Goal: Transaction & Acquisition: Purchase product/service

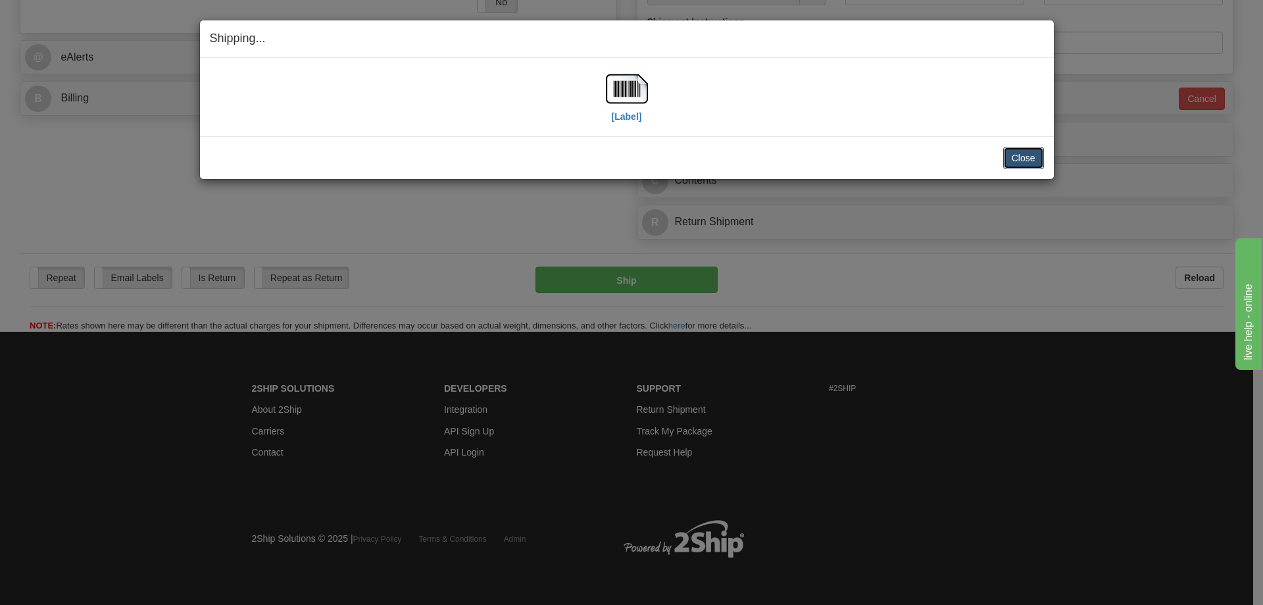
click at [1040, 153] on button "Close" at bounding box center [1023, 158] width 41 height 22
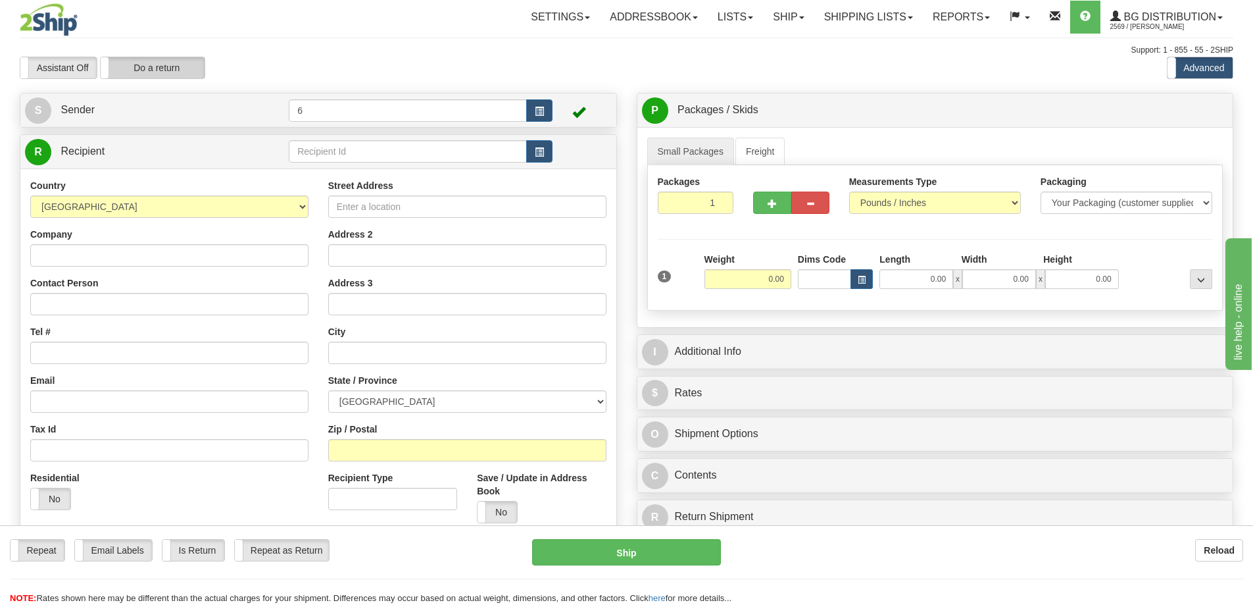
click at [157, 77] on label "Do a return" at bounding box center [153, 67] width 104 height 21
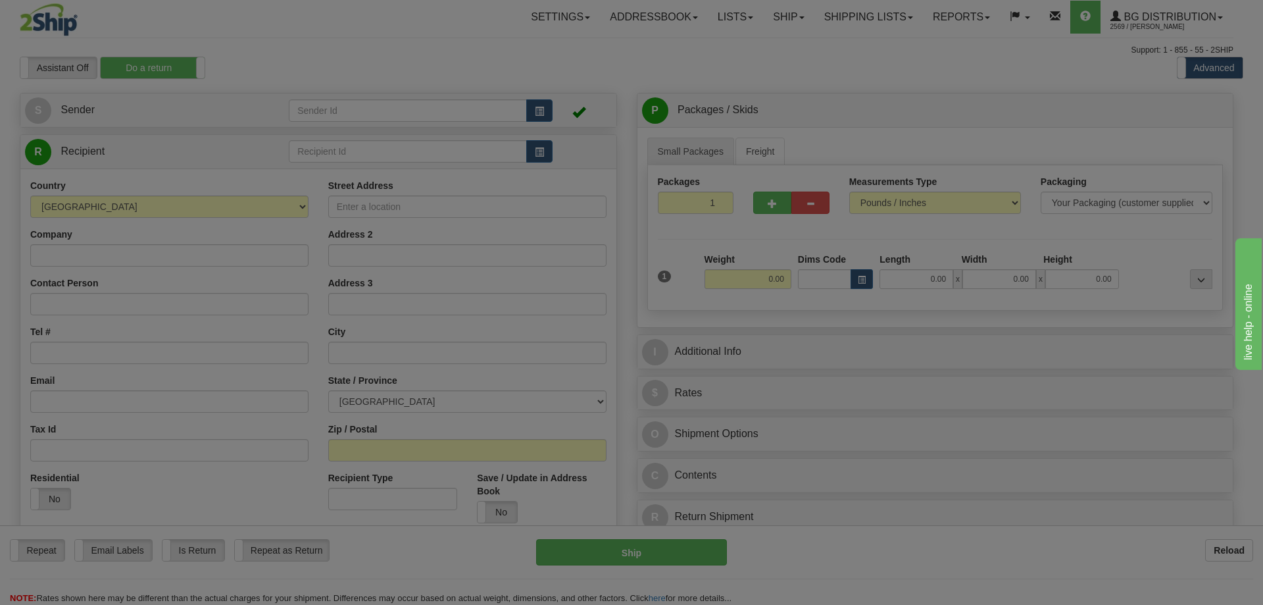
type input "6"
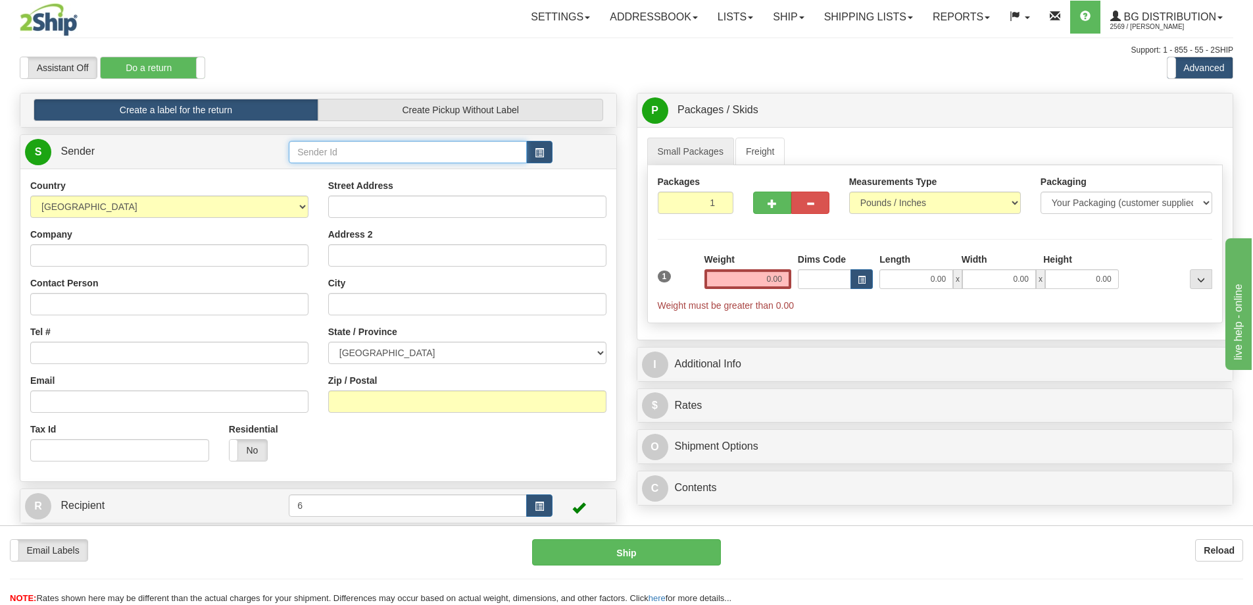
click at [350, 155] on input "text" at bounding box center [408, 152] width 238 height 22
type input "44004"
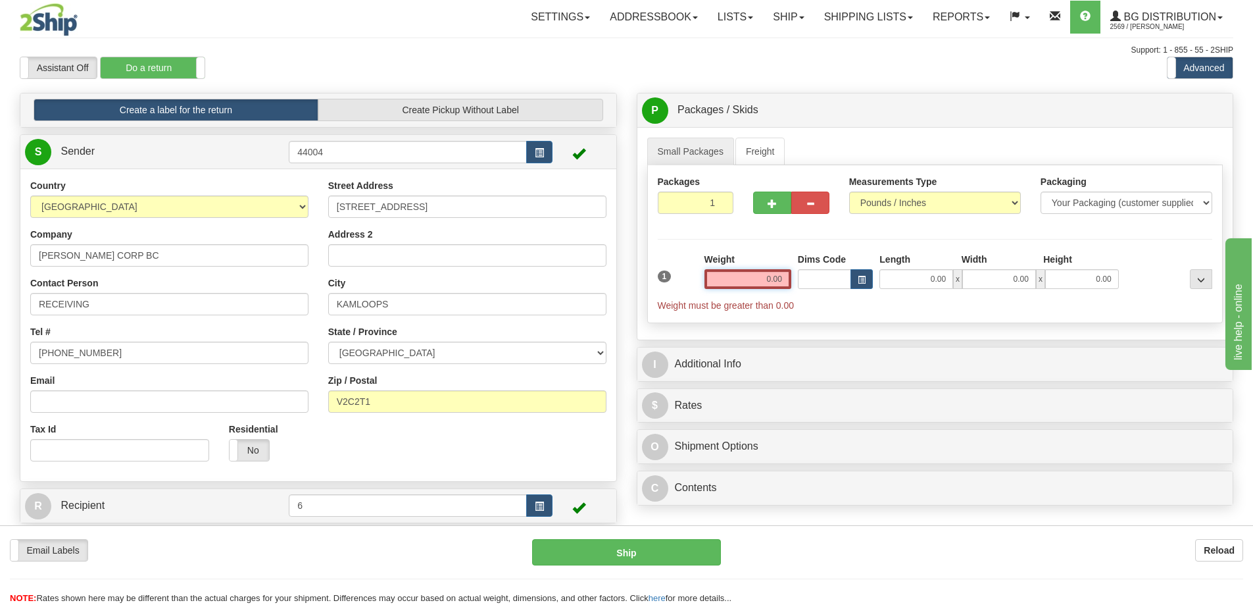
click at [771, 277] on input "0.00" at bounding box center [747, 279] width 87 height 20
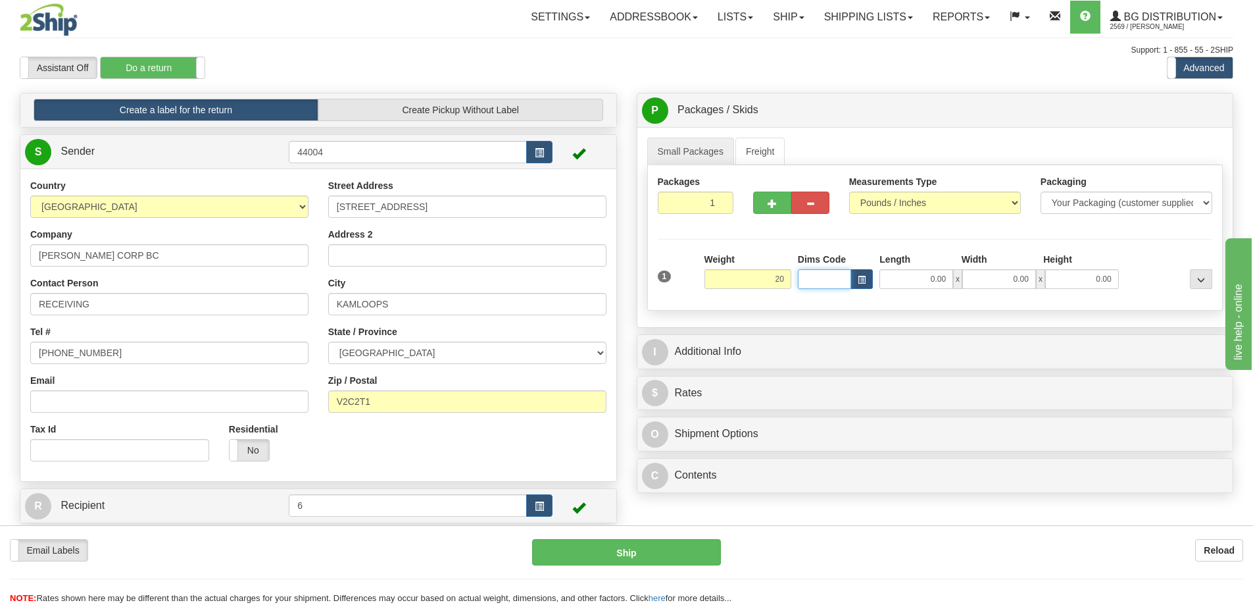
type input "20.00"
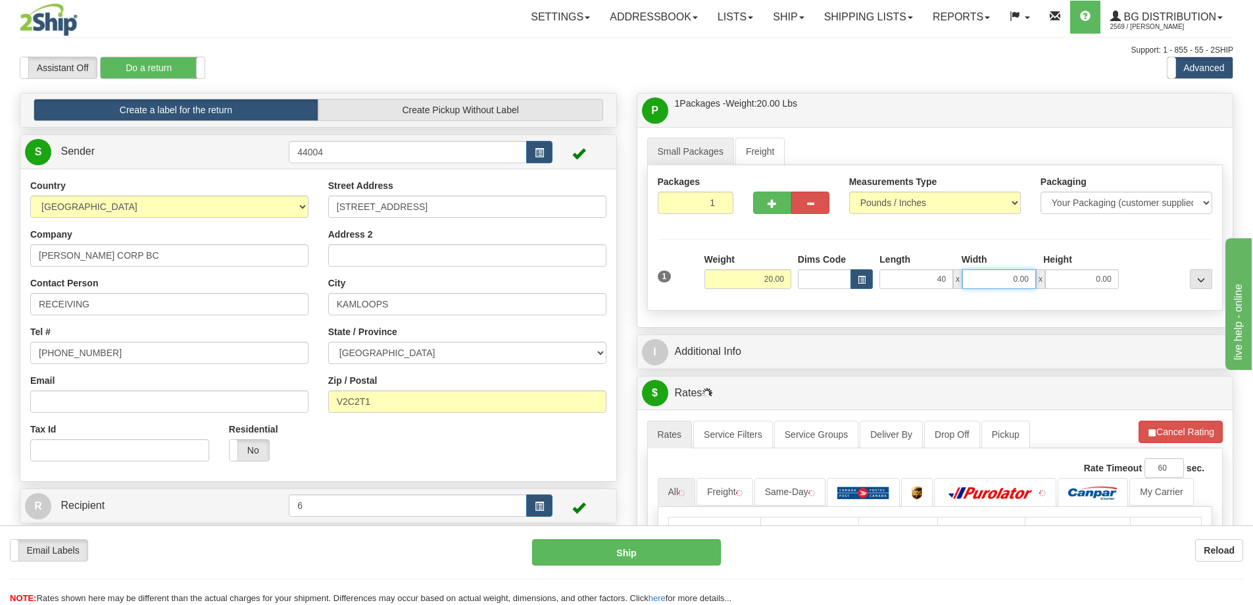
type input "40.00"
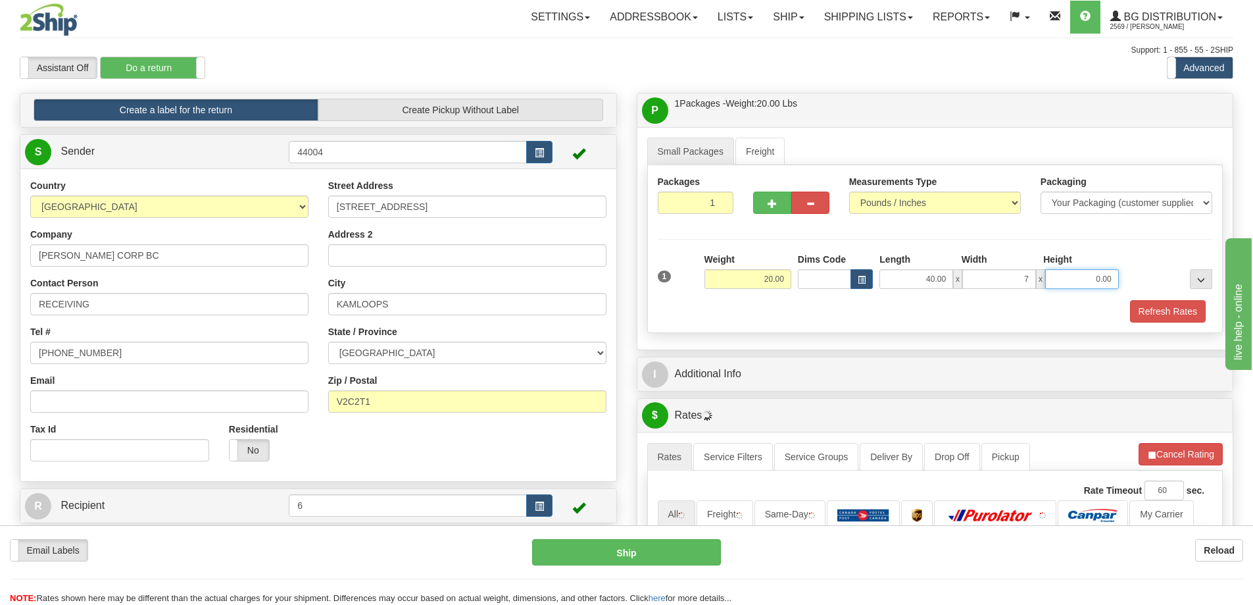
type input "7.00"
type input "7"
type input "7.00"
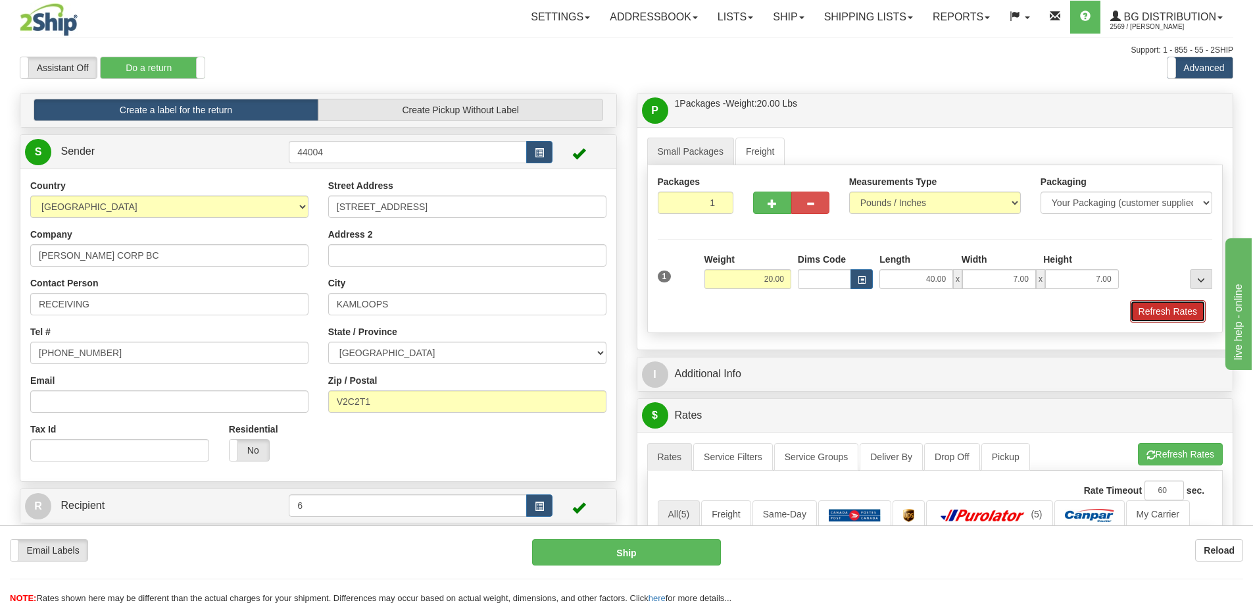
click at [1164, 303] on button "Refresh Rates" at bounding box center [1168, 311] width 76 height 22
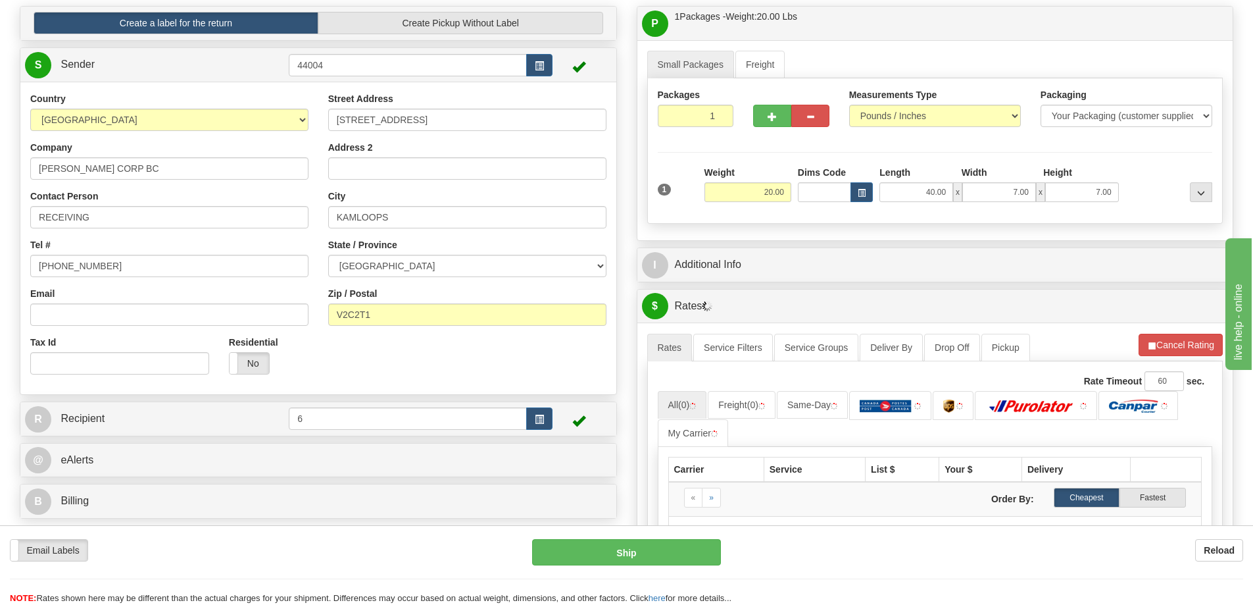
scroll to position [132, 0]
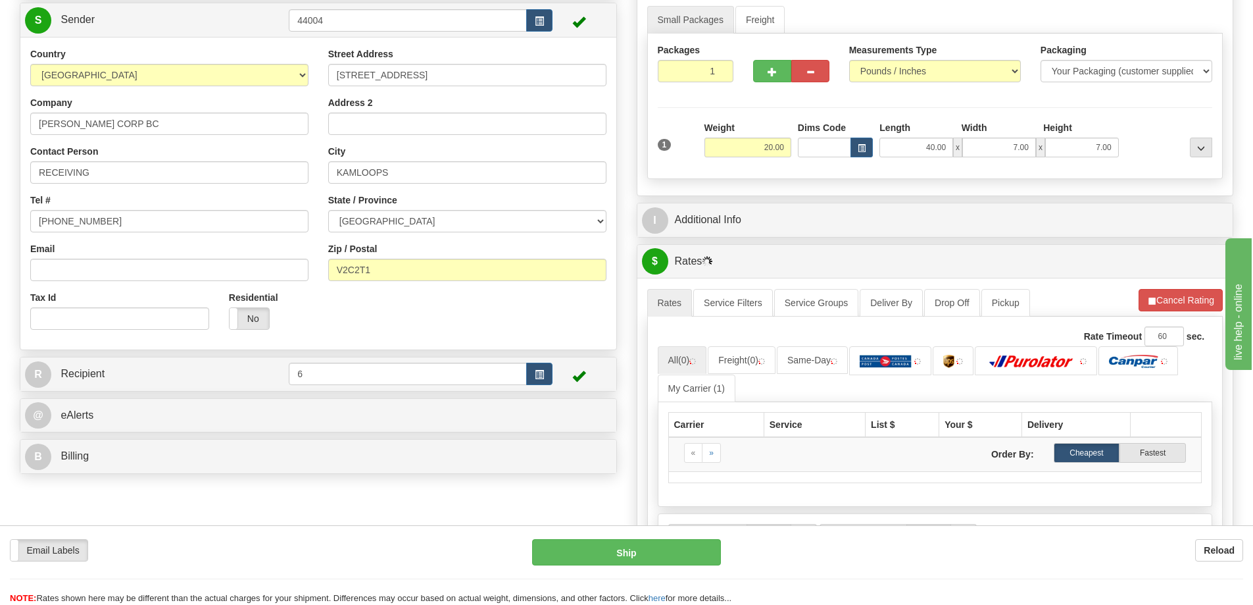
click at [1035, 305] on ul "Rates Service Filters Service Groups Deliver By Drop Off Pickup Refresh Rates C…" at bounding box center [935, 303] width 576 height 28
click at [1018, 304] on link "Pickup" at bounding box center [1005, 303] width 49 height 28
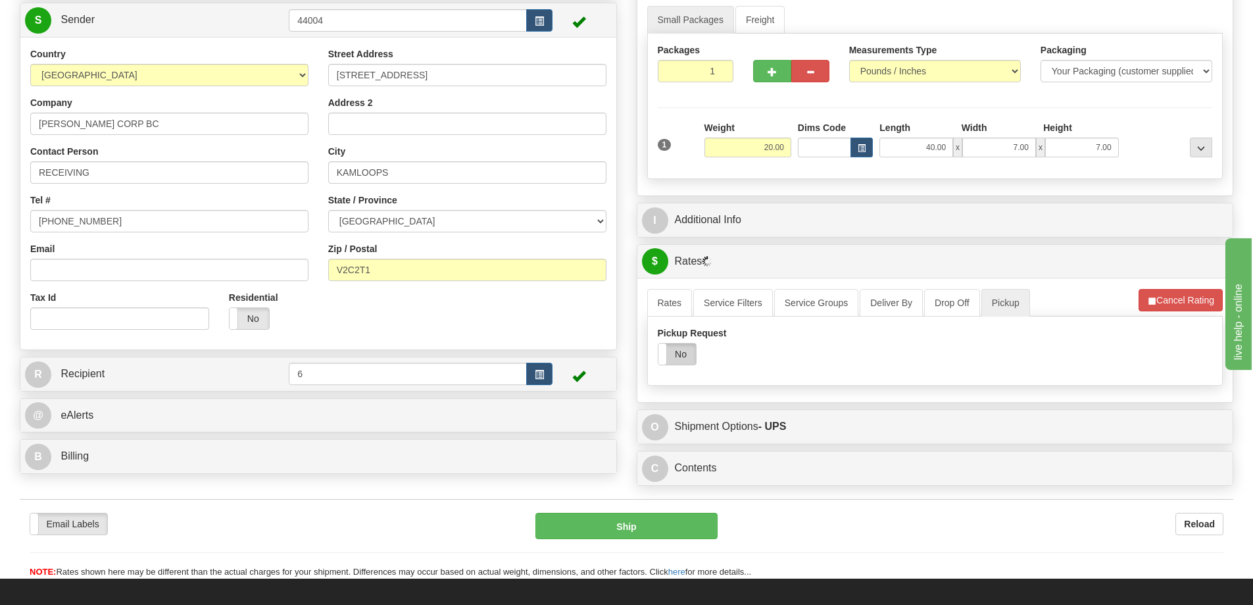
click at [679, 360] on label "No" at bounding box center [676, 353] width 37 height 21
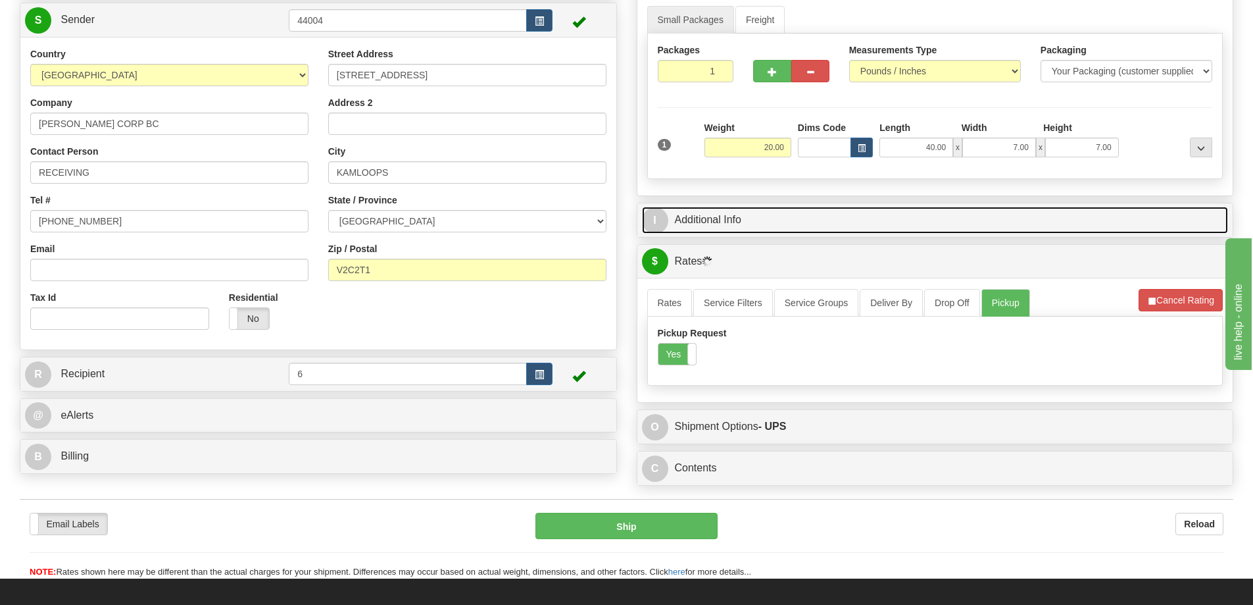
click at [714, 232] on link "I Additional Info" at bounding box center [935, 220] width 587 height 27
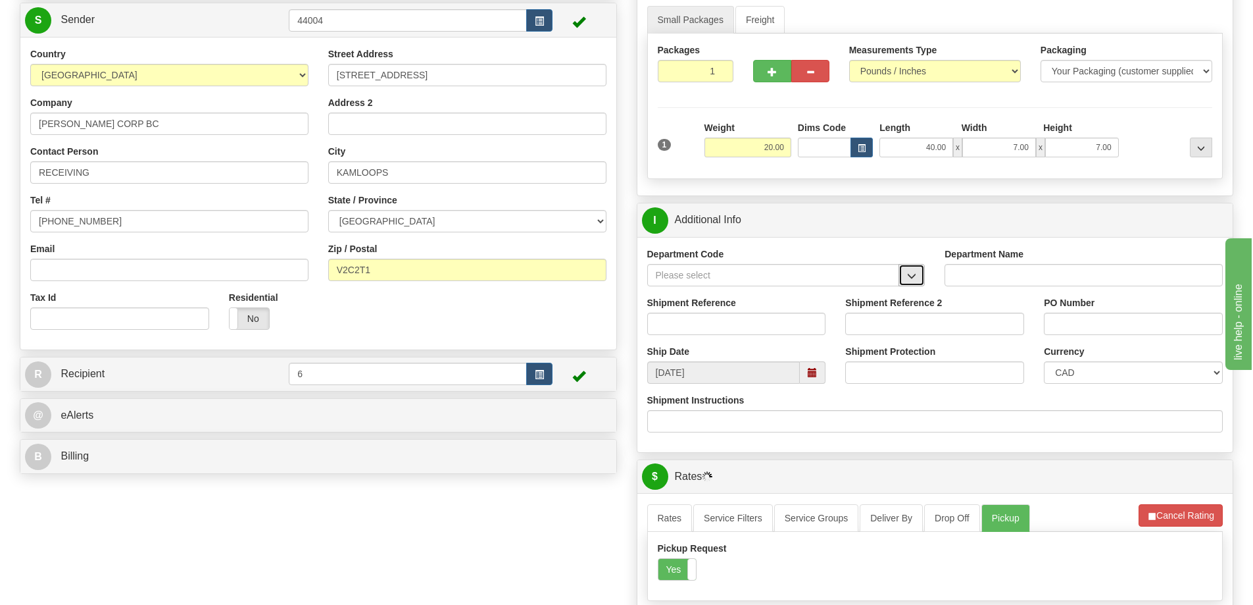
click at [913, 280] on span "button" at bounding box center [911, 276] width 9 height 9
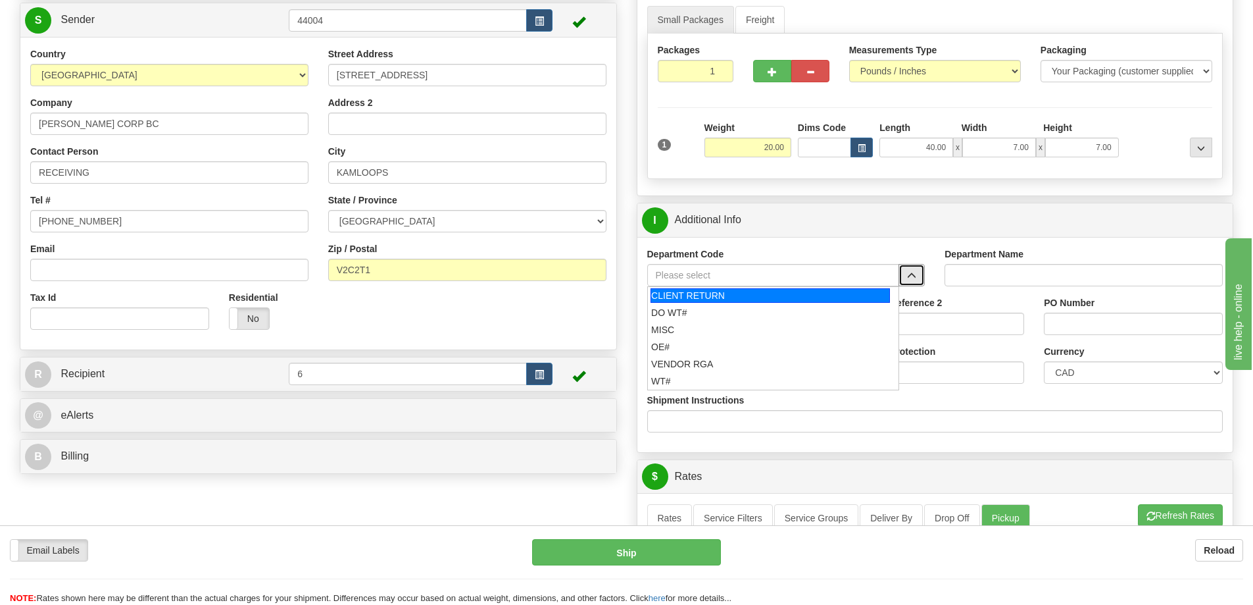
click at [689, 295] on div "CLIENT RETURN" at bounding box center [770, 295] width 239 height 14
type input "CLIENT RETURN"
type input "RETURN LABELS"
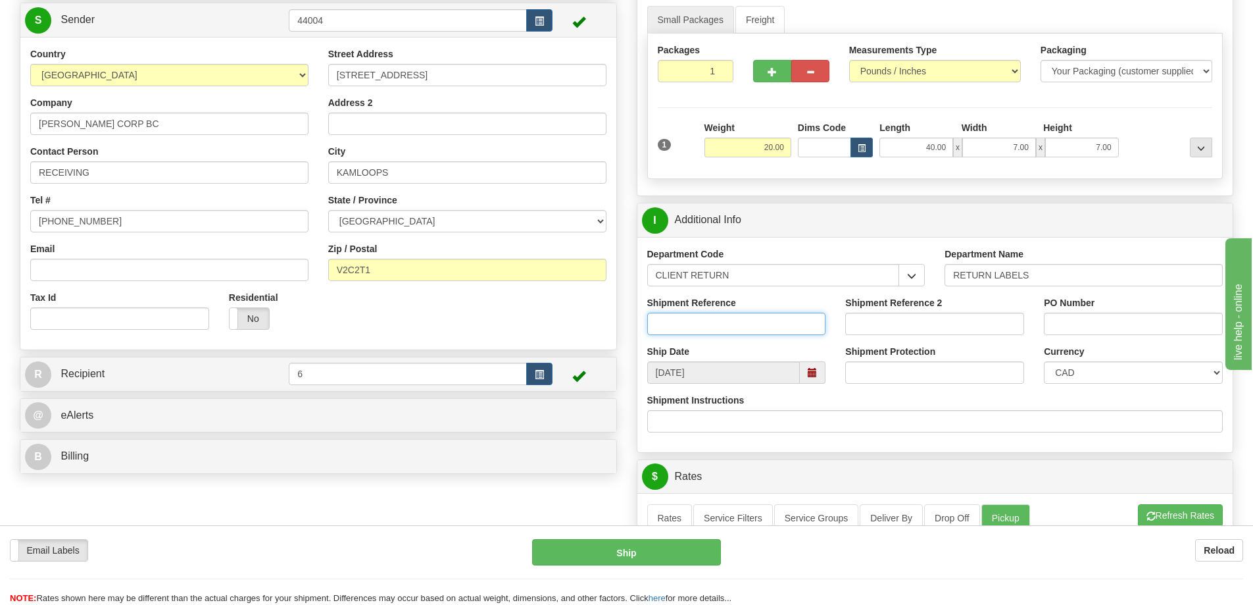
click at [691, 332] on input "Shipment Reference" at bounding box center [736, 323] width 179 height 22
type input "60029562-00"
click at [64, 585] on div "Repeat Repeat Email Labels Email Labels Edit Is Return Is Return Repeat as Retu…" at bounding box center [626, 572] width 1253 height 66
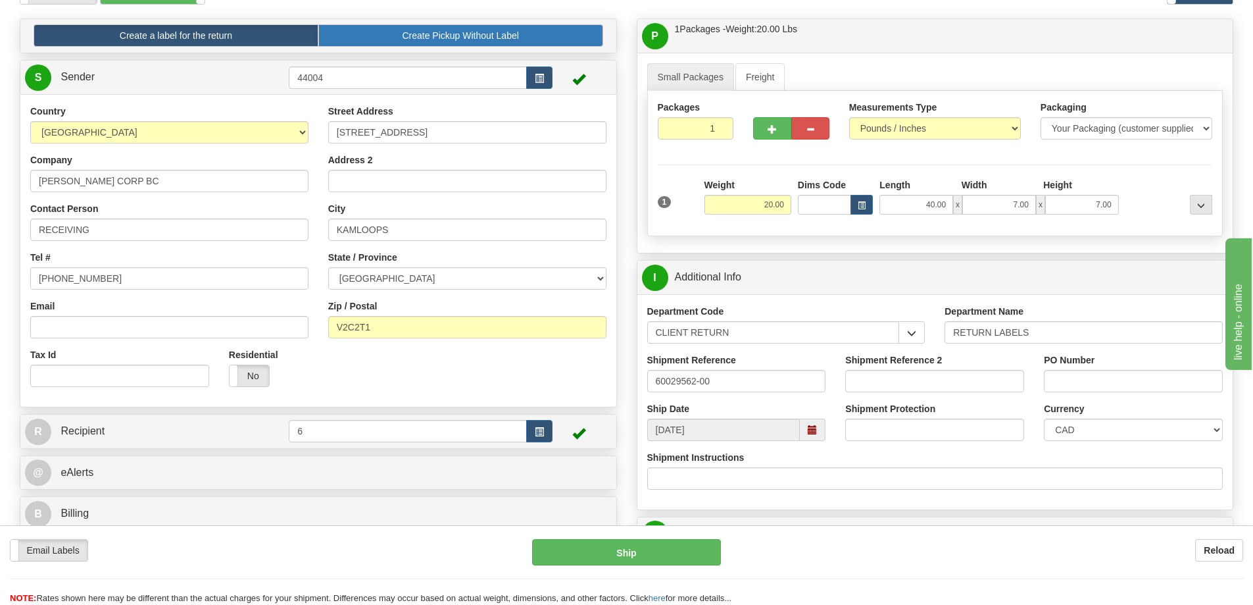
scroll to position [0, 0]
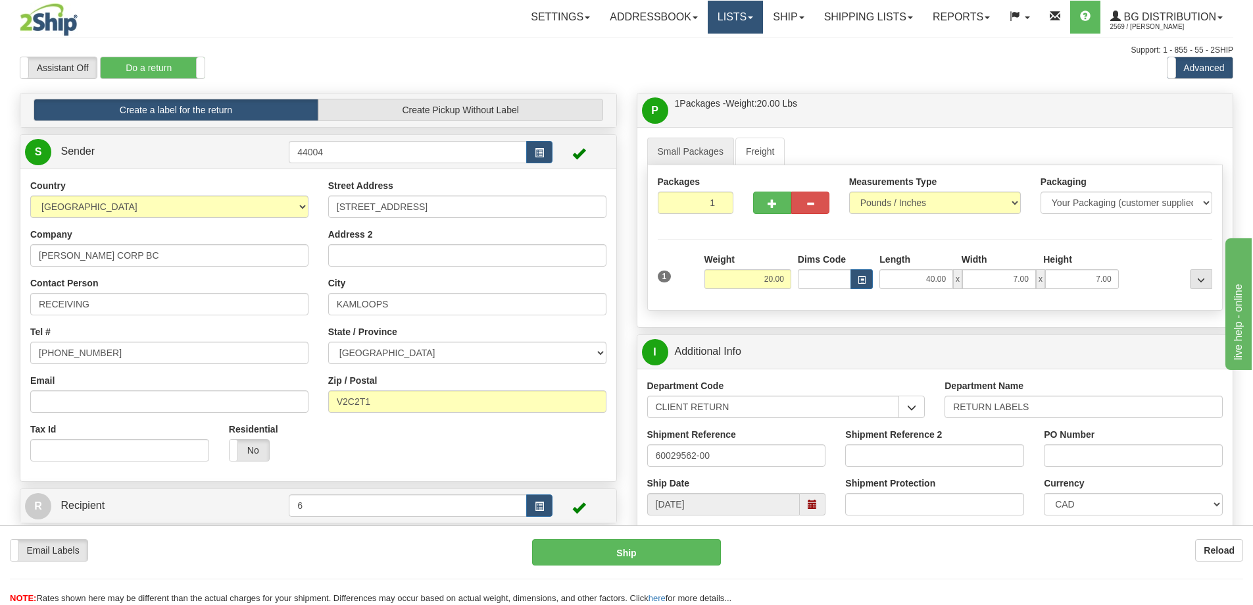
click at [724, 13] on link "Lists" at bounding box center [735, 17] width 55 height 33
click at [785, 20] on link "Ship" at bounding box center [788, 17] width 51 height 33
click at [853, 17] on link "Shipping lists" at bounding box center [868, 17] width 109 height 33
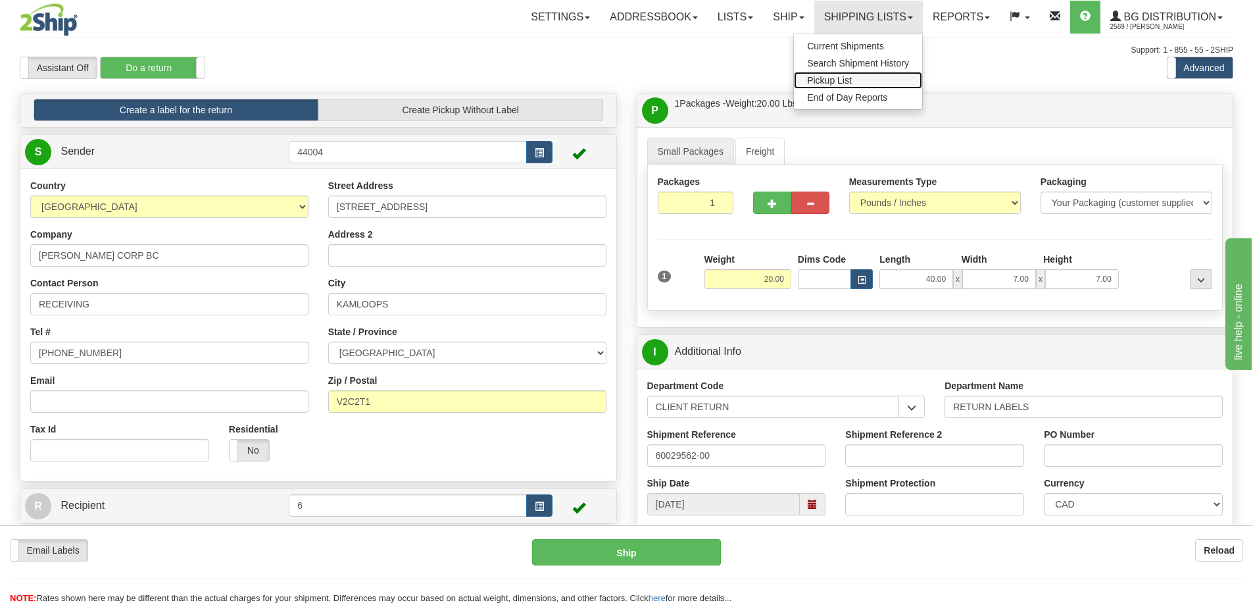
click at [826, 80] on span "Pickup List" at bounding box center [829, 80] width 45 height 11
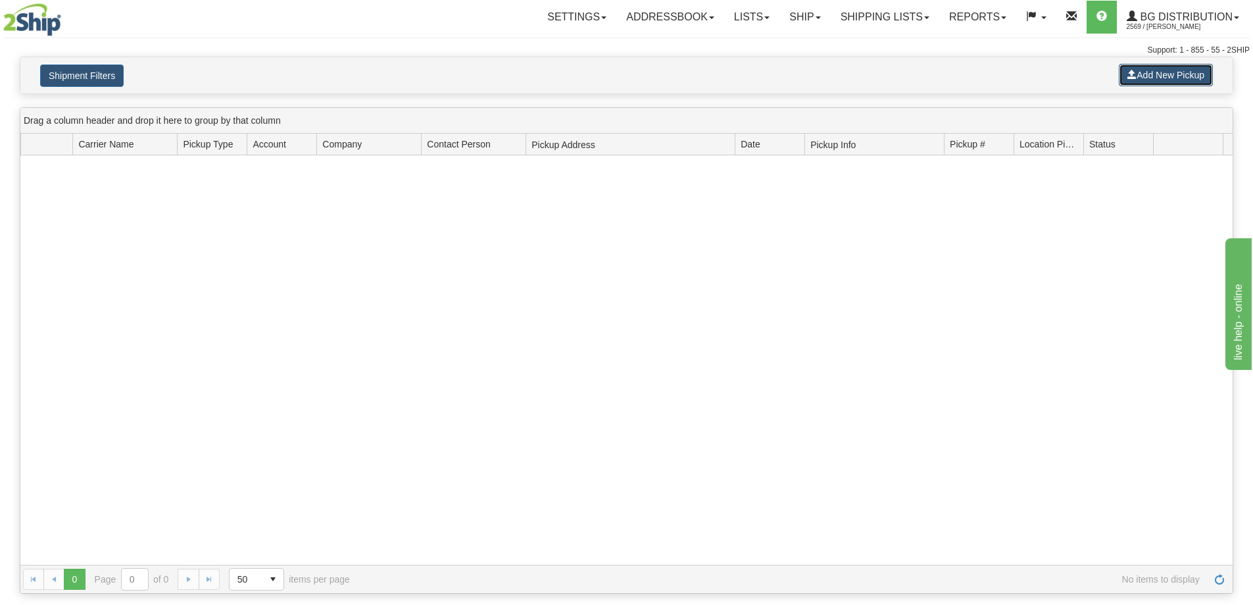
click at [1164, 74] on button "Add New Pickup" at bounding box center [1166, 75] width 94 height 22
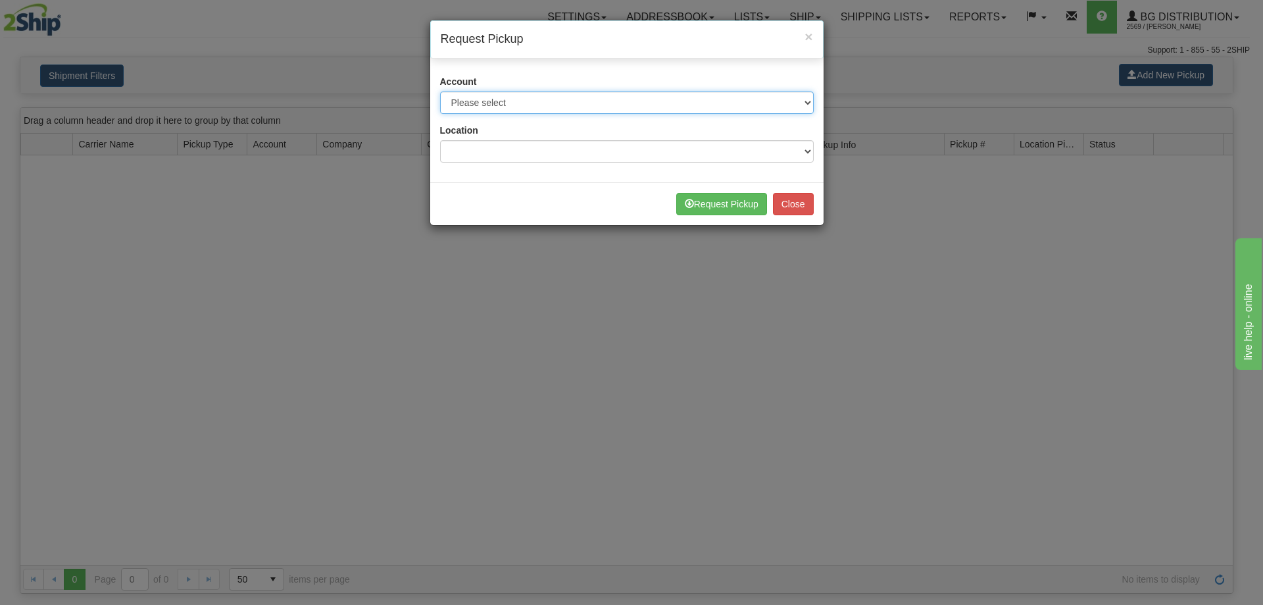
click at [557, 106] on select "Please select 2SHIP LTL - XXXXX 2Ship Today - XXXXX A&B Courier - 11918 (Toront…" at bounding box center [627, 102] width 374 height 22
click at [440, 91] on select "Please select 2SHIP LTL - XXXXX 2Ship Today - XXXXX A&B Courier - 11918 (Toront…" at bounding box center [627, 102] width 374 height 22
drag, startPoint x: 694, startPoint y: 91, endPoint x: 685, endPoint y: 86, distance: 10.0
click at [692, 89] on div "Account Please select 2SHIP LTL - XXXXX 2Ship Today - XXXXX A&B Courier - 11918…" at bounding box center [627, 94] width 374 height 39
select select "11"
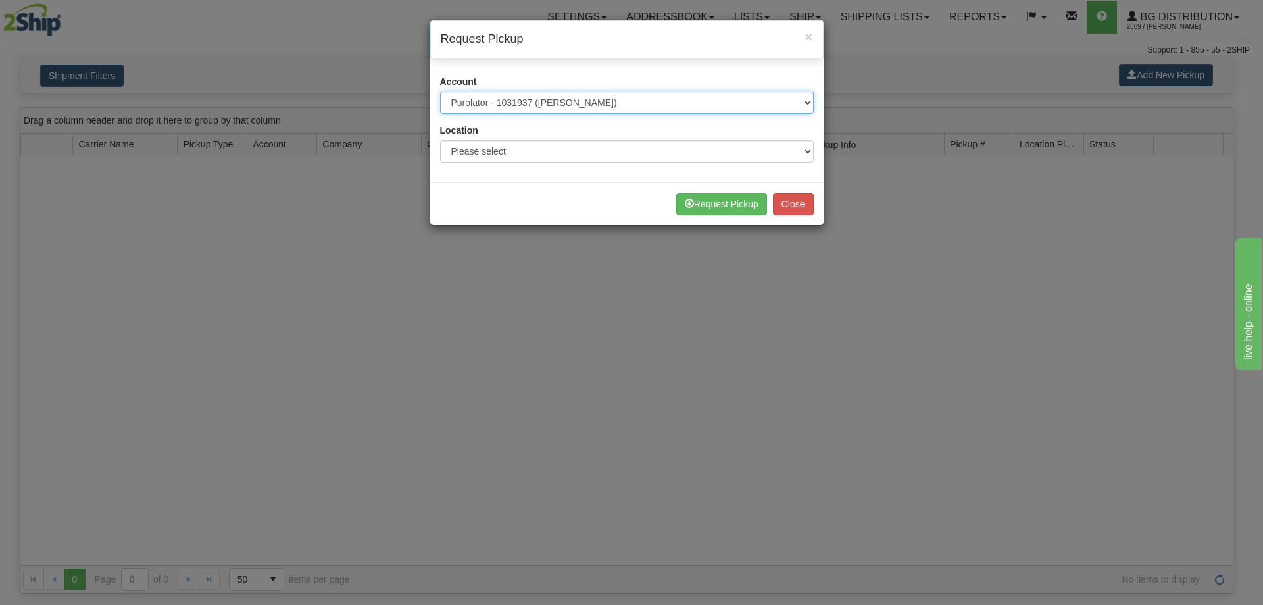
click at [440, 91] on select "Please select 2SHIP LTL - XXXXX 2Ship Today - XXXXX A&B Courier - 11918 (Toront…" at bounding box center [627, 102] width 374 height 22
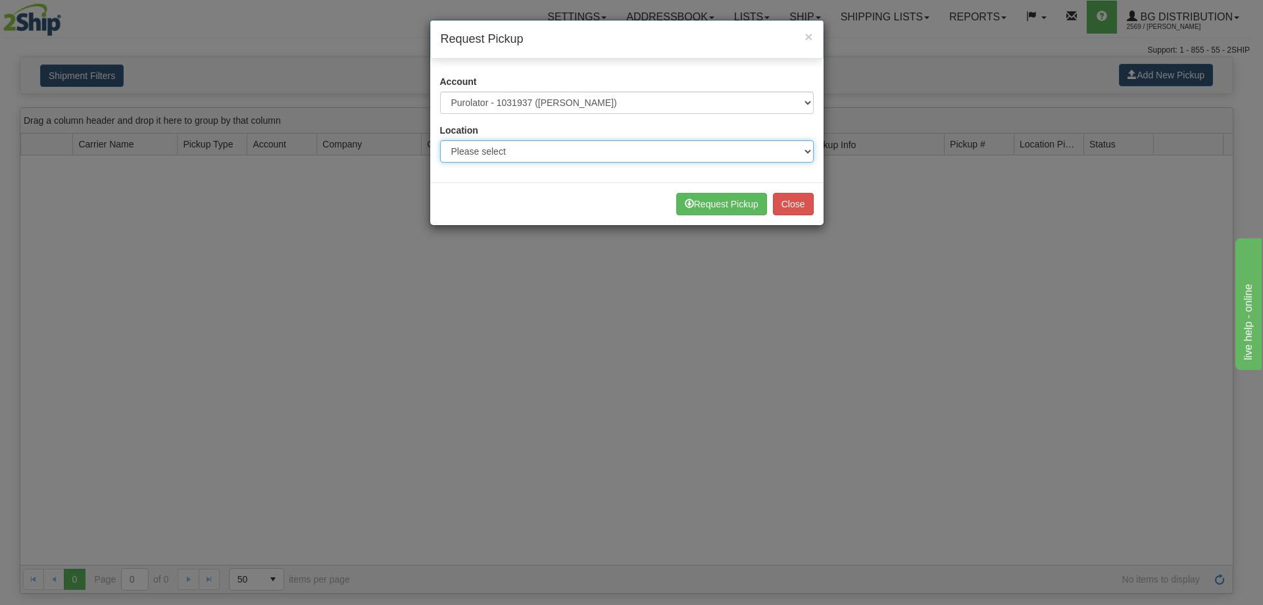
click at [551, 143] on select "Please select Burnaby" at bounding box center [627, 151] width 374 height 22
select select "6954"
click at [440, 140] on select "Please select Burnaby" at bounding box center [627, 151] width 374 height 22
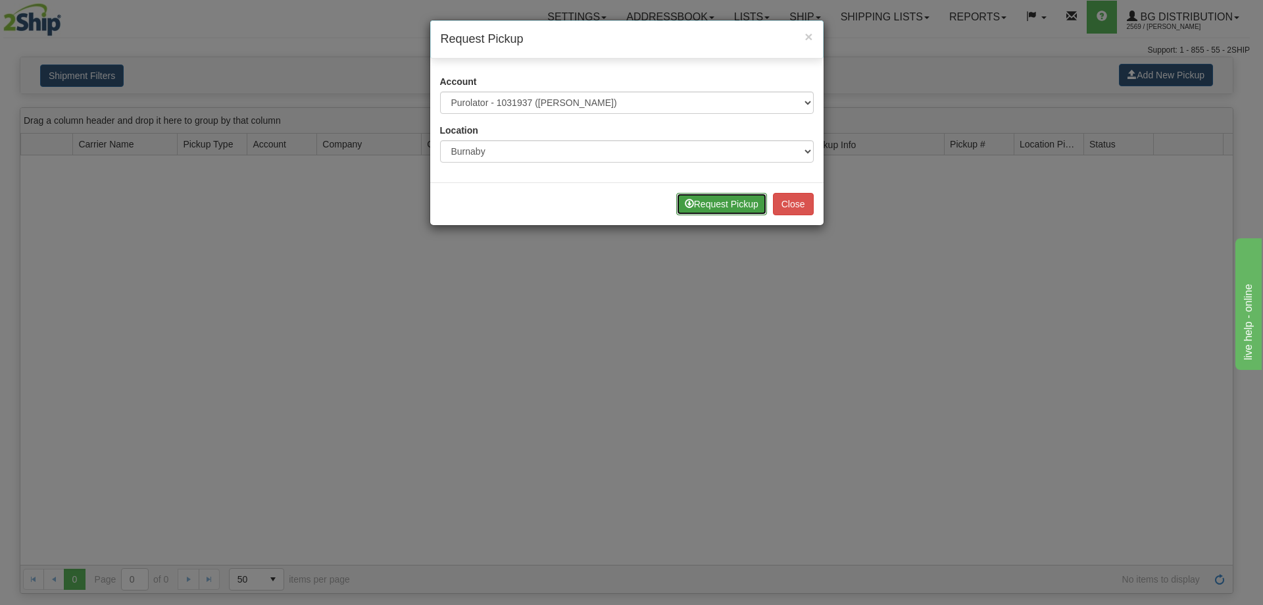
click at [724, 205] on button "Request Pickup" at bounding box center [721, 204] width 91 height 22
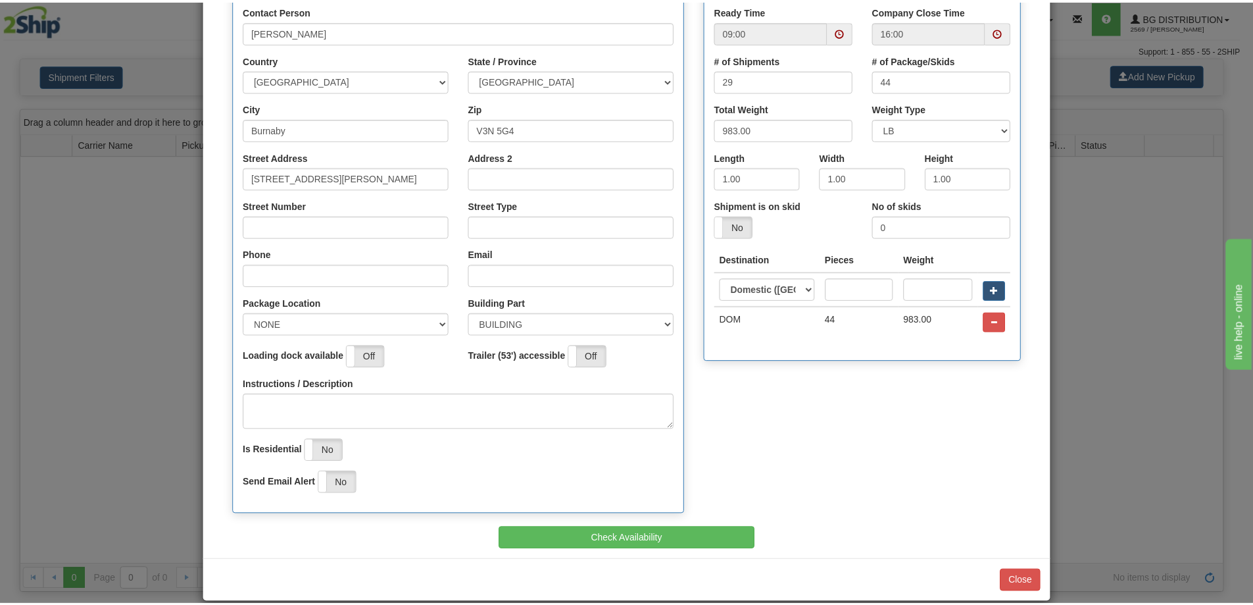
scroll to position [234, 0]
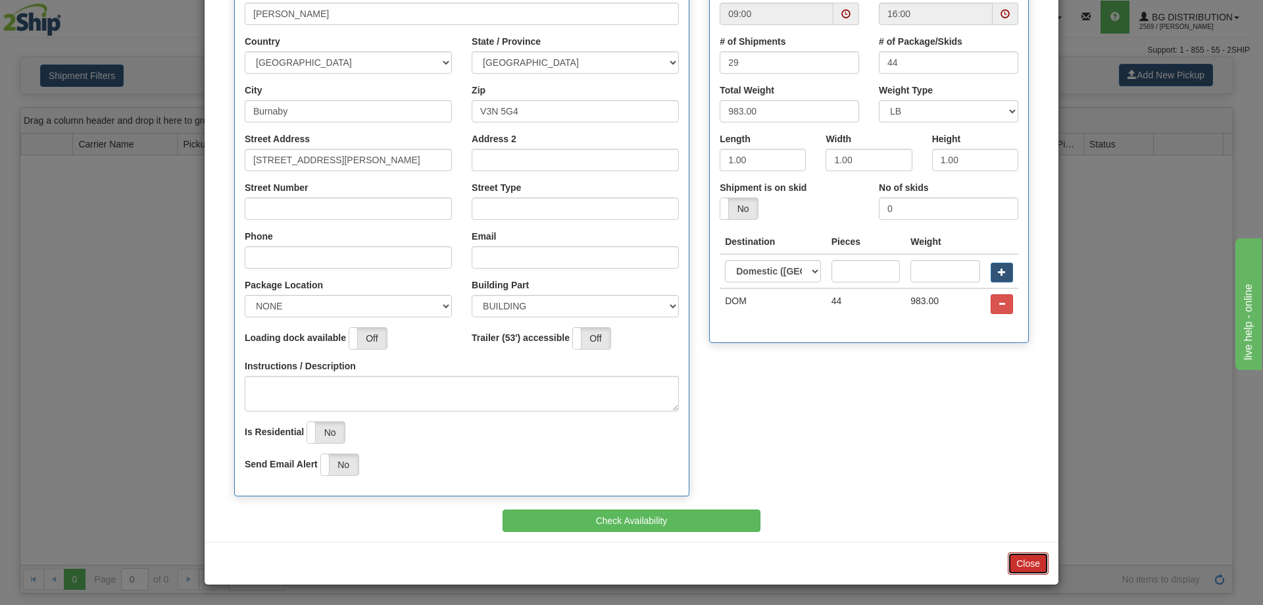
click at [1028, 563] on button "Close" at bounding box center [1028, 563] width 41 height 22
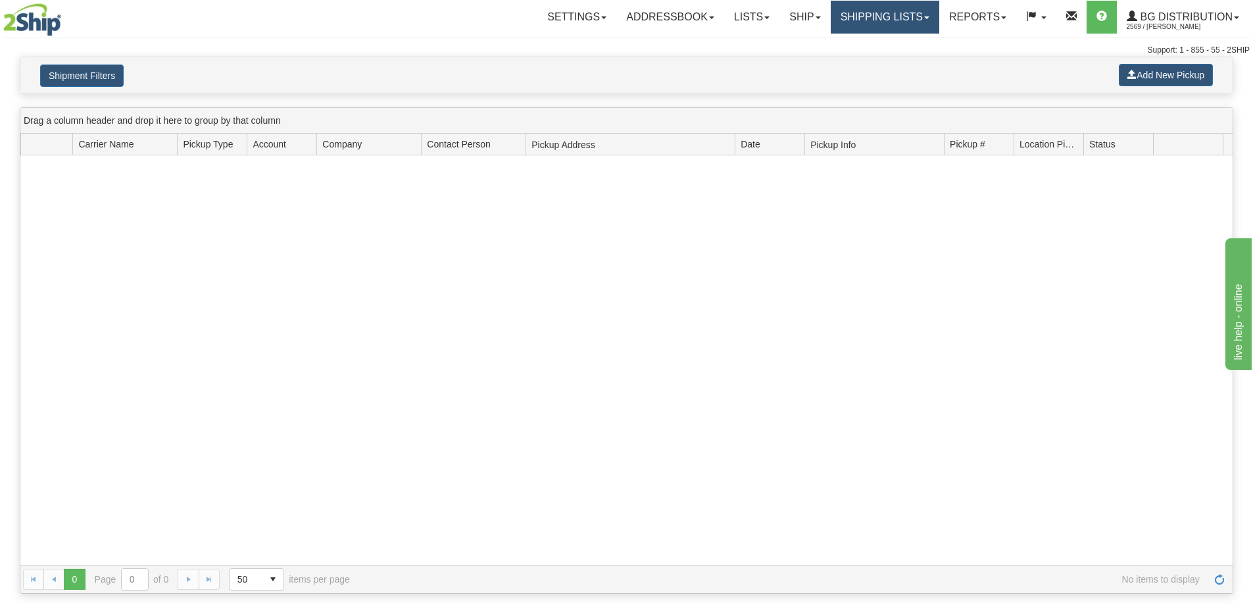
click at [847, 18] on link "Shipping lists" at bounding box center [885, 17] width 109 height 33
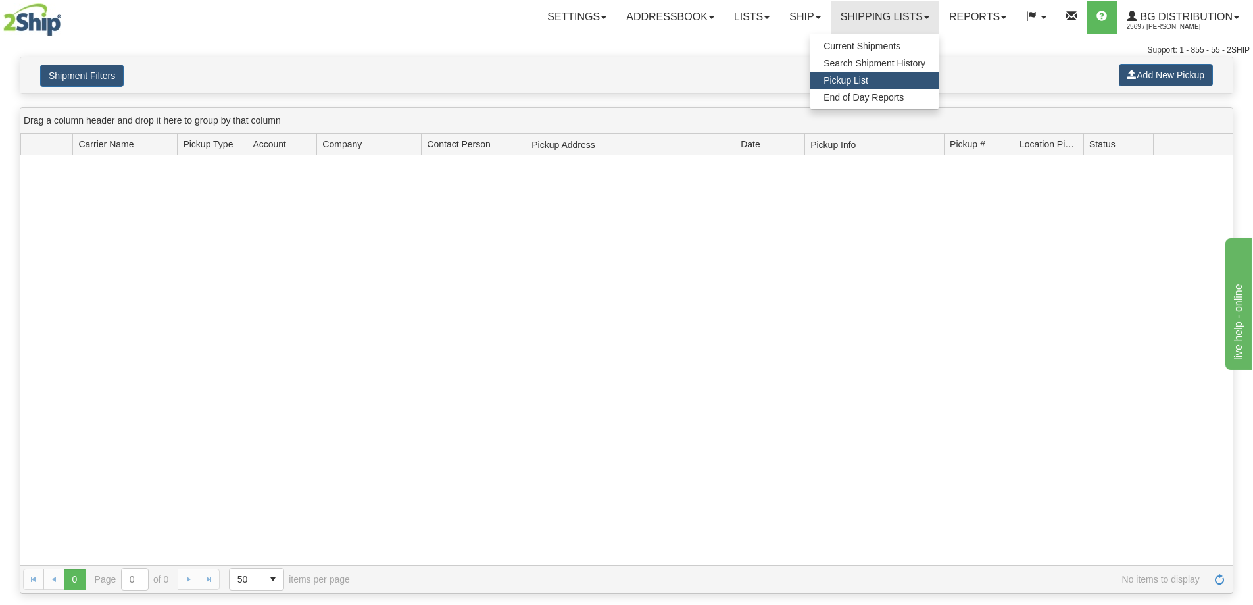
click at [858, 80] on span "Pickup List" at bounding box center [846, 80] width 45 height 11
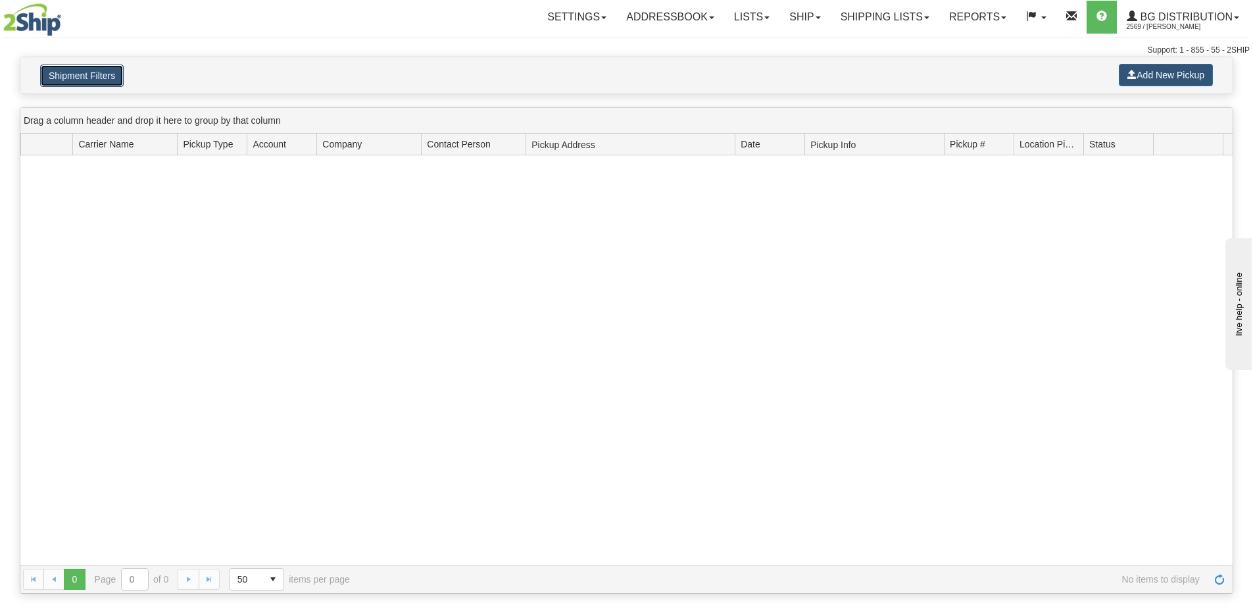
click at [84, 80] on button "Shipment Filters" at bounding box center [82, 75] width 84 height 22
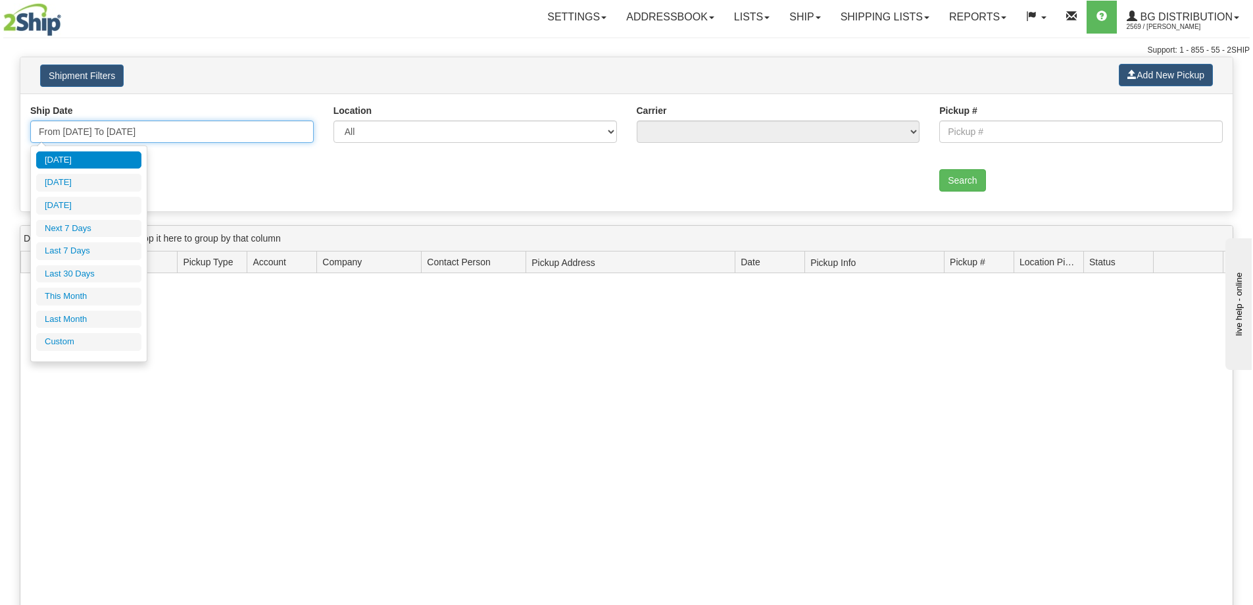
click at [157, 134] on input "From 09/16/2025 To 09/23/2025" at bounding box center [172, 131] width 284 height 22
click at [80, 281] on li "Last 30 Days" at bounding box center [88, 274] width 105 height 18
type input "From 08/18/2025 To 09/16/2025"
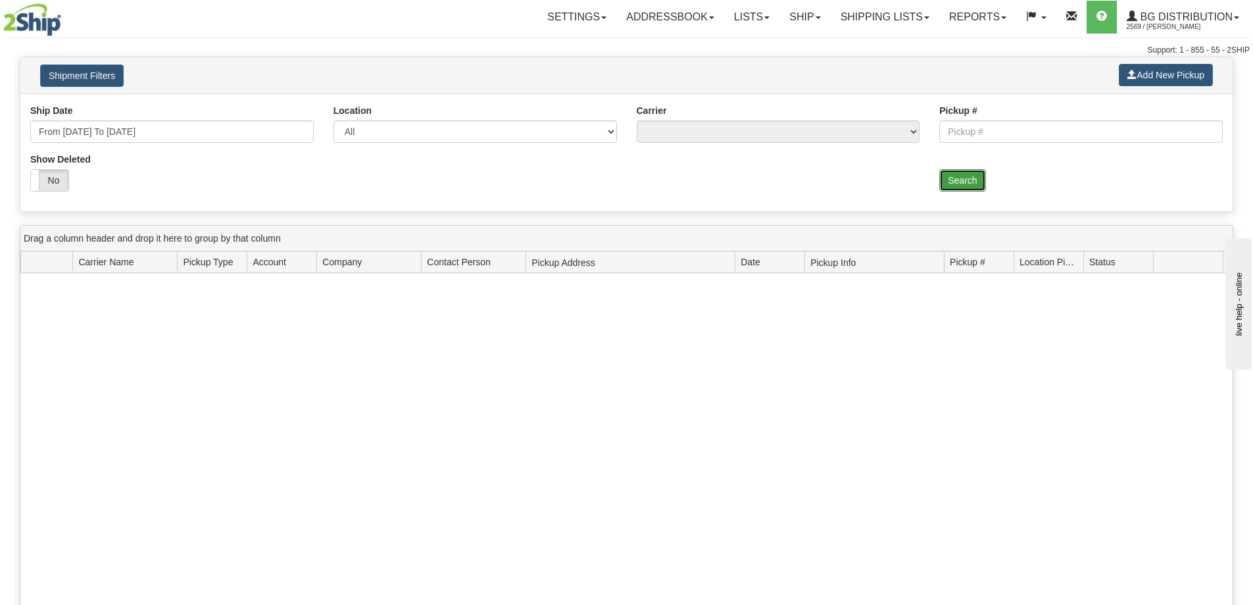
click at [959, 181] on button "Search" at bounding box center [962, 180] width 46 height 22
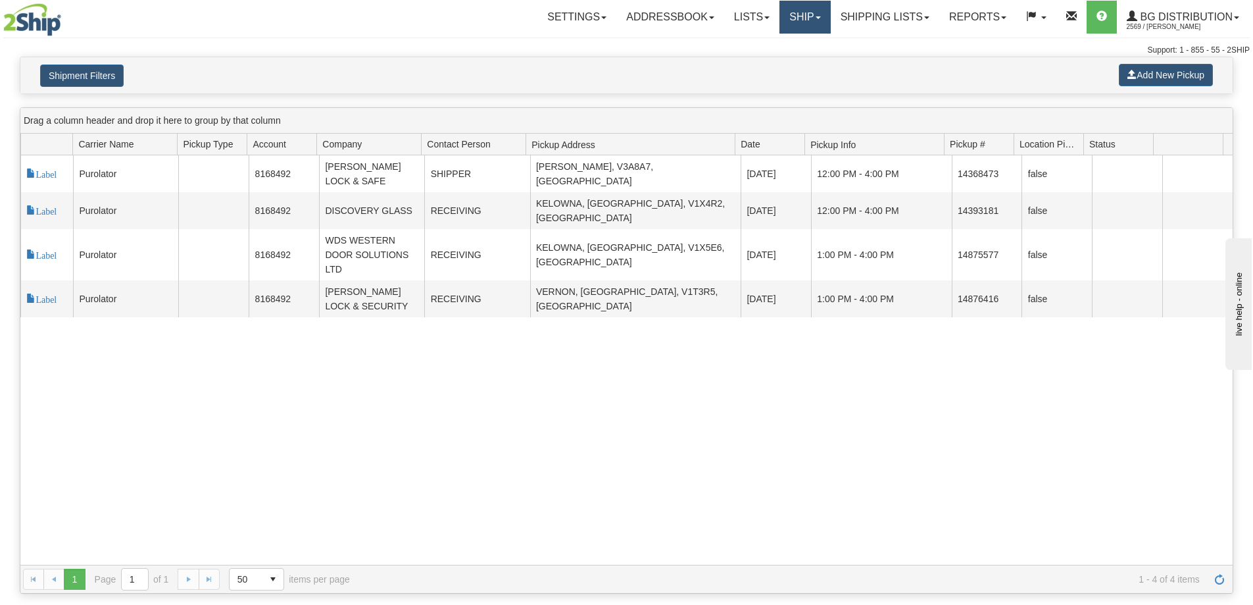
click at [790, 17] on link "Ship" at bounding box center [804, 17] width 51 height 33
click at [768, 49] on span "Ship Screen" at bounding box center [764, 46] width 50 height 11
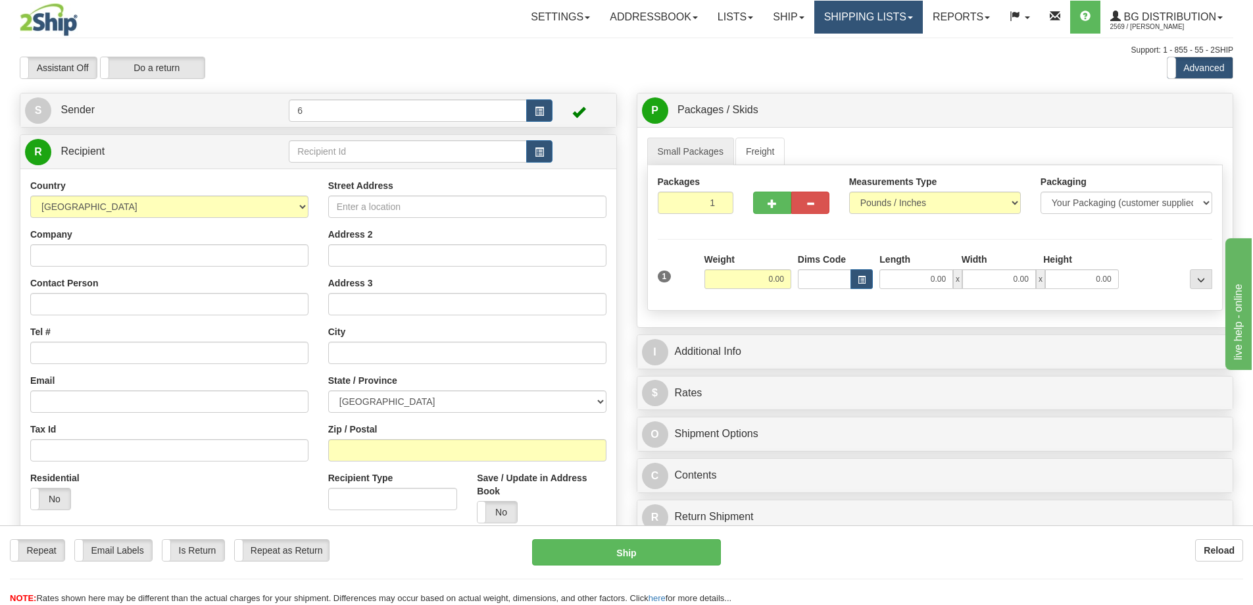
click at [840, 16] on link "Shipping lists" at bounding box center [868, 17] width 109 height 33
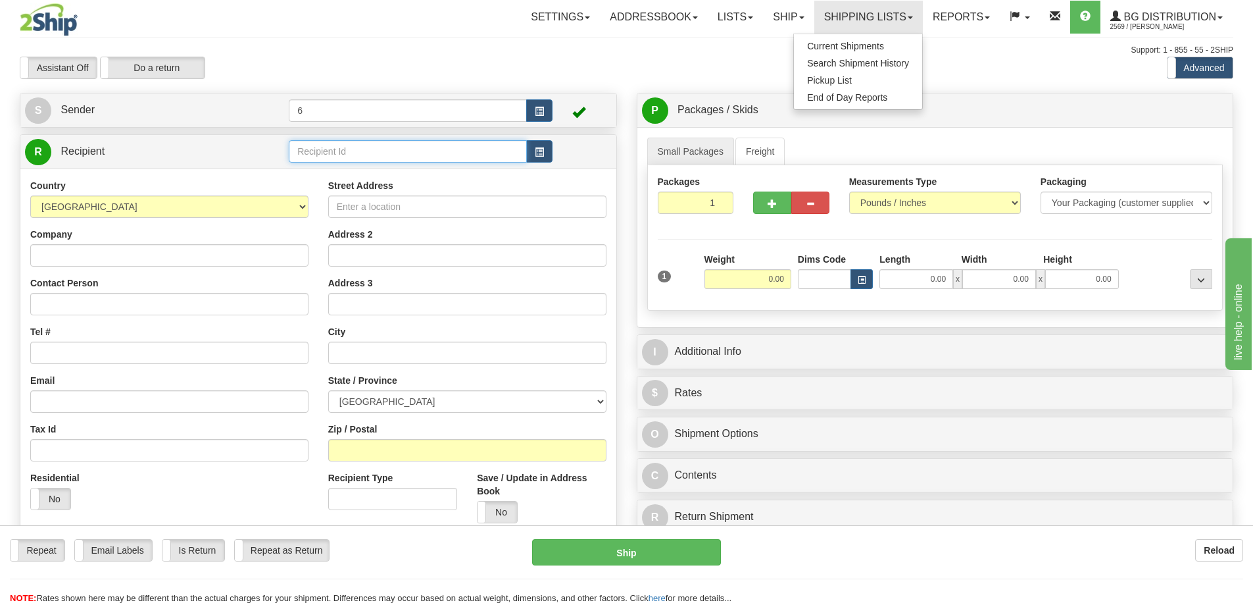
click at [408, 153] on input "text" at bounding box center [408, 151] width 238 height 22
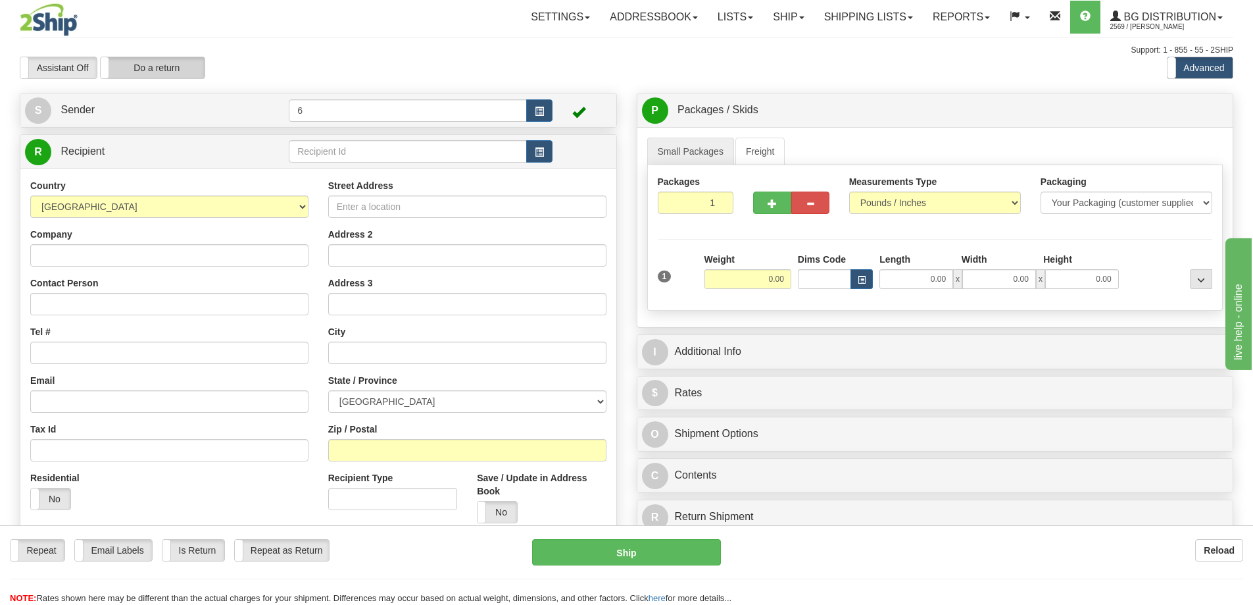
click at [185, 66] on label "Do a return" at bounding box center [153, 67] width 104 height 21
type input "6"
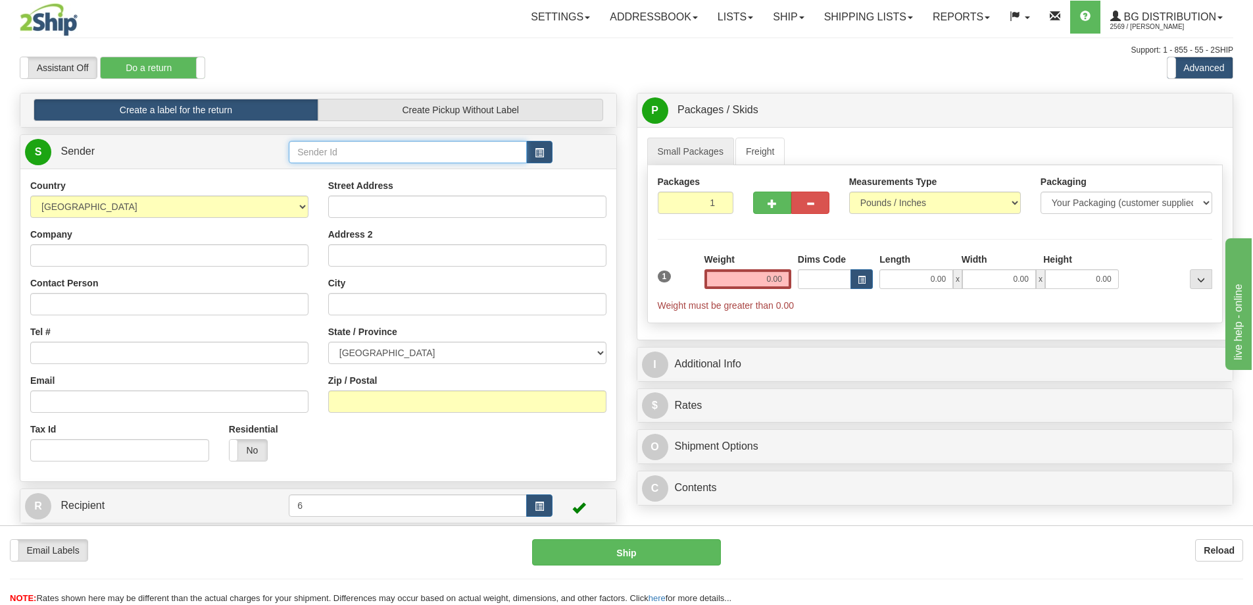
click at [355, 151] on input "text" at bounding box center [408, 152] width 238 height 22
type input "44004"
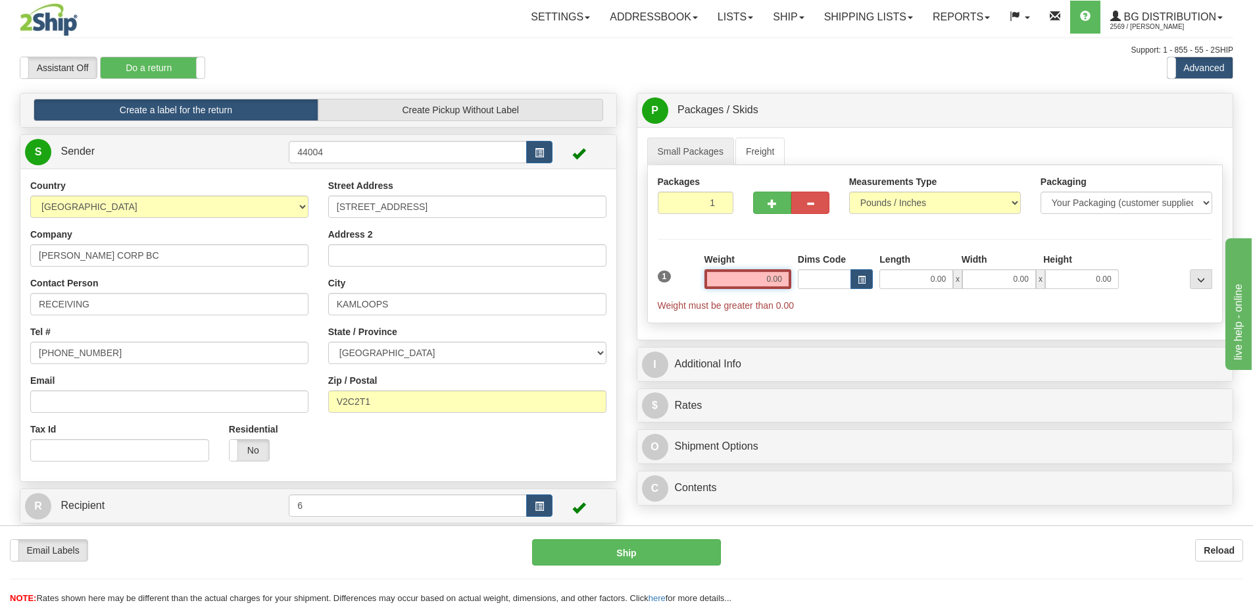
click at [733, 280] on input "0.00" at bounding box center [747, 279] width 87 height 20
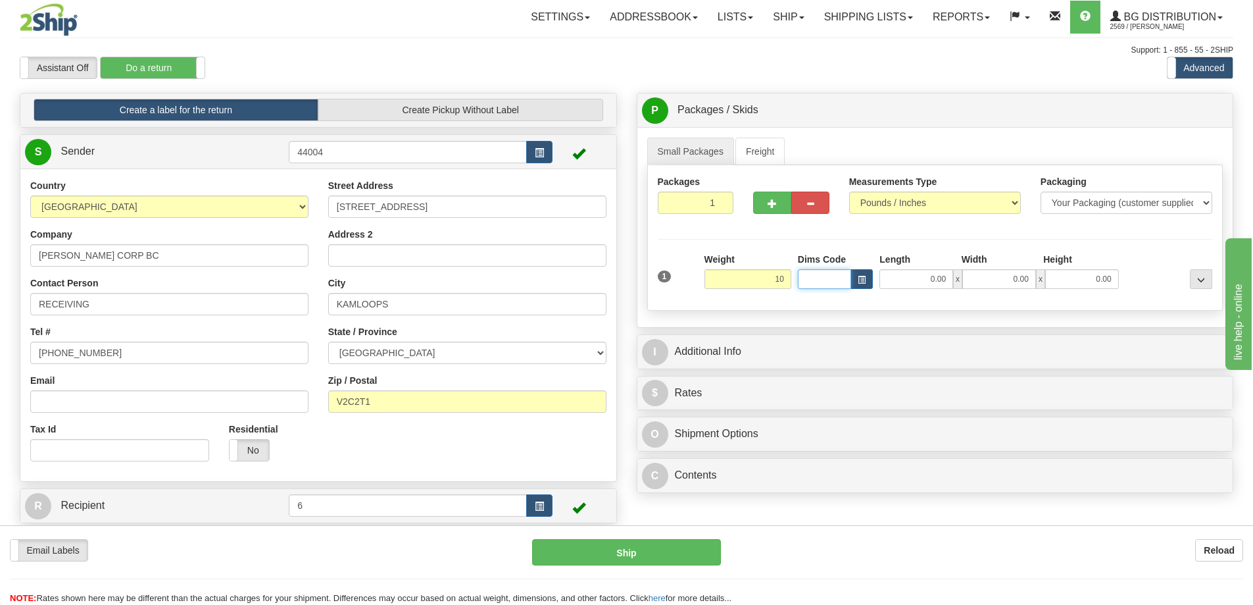
type input "10.00"
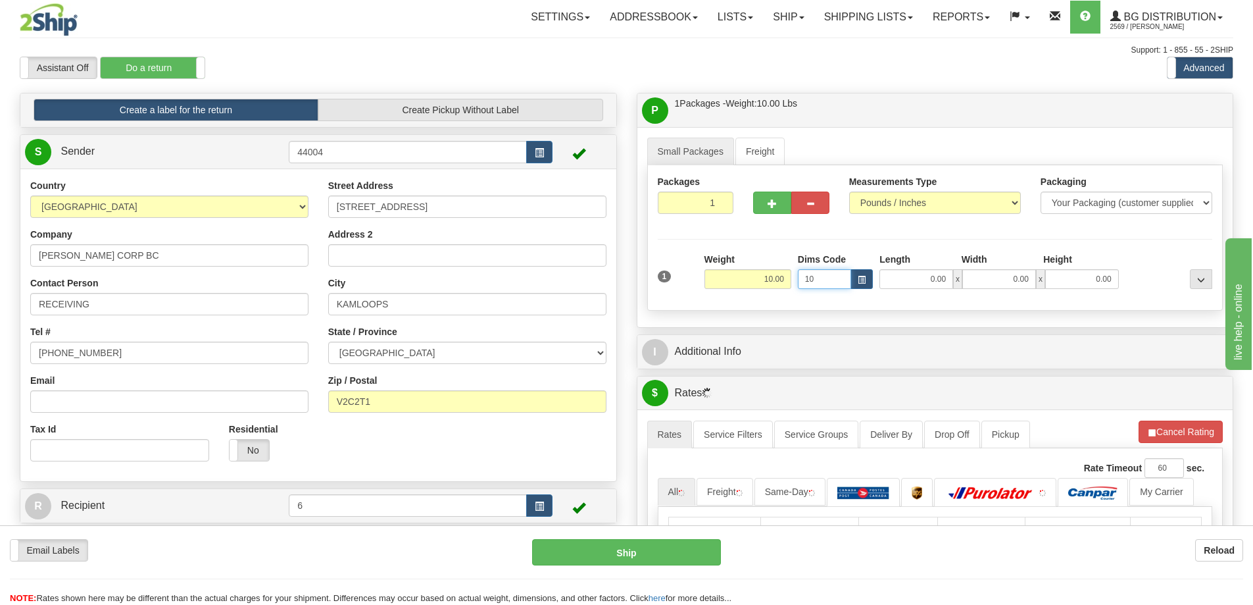
type input "1"
type input "10.00"
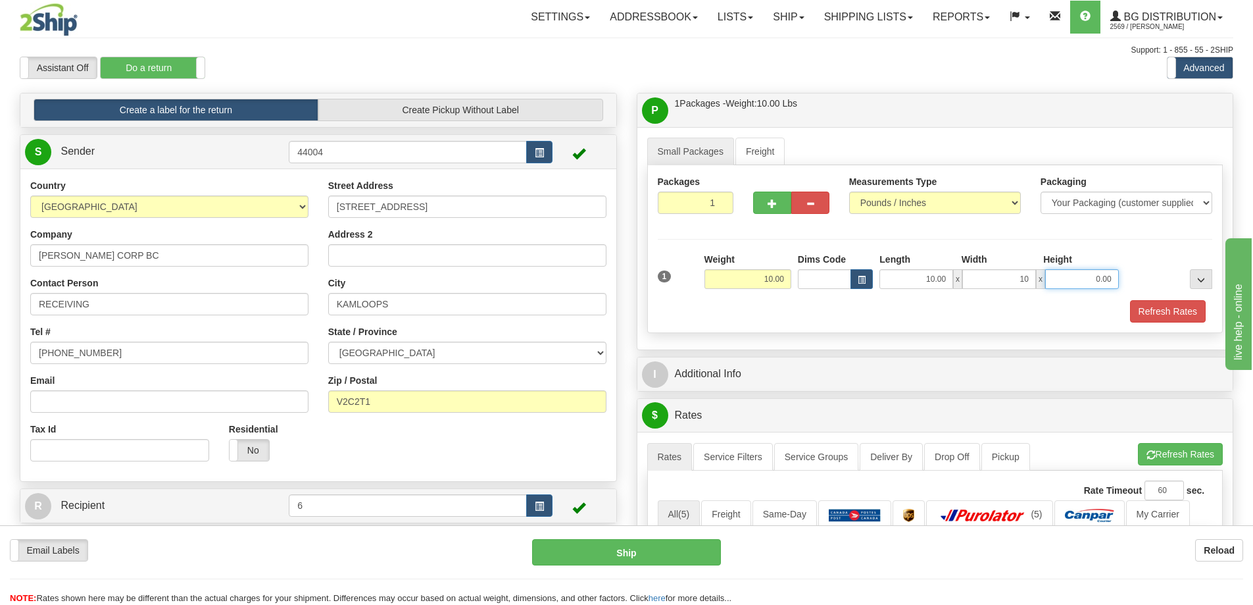
type input "10.00"
click at [1153, 315] on button "Refresh Rates" at bounding box center [1168, 311] width 76 height 22
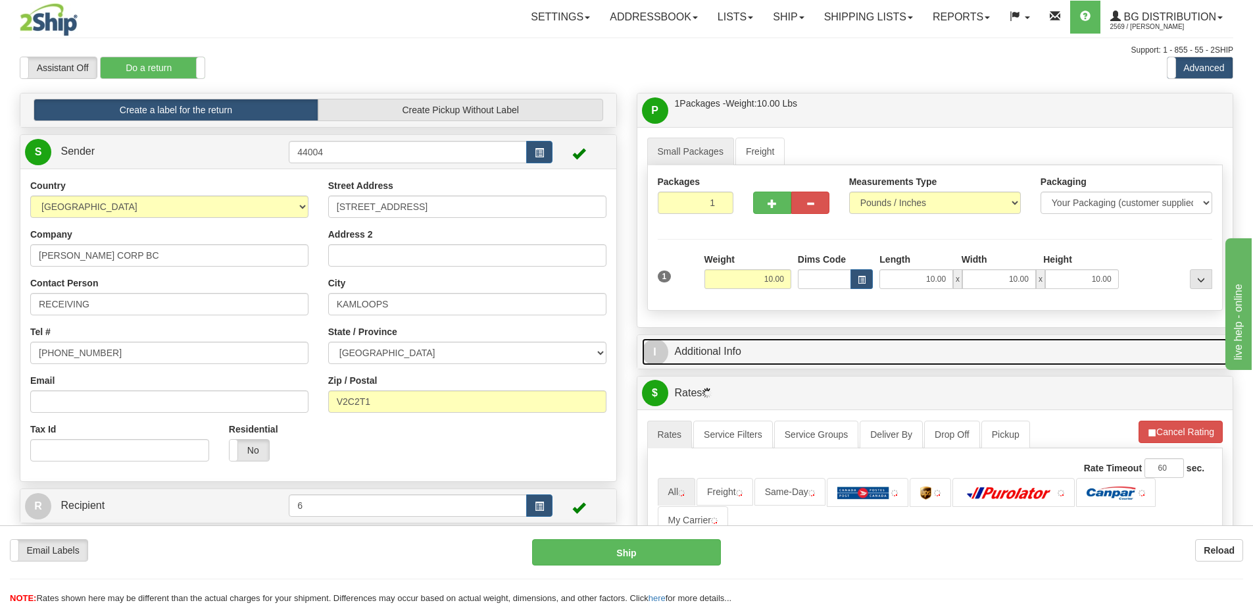
click at [1061, 364] on link "I Additional Info" at bounding box center [935, 351] width 587 height 27
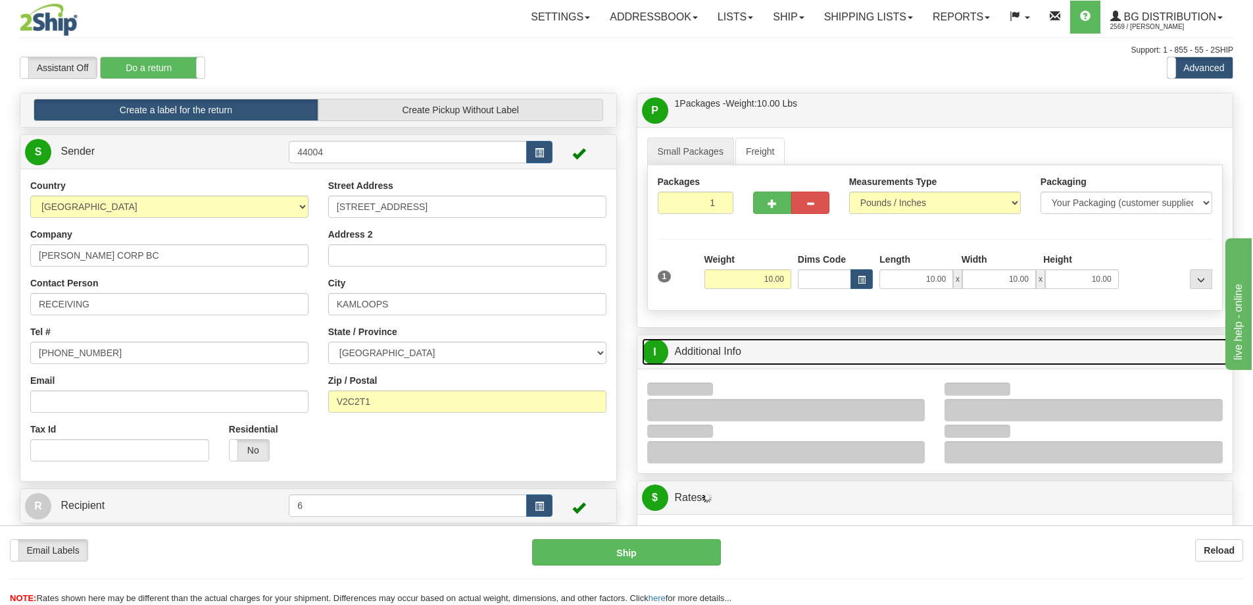
scroll to position [197, 0]
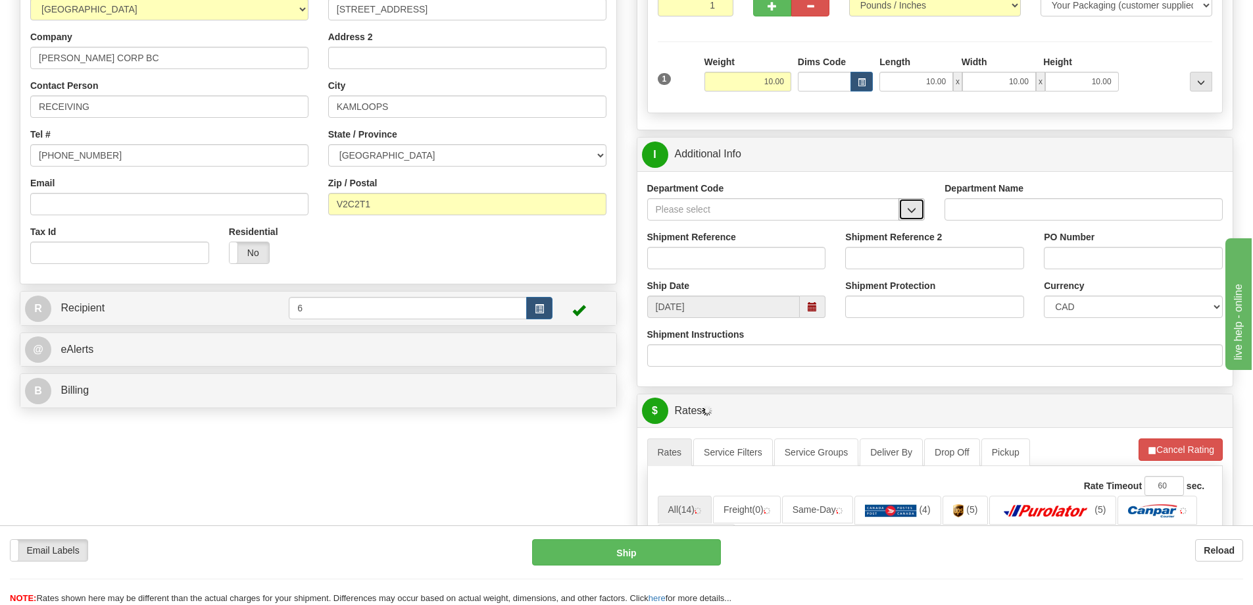
click at [922, 207] on button "button" at bounding box center [912, 209] width 26 height 22
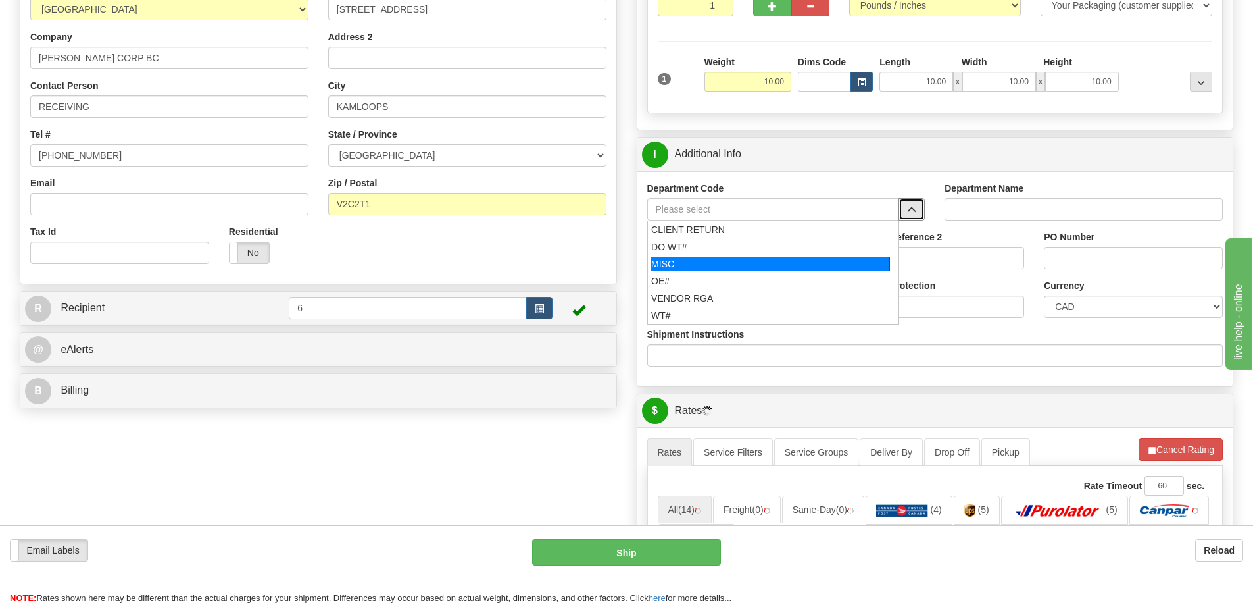
click at [681, 268] on div "MISC" at bounding box center [770, 264] width 239 height 14
type input "MISC"
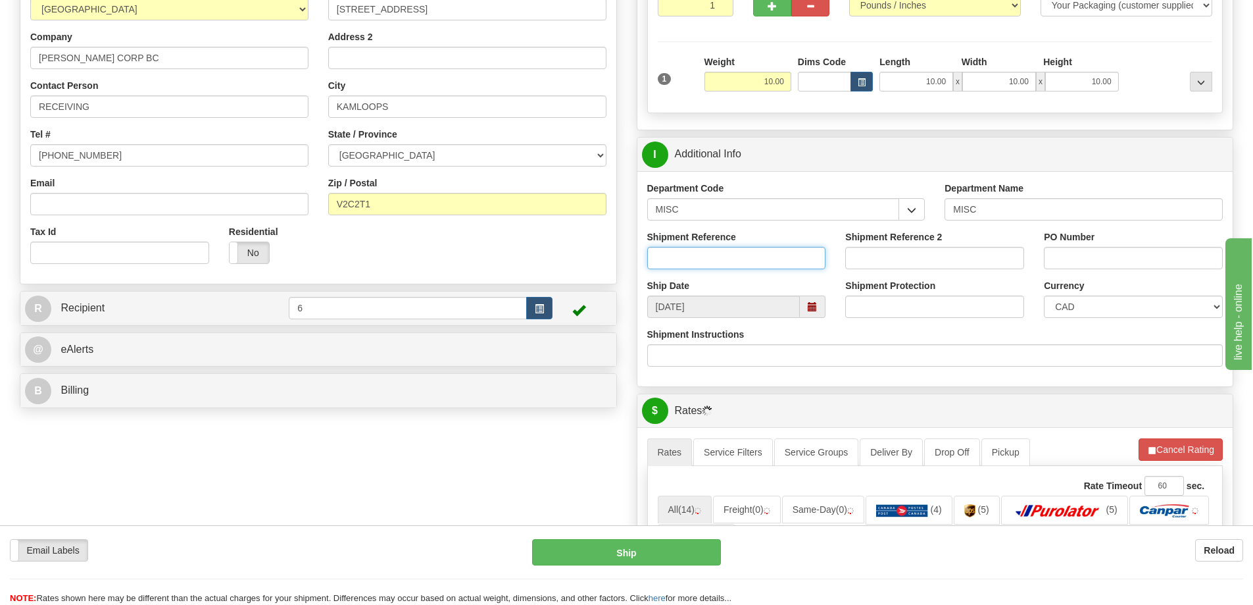
click at [723, 260] on input "Shipment Reference" at bounding box center [736, 258] width 179 height 22
type input "misc"
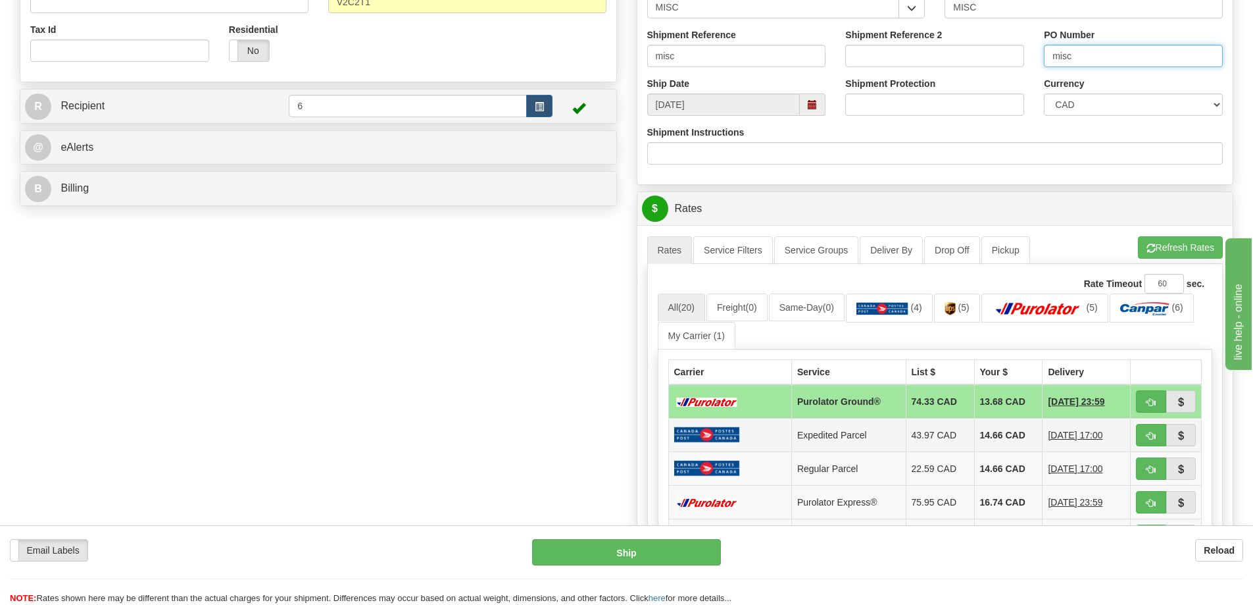
scroll to position [526, 0]
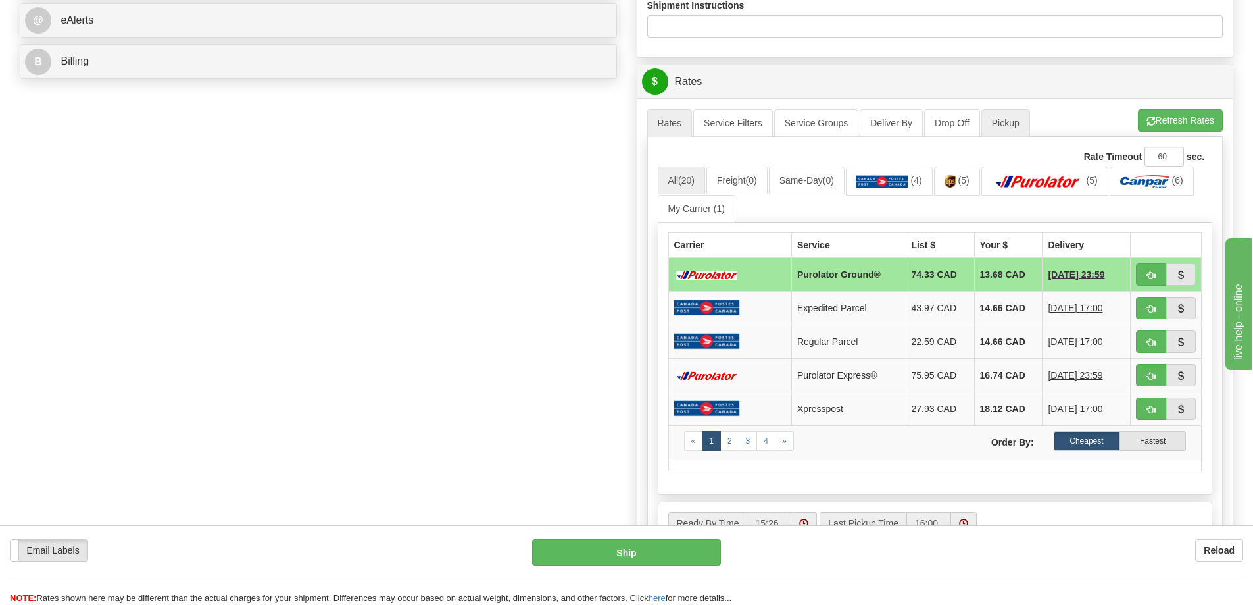
type input "misc"
click at [1010, 123] on link "Pickup" at bounding box center [1005, 123] width 49 height 28
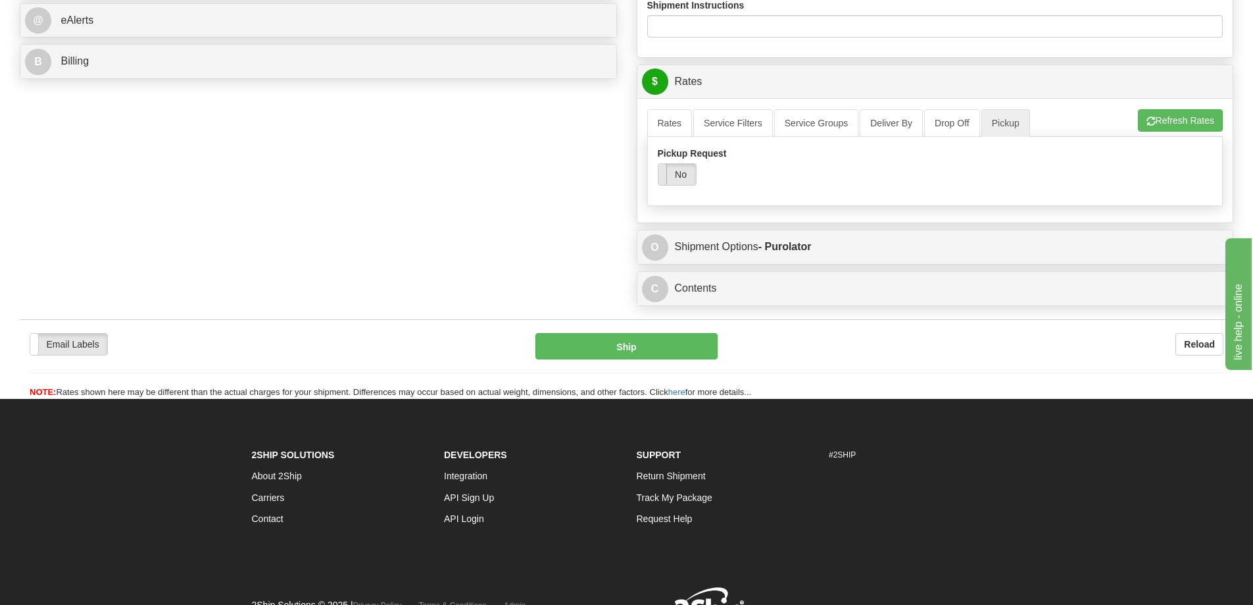
drag, startPoint x: 666, startPoint y: 184, endPoint x: 679, endPoint y: 168, distance: 20.1
click at [667, 184] on div "Yes No" at bounding box center [658, 174] width 75 height 21
click at [661, 132] on link "Rates" at bounding box center [669, 123] width 45 height 28
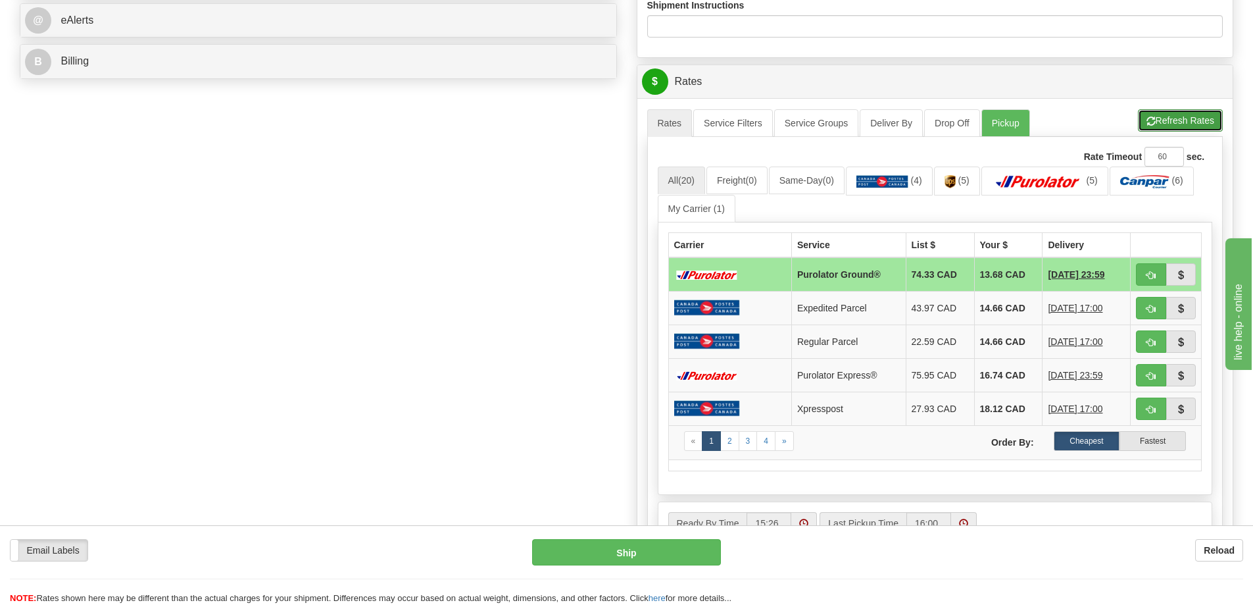
click at [1177, 112] on button "Refresh Rates" at bounding box center [1180, 120] width 85 height 22
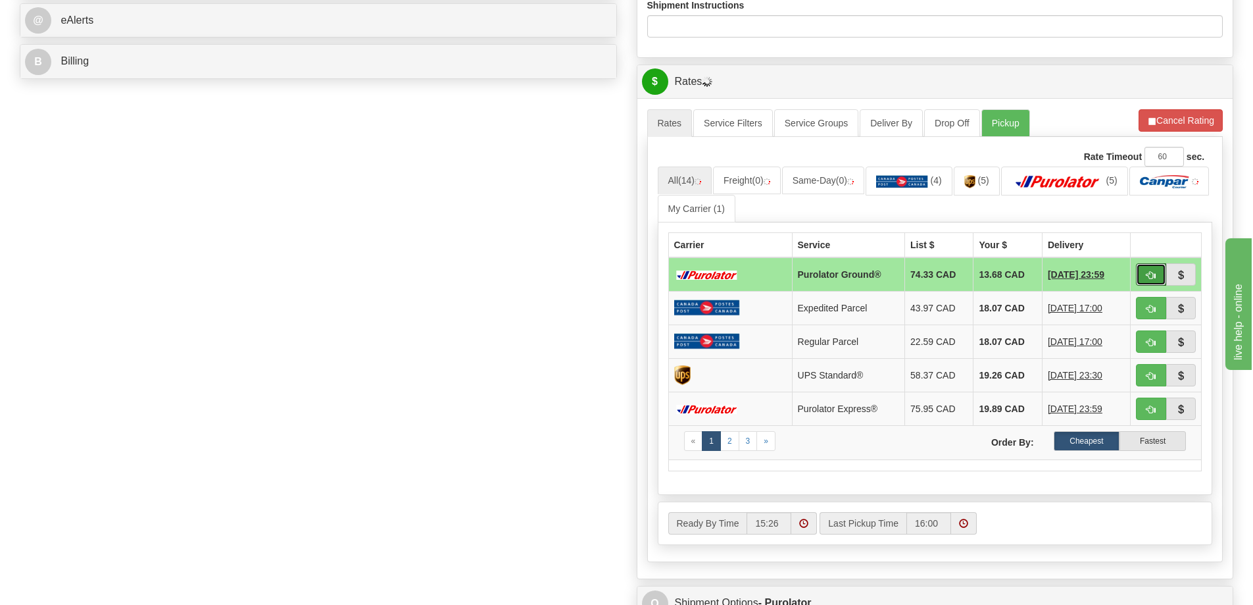
click at [1147, 279] on span "button" at bounding box center [1151, 275] width 9 height 9
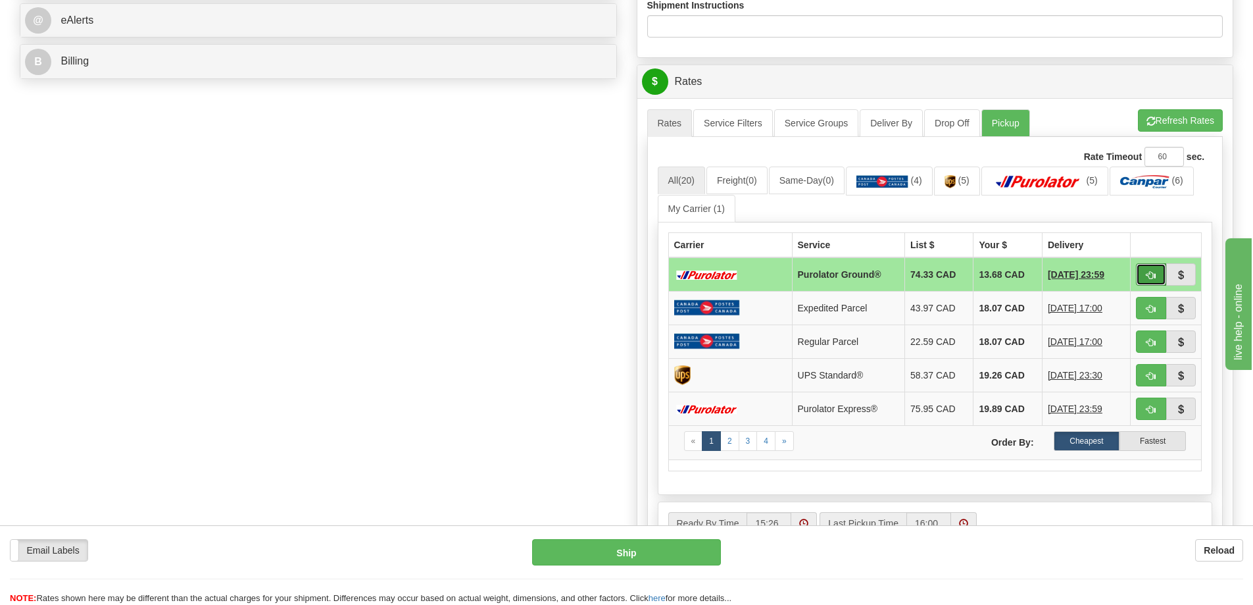
click at [1152, 277] on span "button" at bounding box center [1151, 275] width 9 height 9
type input "260"
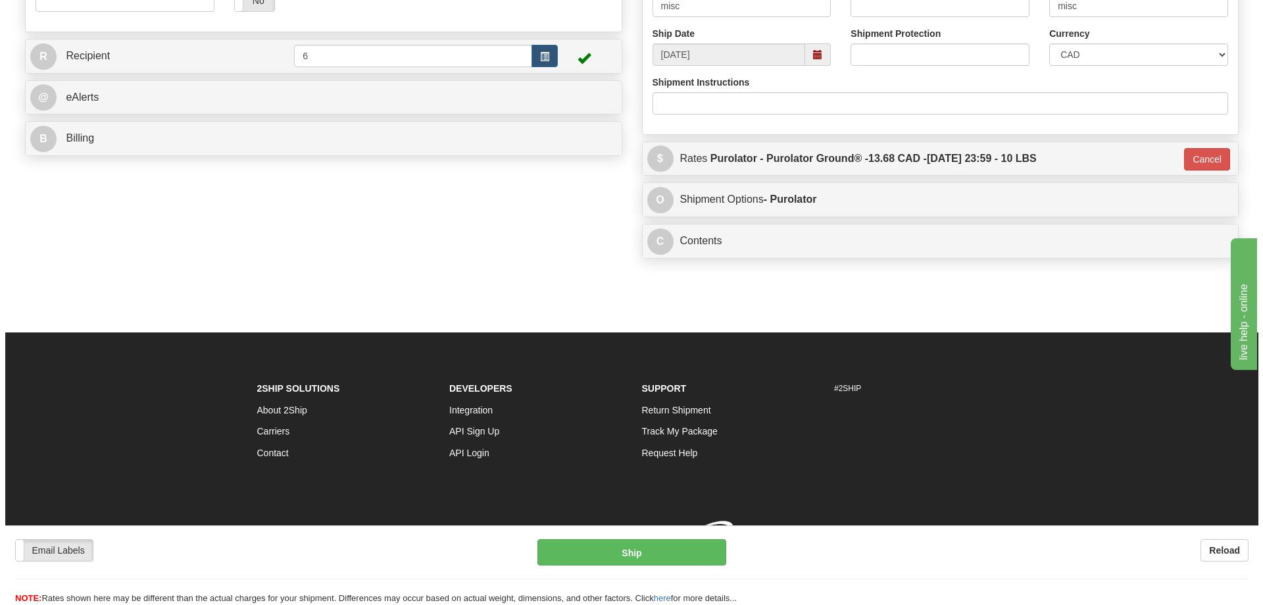
scroll to position [507, 0]
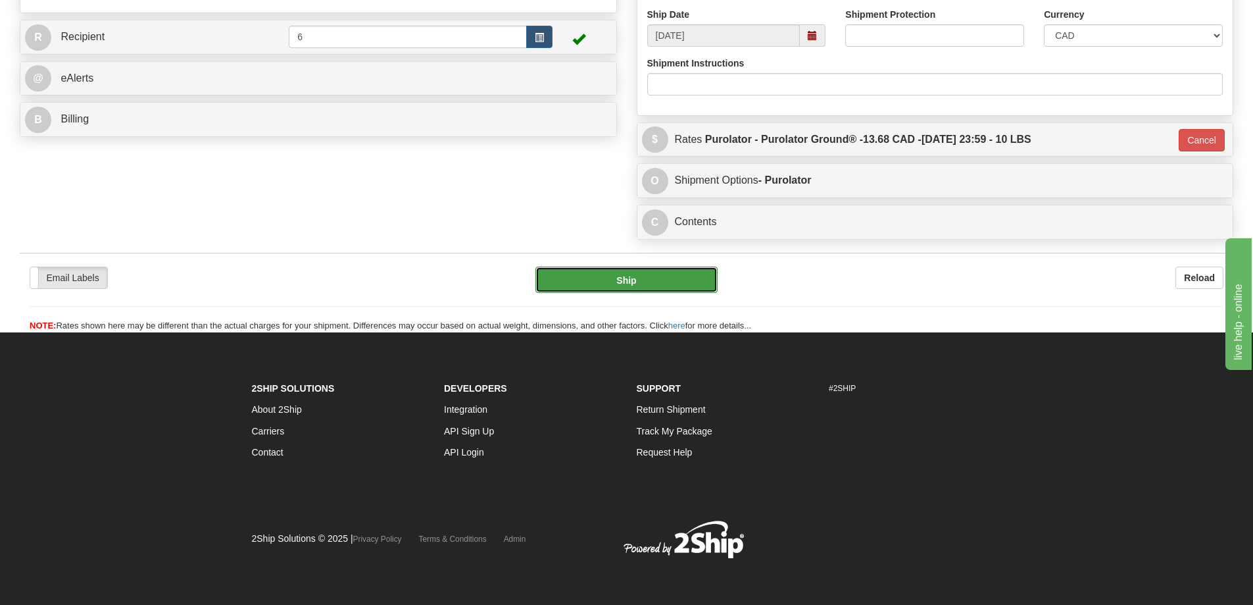
click at [619, 266] on button "Ship" at bounding box center [626, 279] width 182 height 26
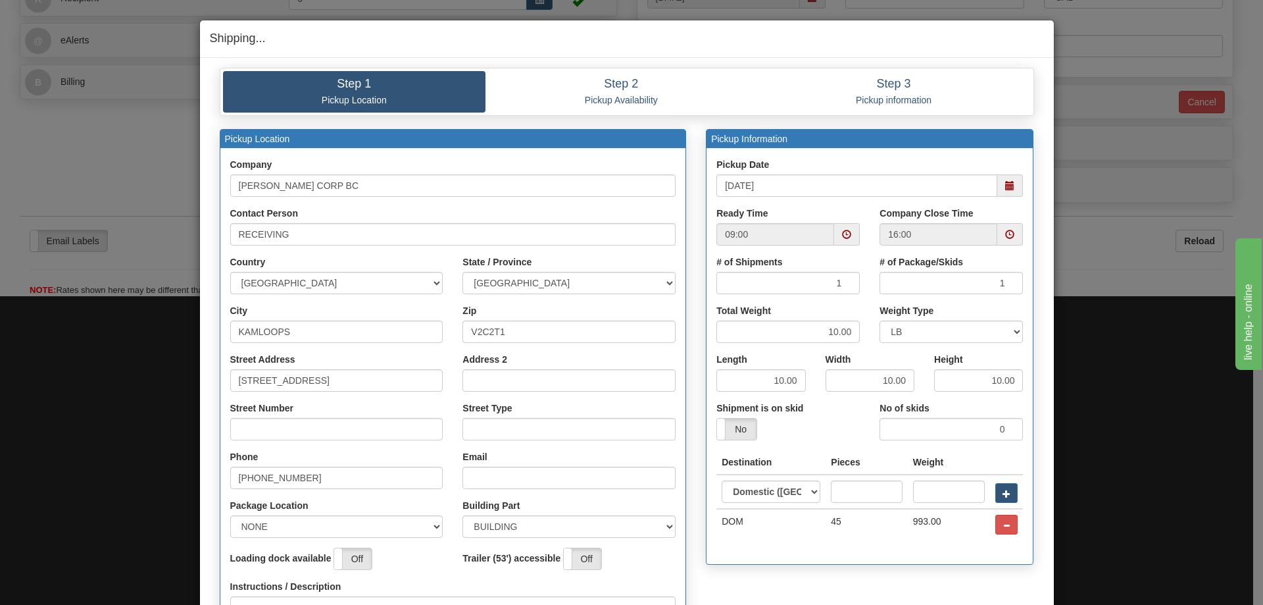
scroll to position [508, 0]
click at [1005, 187] on span at bounding box center [1009, 185] width 9 height 9
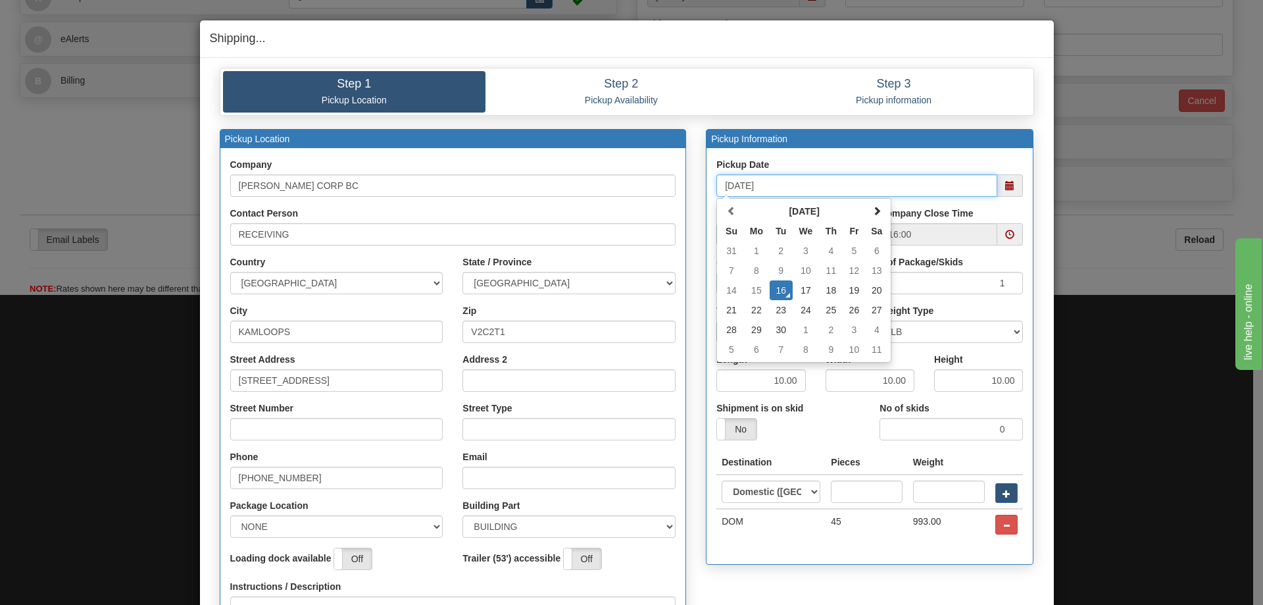
click at [849, 286] on td "19" at bounding box center [854, 290] width 22 height 20
type input "09/19/2025"
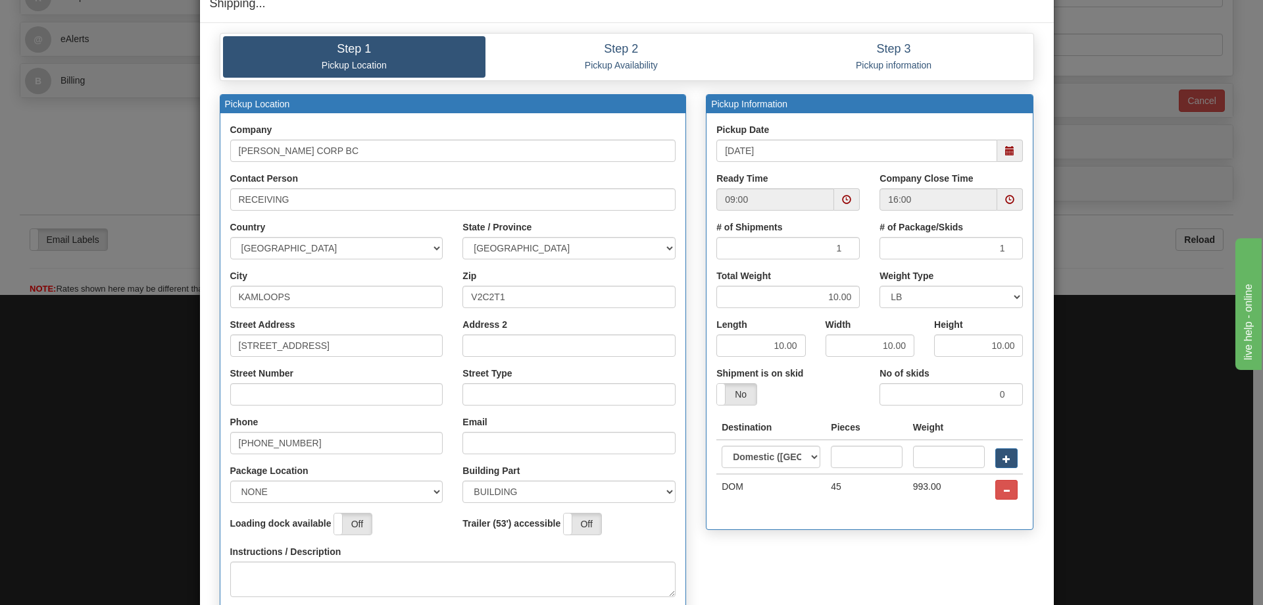
scroll to position [66, 0]
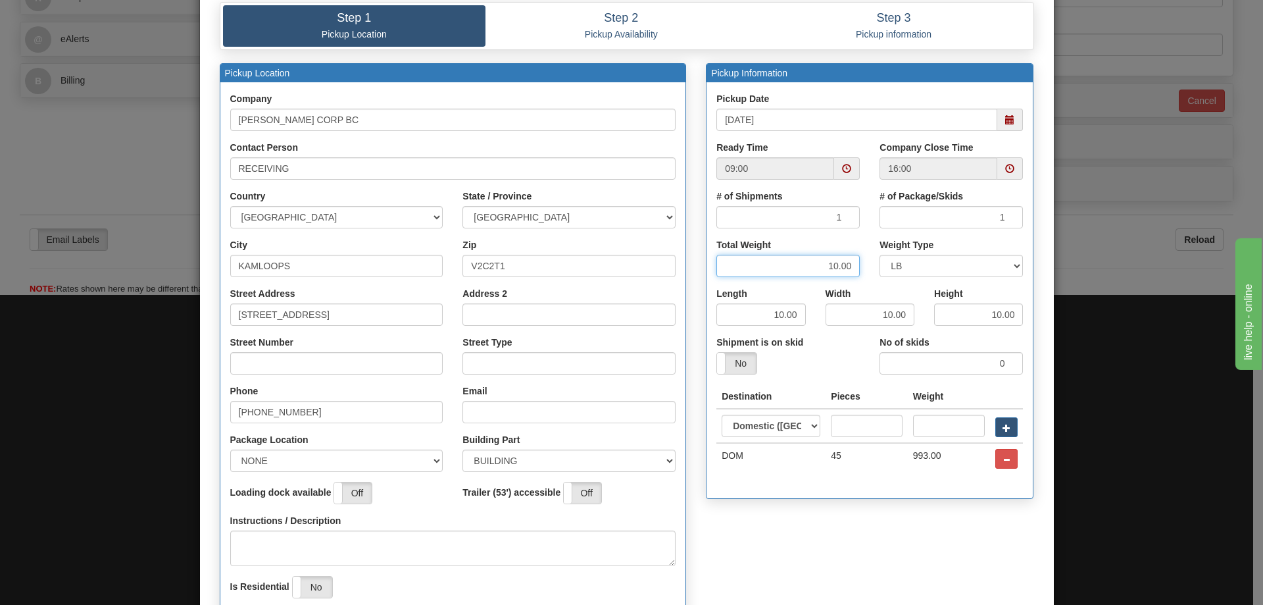
drag, startPoint x: 815, startPoint y: 261, endPoint x: 958, endPoint y: 274, distance: 144.0
click at [958, 274] on div "Total Weight 10.00 Weight Type LB KG" at bounding box center [869, 262] width 326 height 49
type input "20"
drag, startPoint x: 750, startPoint y: 313, endPoint x: 943, endPoint y: 293, distance: 193.7
click at [943, 293] on div "Length 10.00 Width 10.00" at bounding box center [869, 311] width 326 height 49
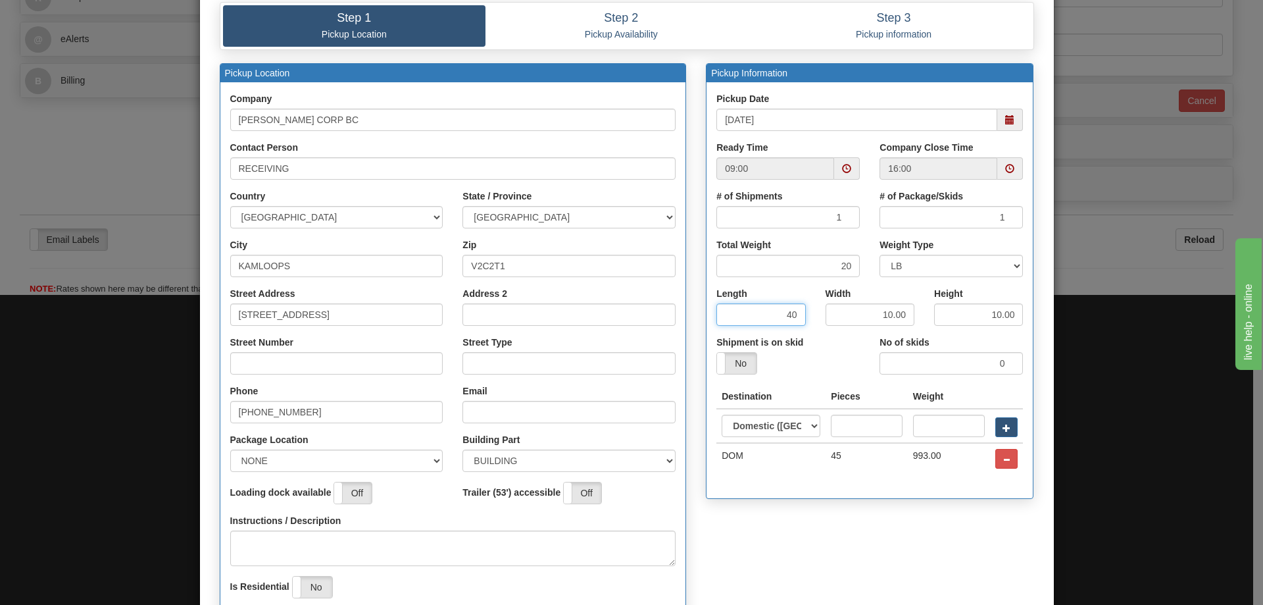
type input "40"
type input "7"
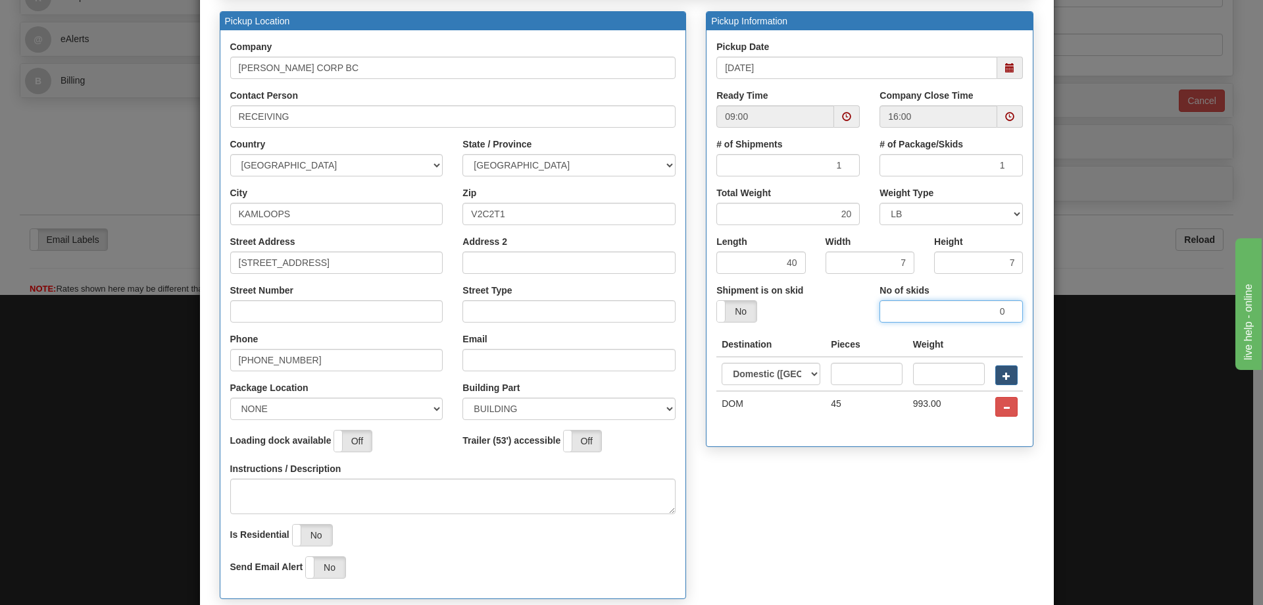
scroll to position [220, 0]
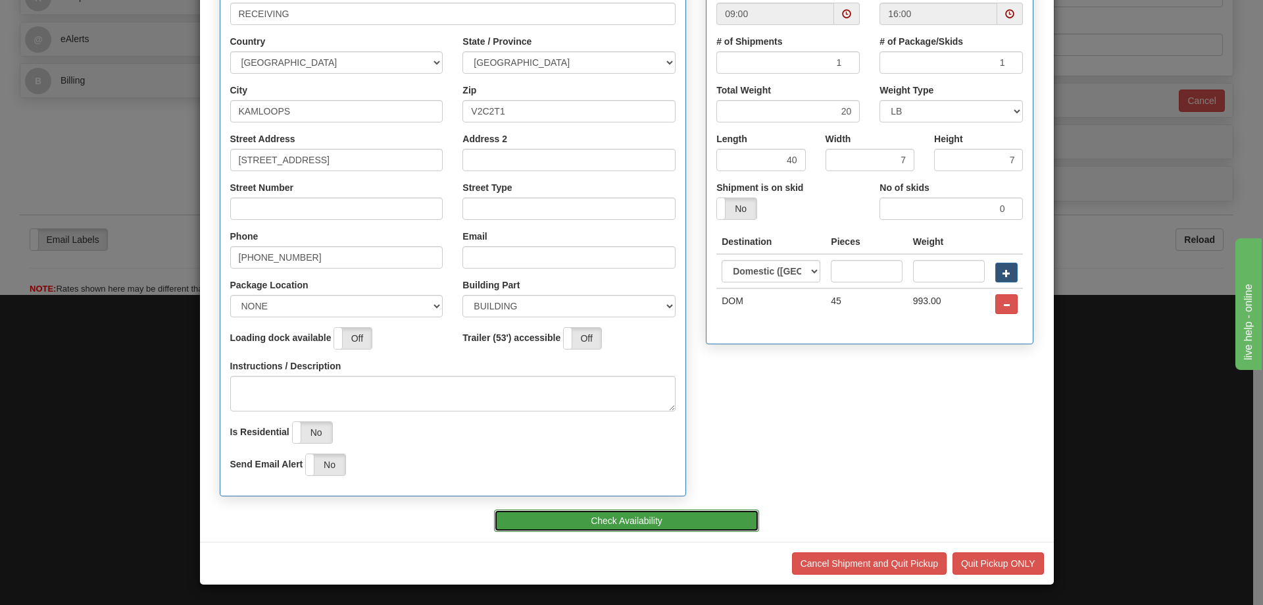
click at [591, 522] on button "Check Availability" at bounding box center [626, 520] width 265 height 22
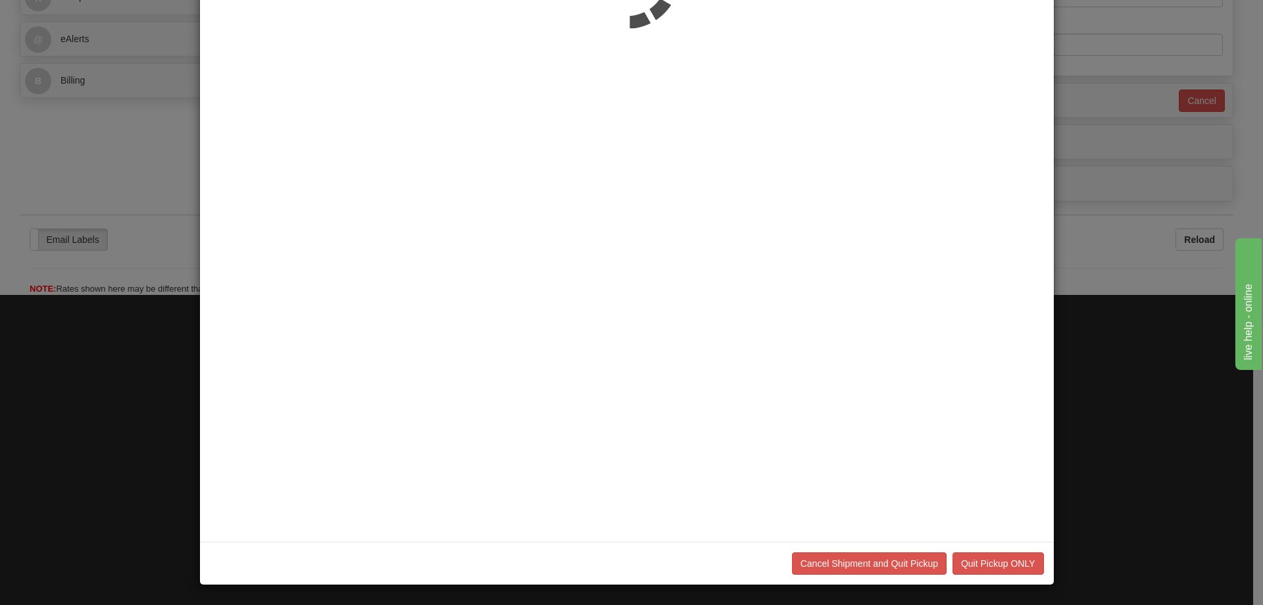
scroll to position [0, 0]
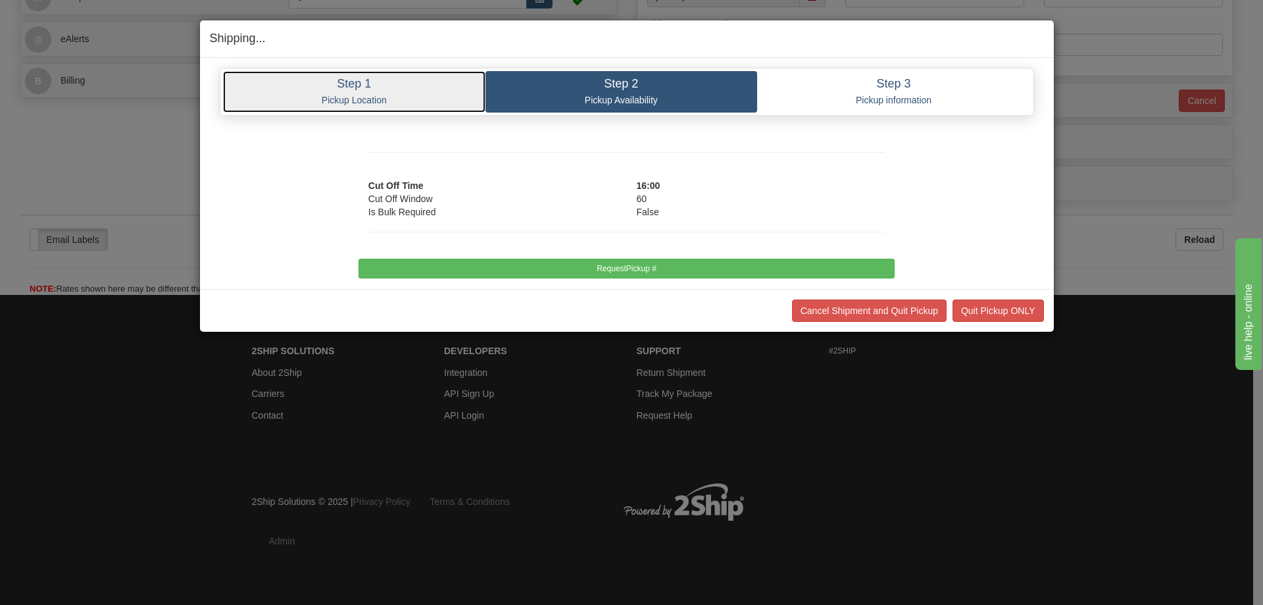
click at [366, 95] on p "Pickup Location" at bounding box center [354, 100] width 243 height 12
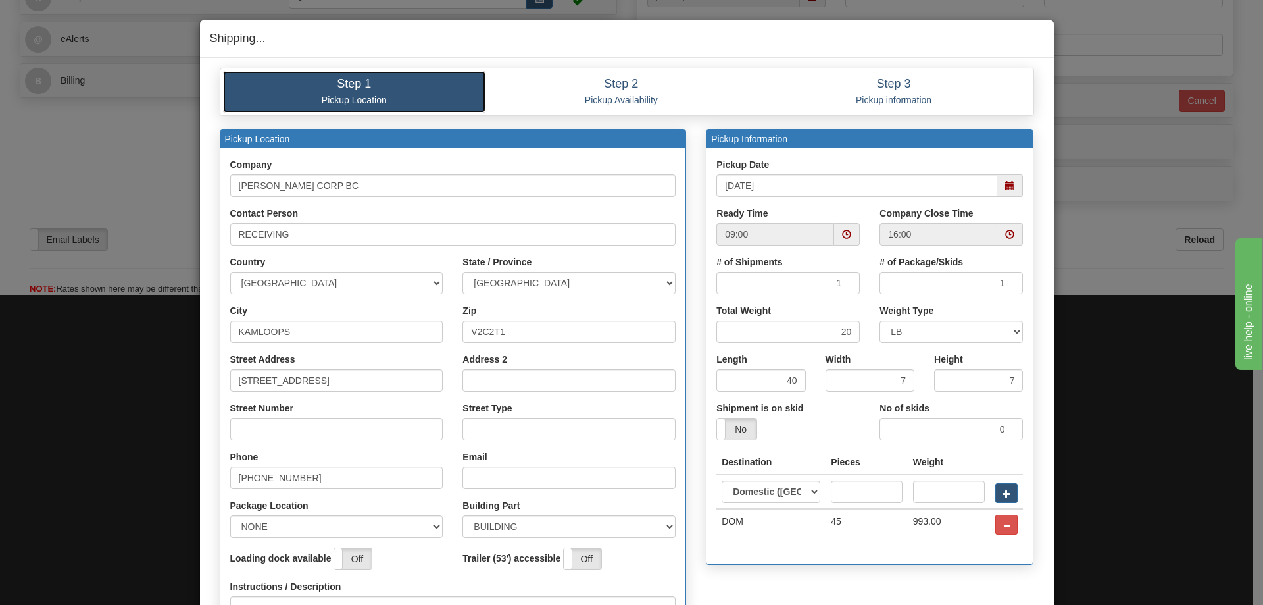
click at [999, 192] on span at bounding box center [1010, 185] width 26 height 22
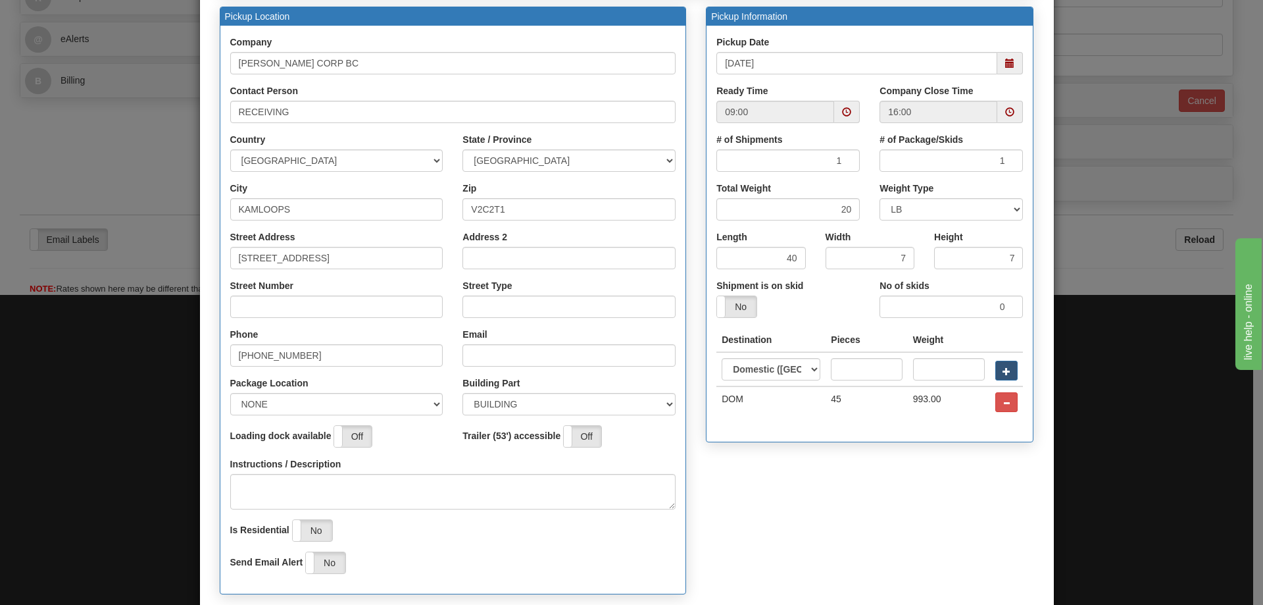
scroll to position [220, 0]
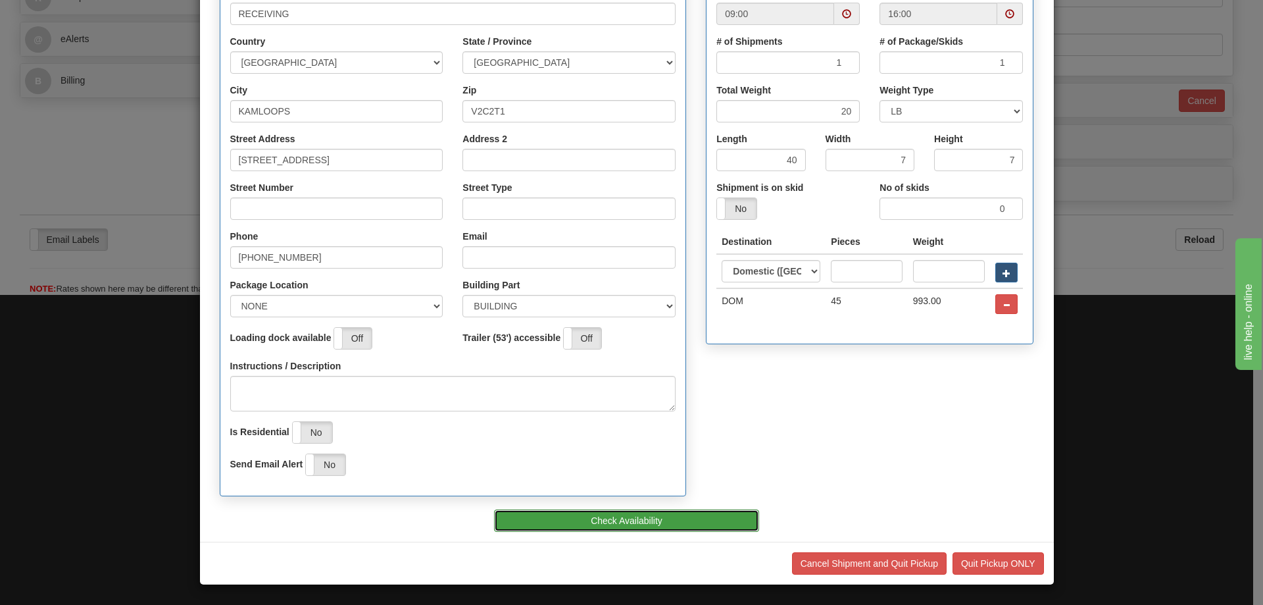
click at [598, 519] on button "Check Availability" at bounding box center [626, 520] width 265 height 22
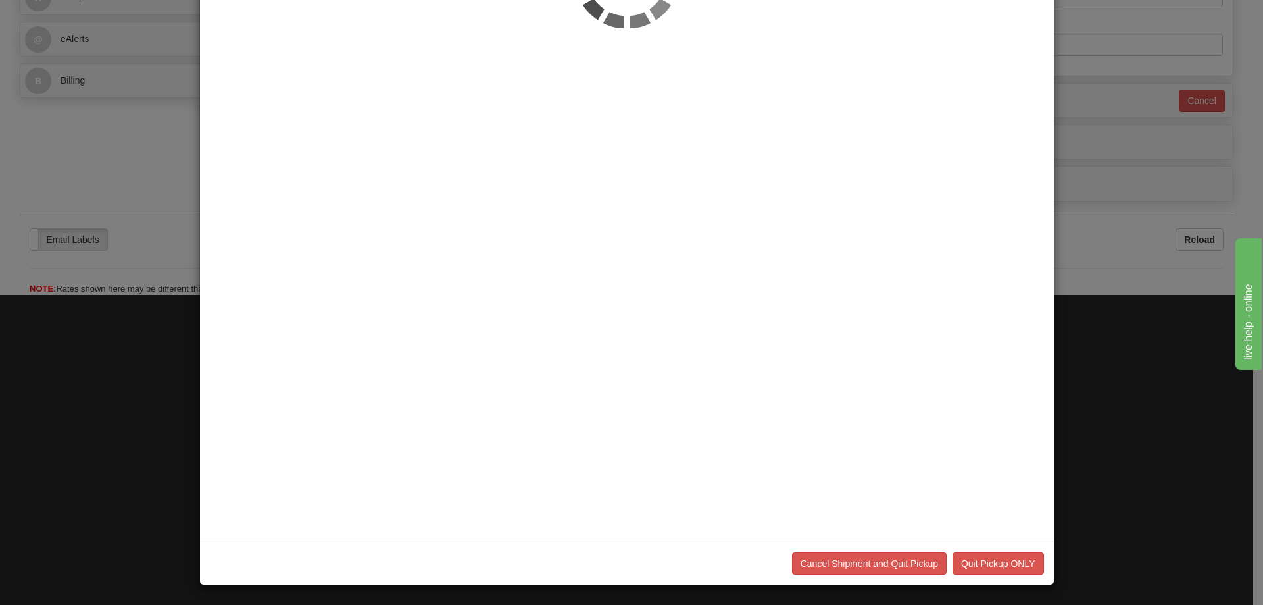
scroll to position [0, 0]
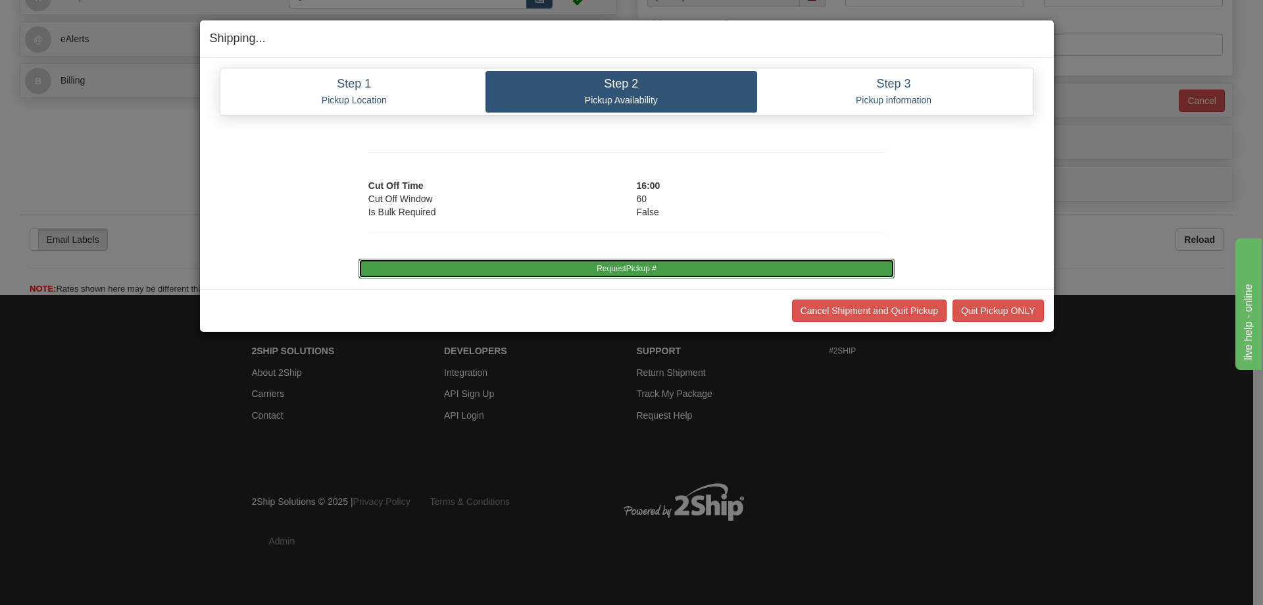
click at [606, 270] on button "RequestPickup #" at bounding box center [626, 269] width 536 height 20
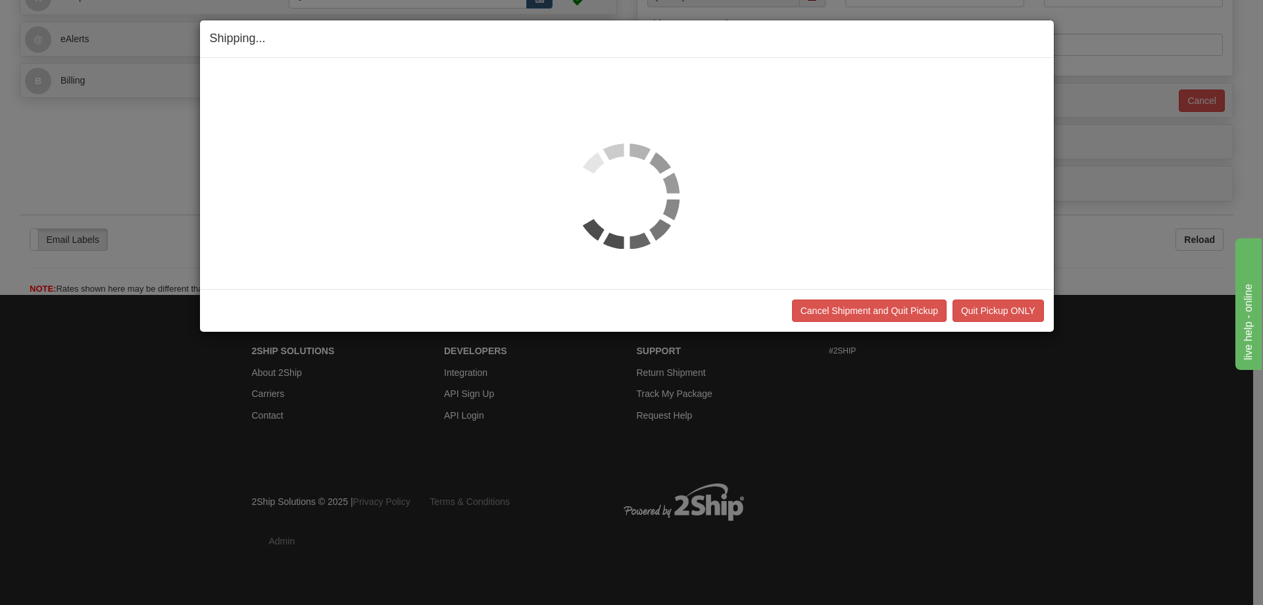
scroll to position [507, 0]
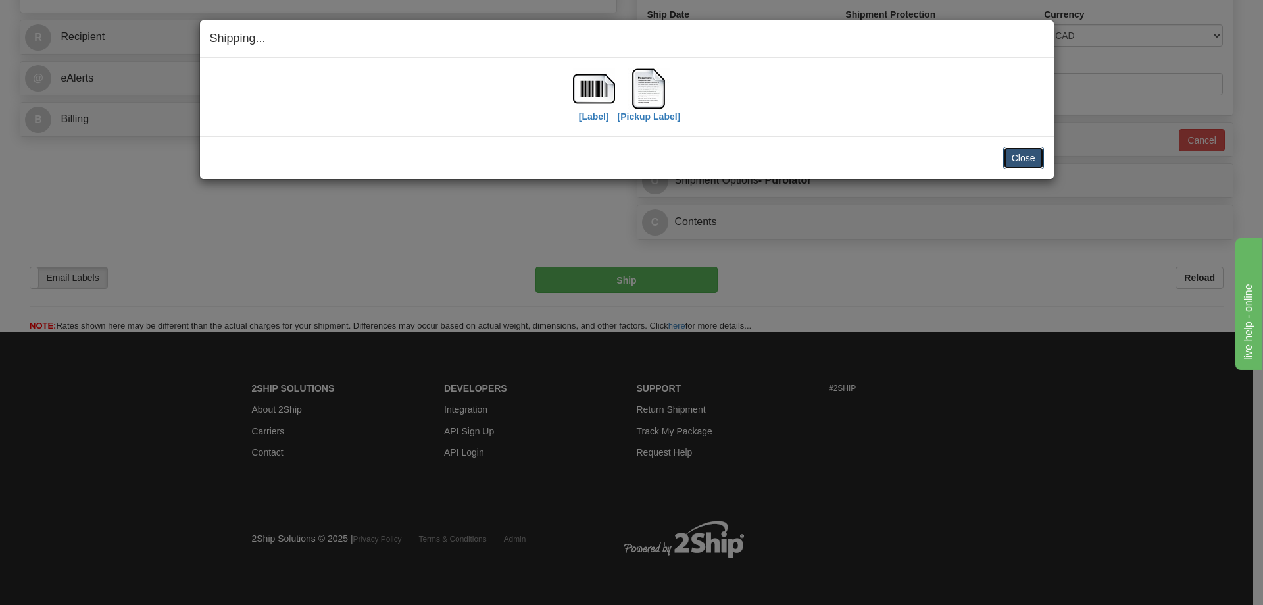
drag, startPoint x: 1029, startPoint y: 153, endPoint x: 1030, endPoint y: 168, distance: 15.2
click at [1029, 153] on button "Close" at bounding box center [1023, 158] width 41 height 22
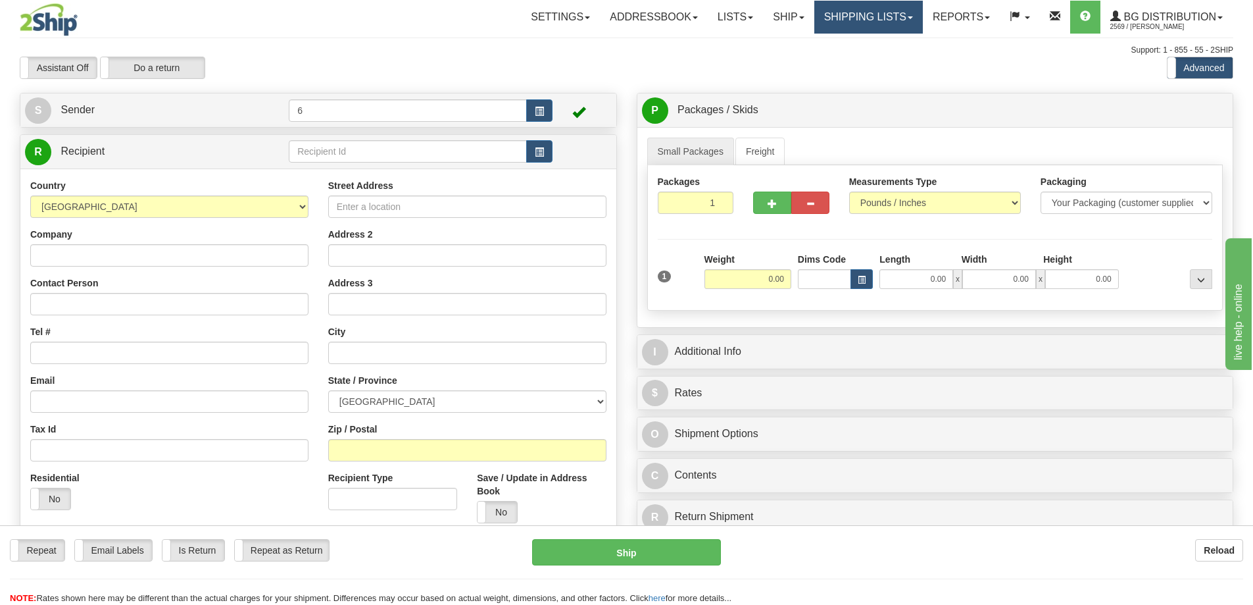
click at [872, 18] on link "Shipping lists" at bounding box center [868, 17] width 109 height 33
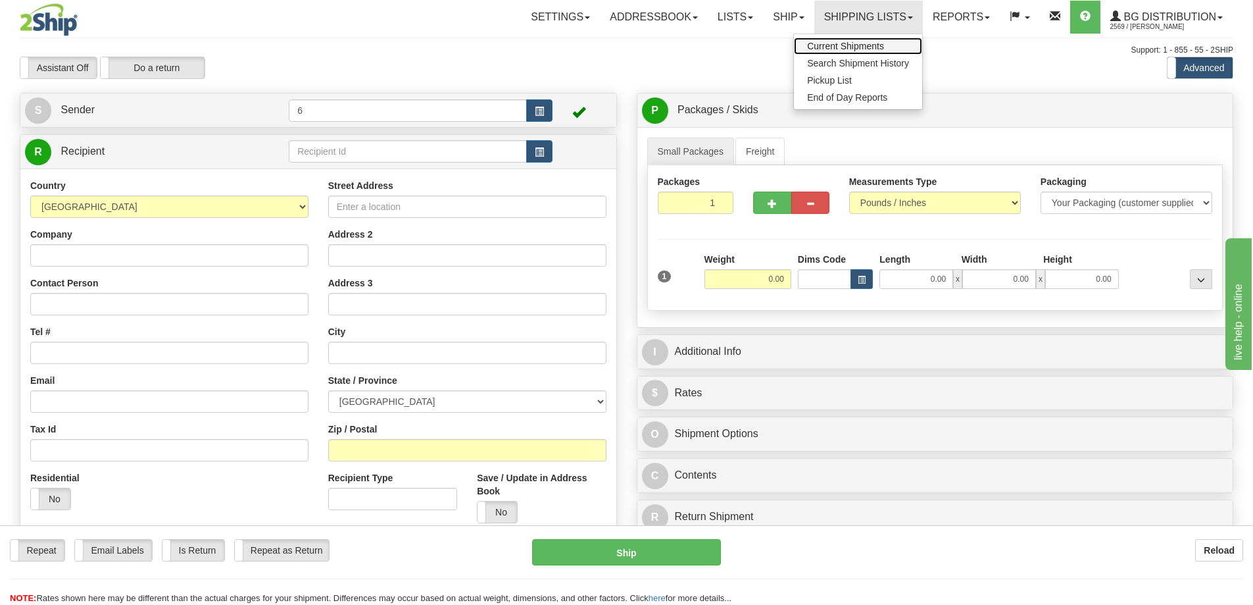
click at [835, 47] on span "Current Shipments" at bounding box center [845, 46] width 77 height 11
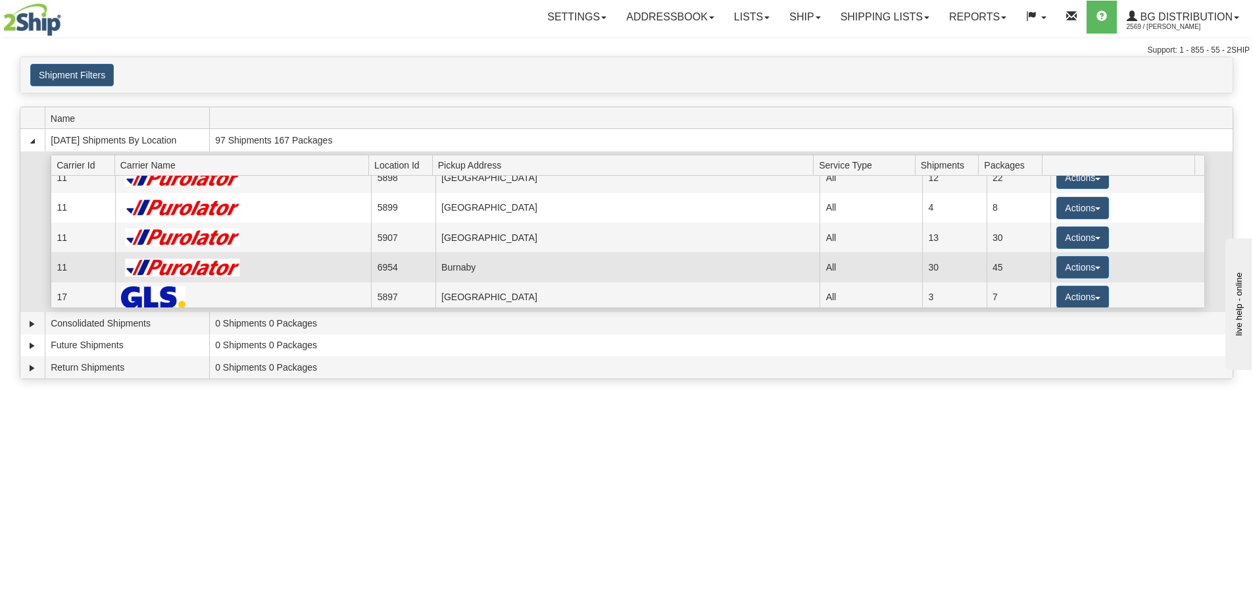
scroll to position [132, 0]
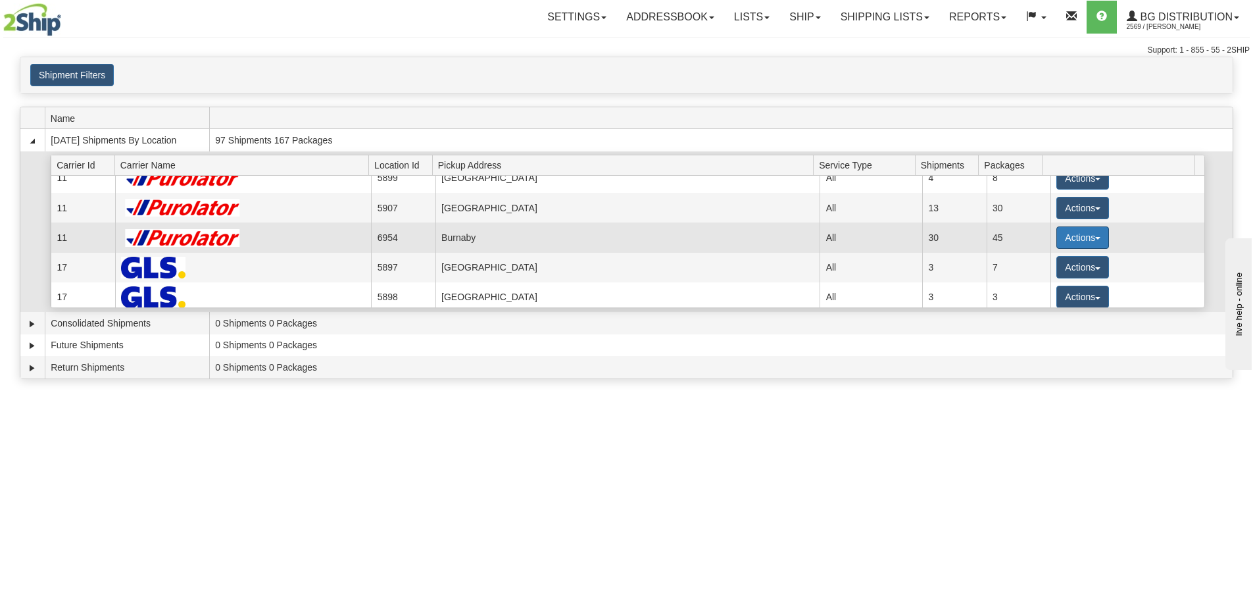
click at [1095, 239] on span "button" at bounding box center [1097, 238] width 5 height 3
click at [1044, 260] on span "Details" at bounding box center [1034, 261] width 36 height 9
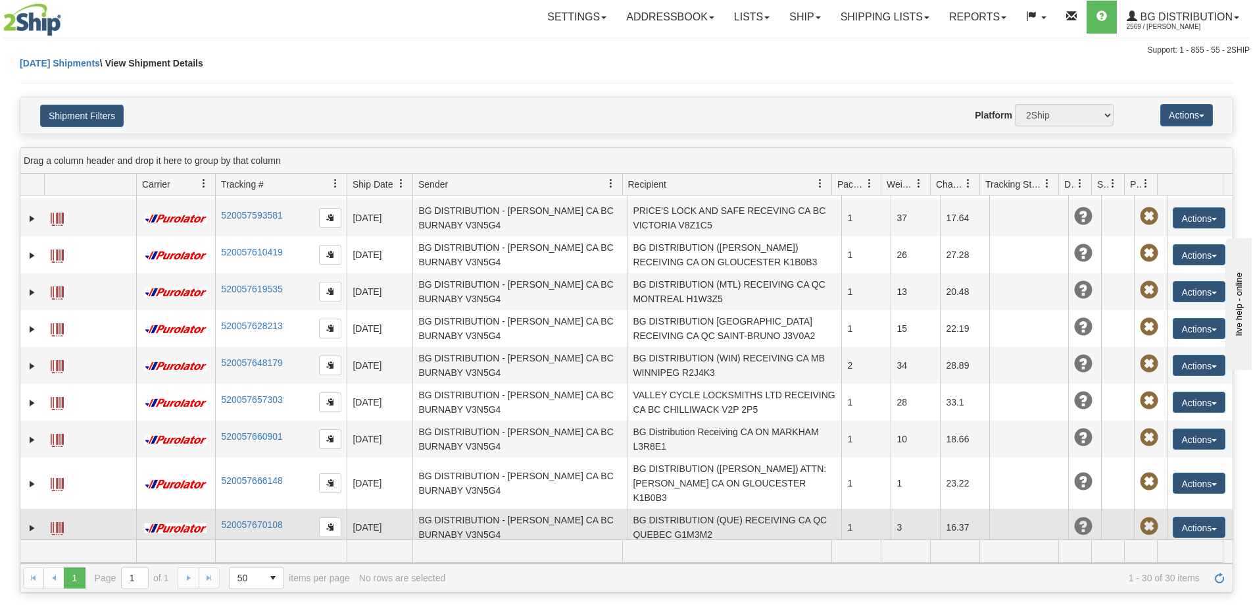
scroll to position [761, 0]
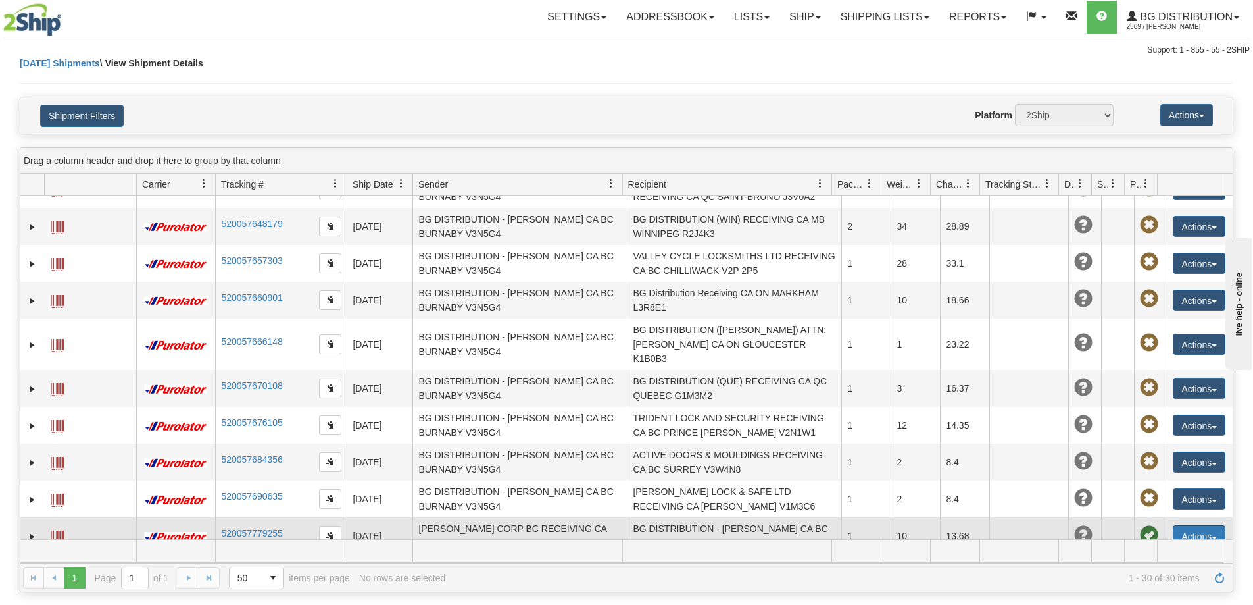
click at [1196, 525] on button "Actions" at bounding box center [1199, 535] width 53 height 21
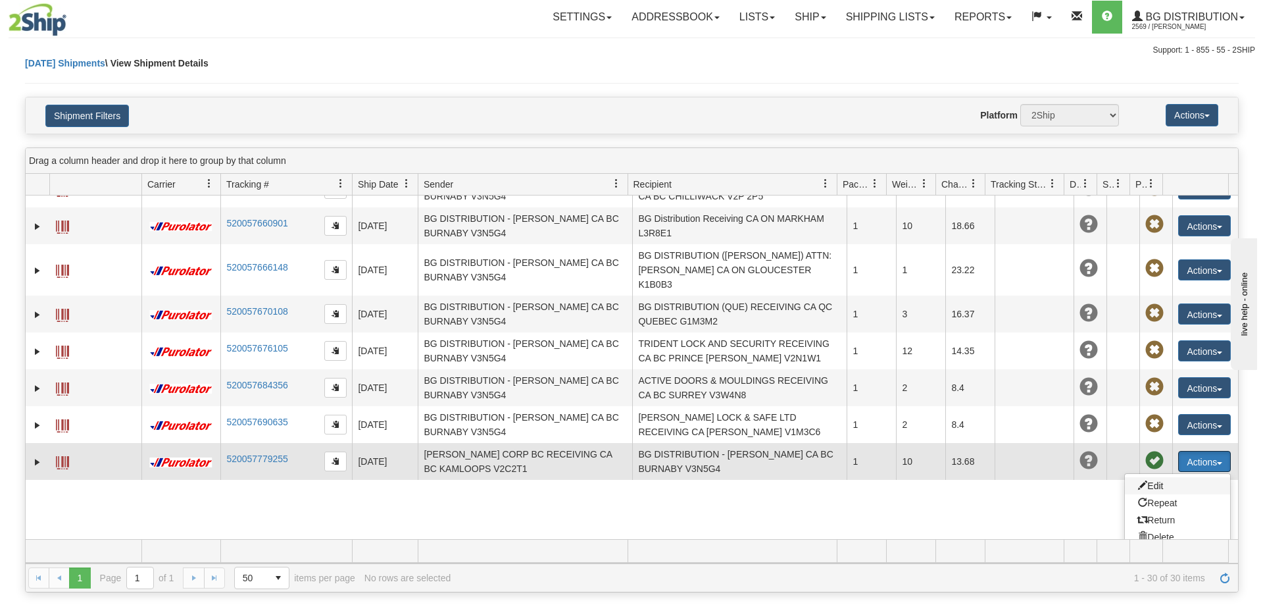
scroll to position [882, 0]
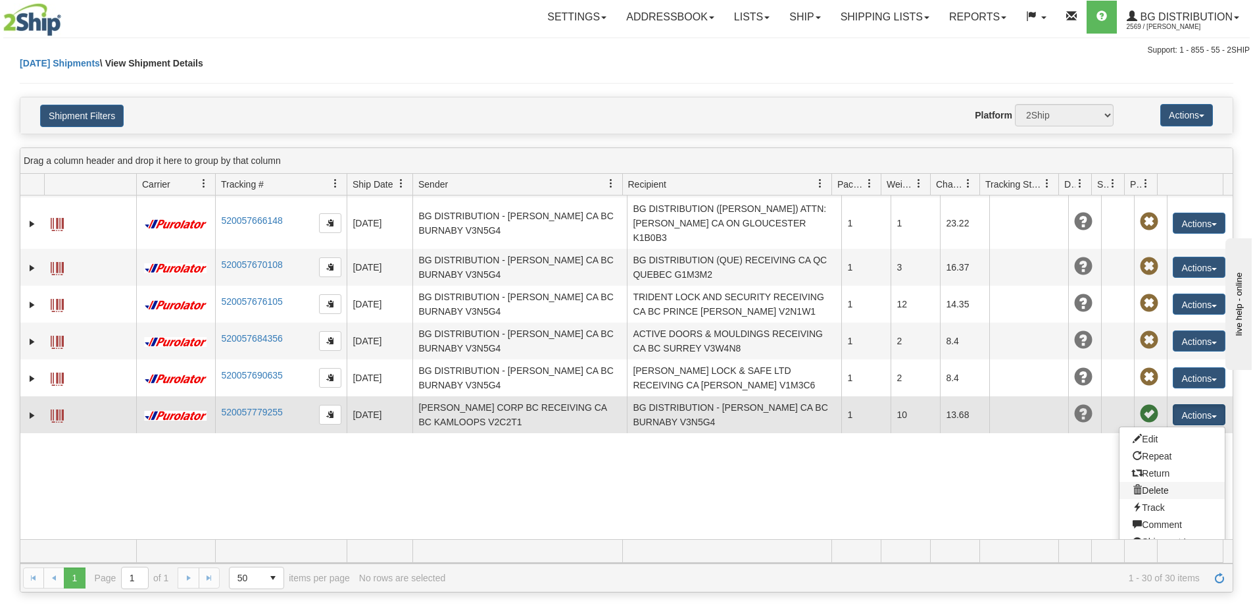
click at [1160, 481] on link "Delete" at bounding box center [1172, 489] width 105 height 17
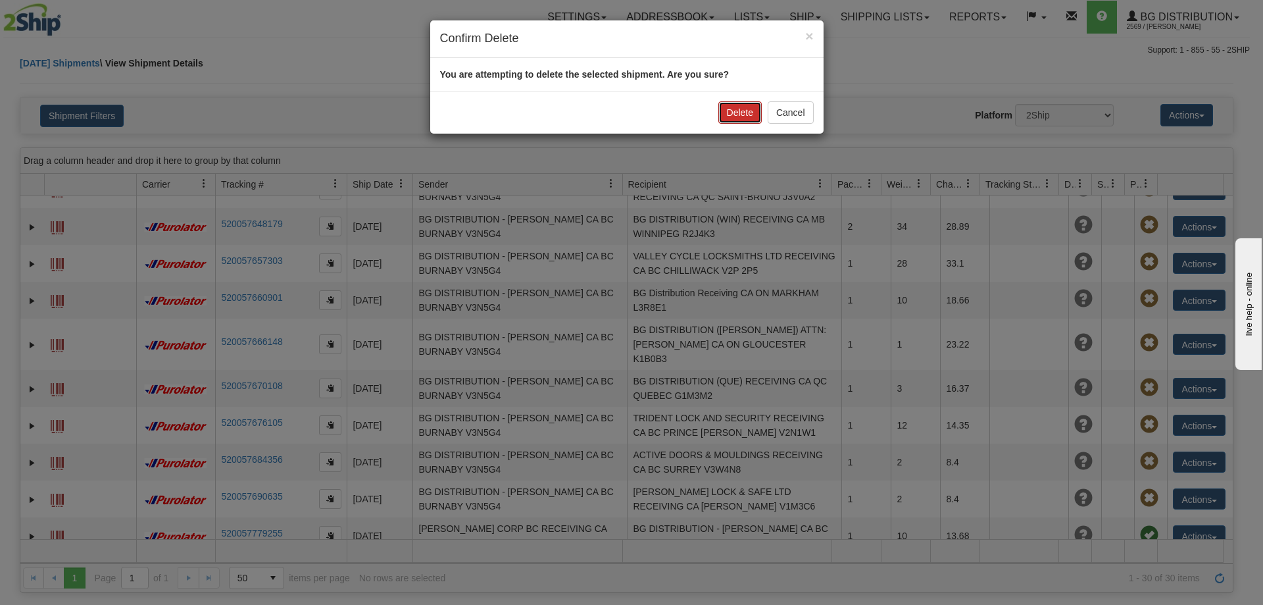
click at [742, 111] on button "Delete" at bounding box center [739, 112] width 43 height 22
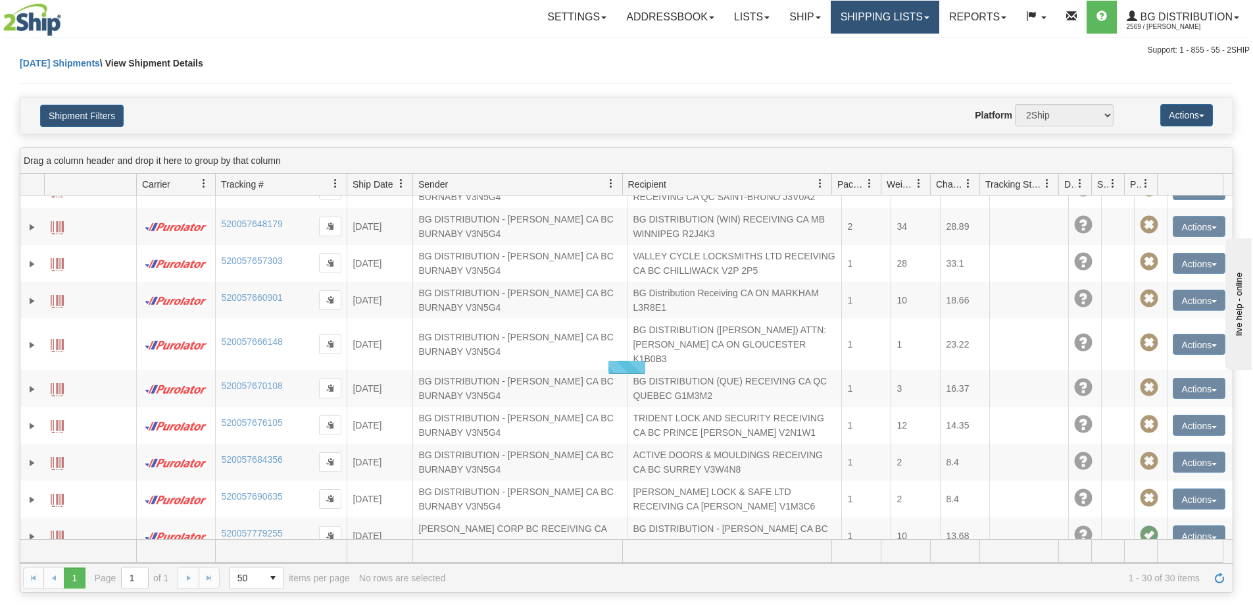
scroll to position [724, 0]
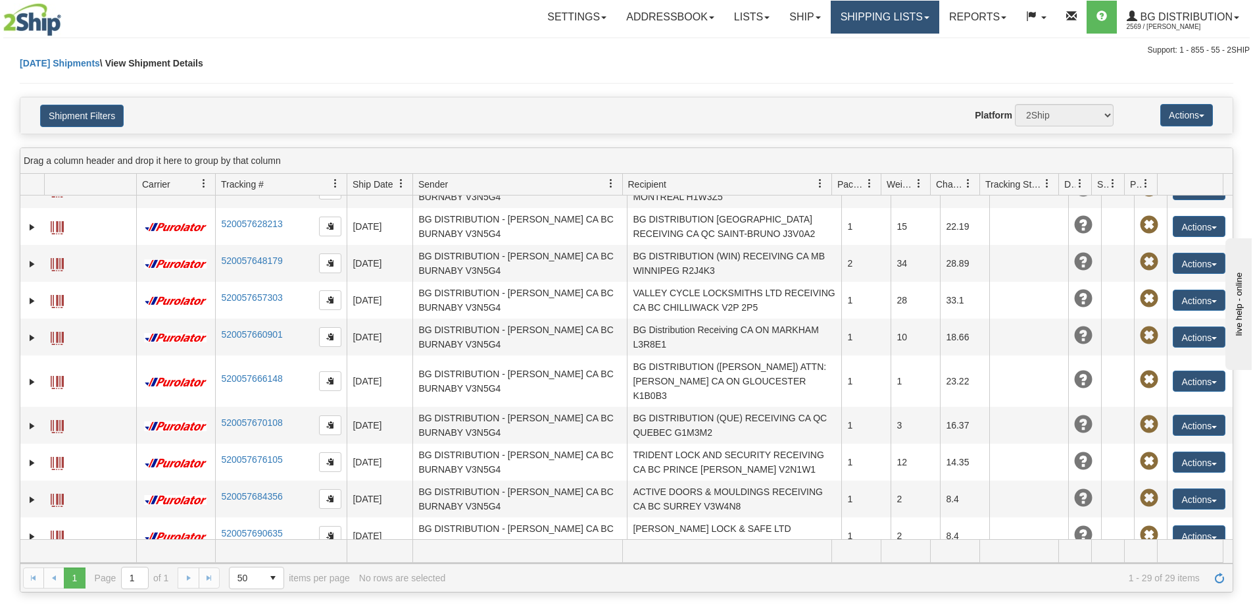
click at [863, 18] on link "Shipping lists" at bounding box center [885, 17] width 109 height 33
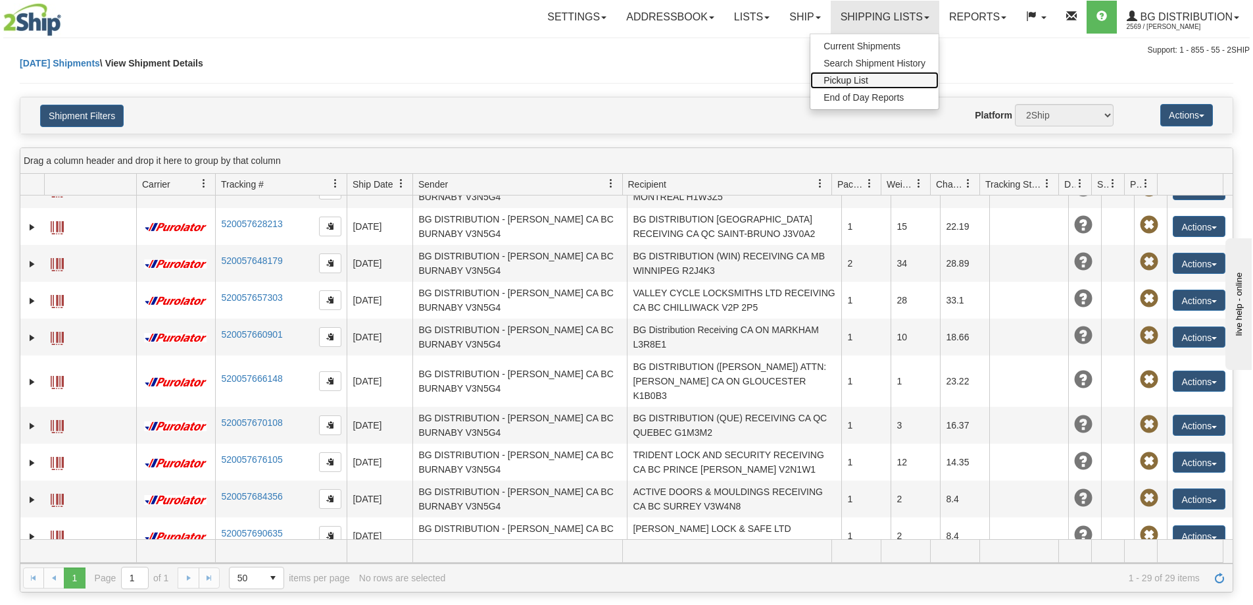
click at [841, 84] on span "Pickup List" at bounding box center [846, 80] width 45 height 11
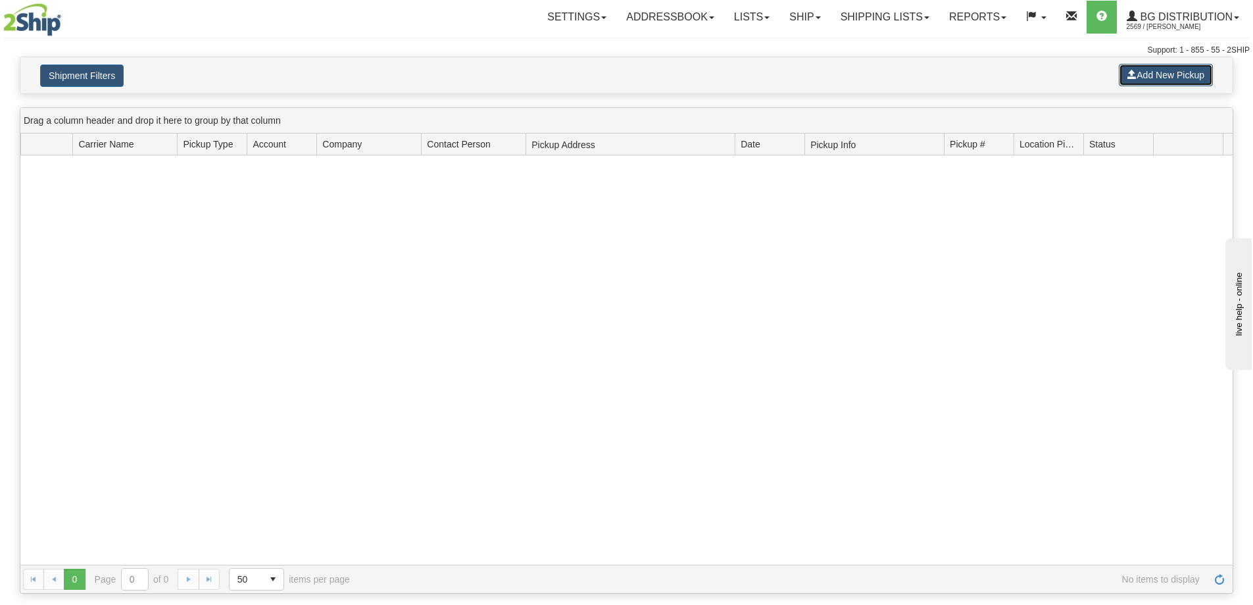
click at [1152, 78] on button "Add New Pickup" at bounding box center [1166, 75] width 94 height 22
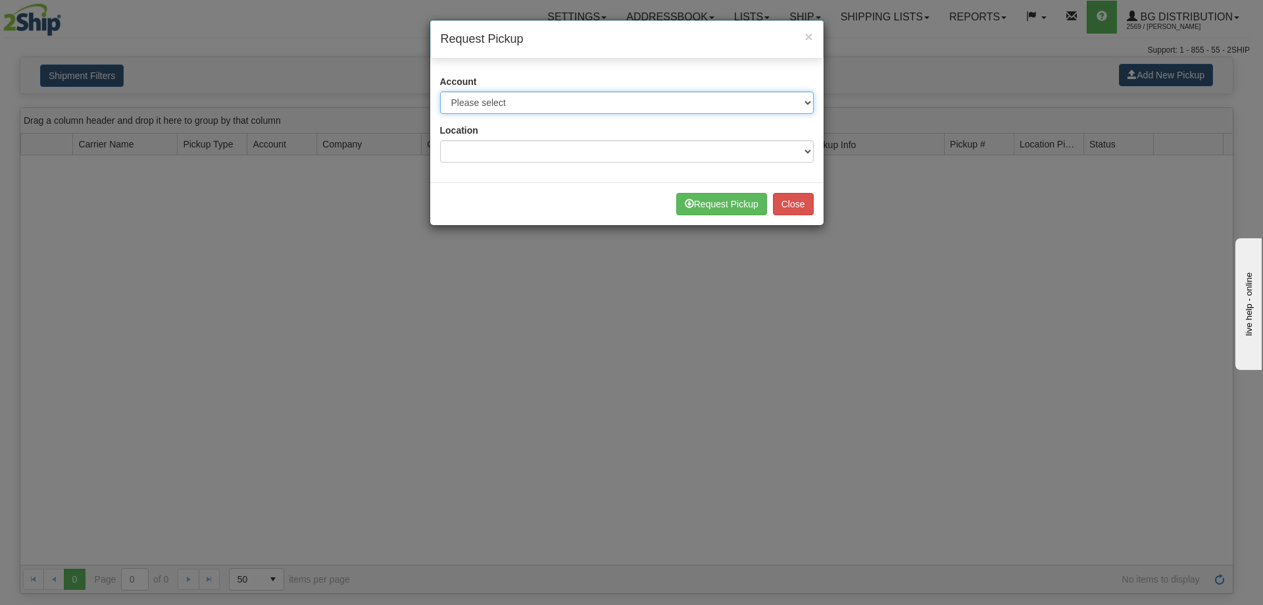
click at [660, 112] on select "Please select 2SHIP LTL - XXXXX 2Ship [DATE] - XXXXX A&B Courier - 11918 (Toron…" at bounding box center [627, 102] width 374 height 22
select select "11"
click at [440, 91] on select "Please select 2SHIP LTL - XXXXX 2Ship [DATE] - XXXXX A&B Courier - 11918 (Toron…" at bounding box center [627, 102] width 374 height 22
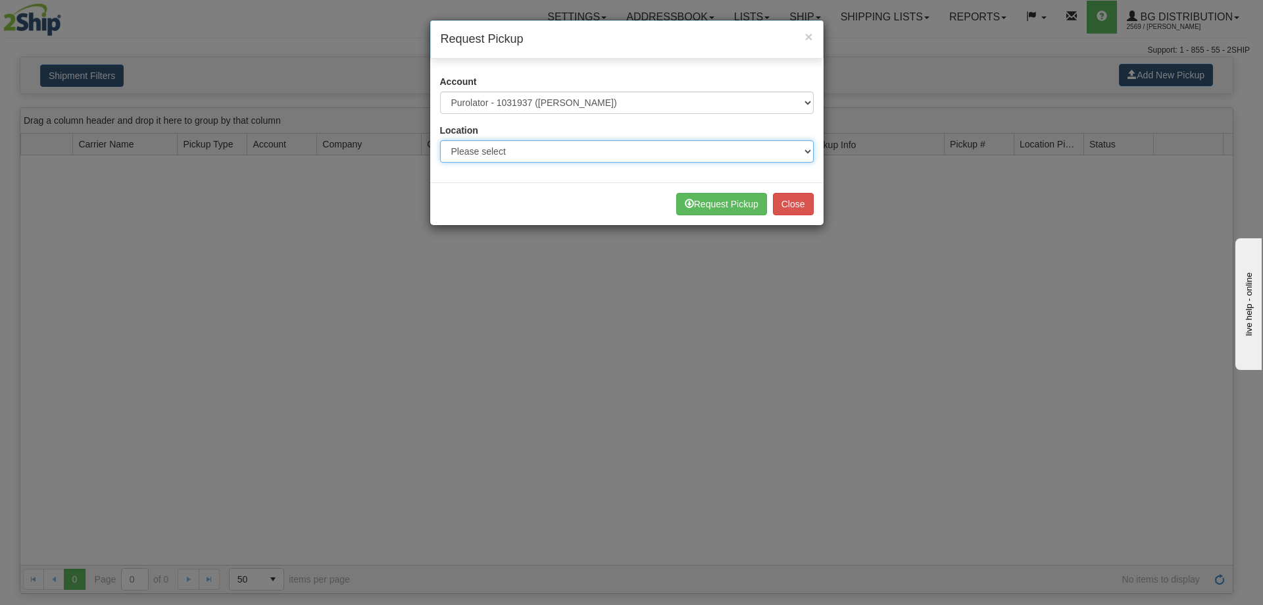
click at [558, 153] on select "Please select Burnaby" at bounding box center [627, 151] width 374 height 22
select select "6954"
click at [440, 140] on select "Please select Burnaby" at bounding box center [627, 151] width 374 height 22
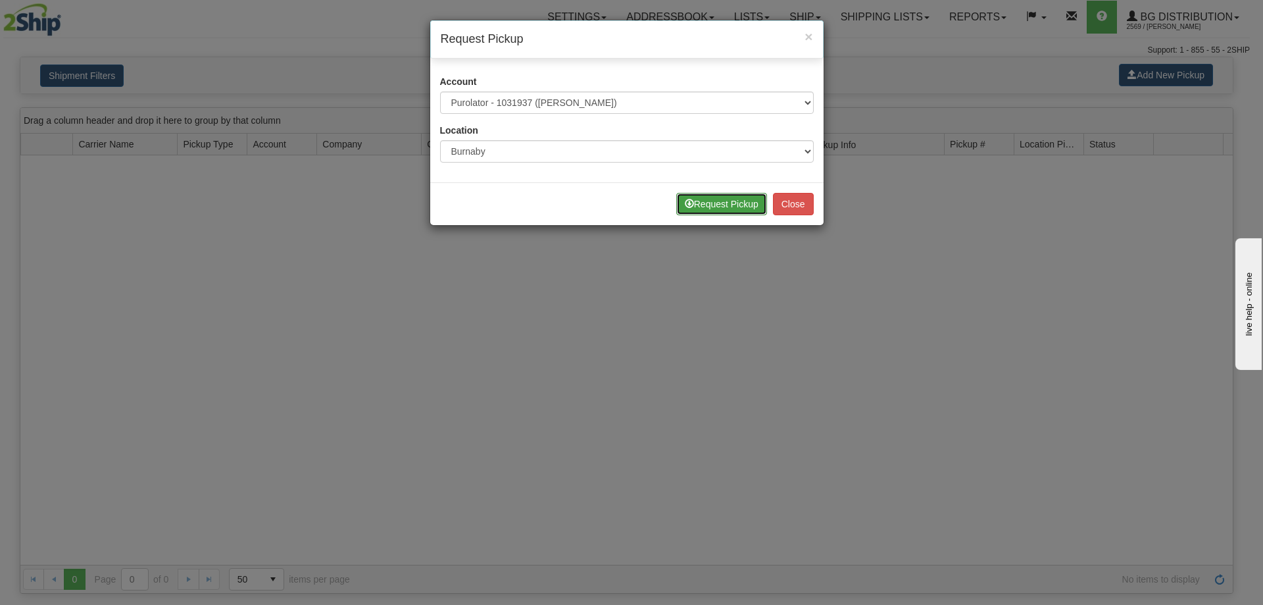
click at [739, 205] on button "Request Pickup" at bounding box center [721, 204] width 91 height 22
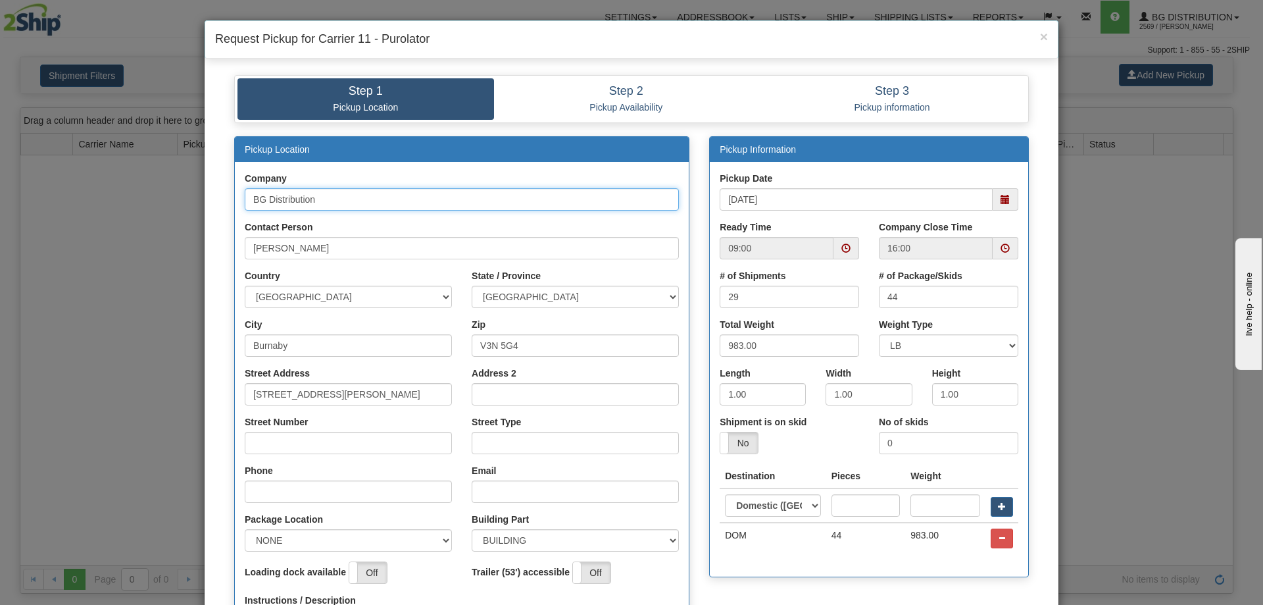
drag, startPoint x: 339, startPoint y: 199, endPoint x: 55, endPoint y: 220, distance: 284.2
click at [55, 220] on div "× Request Pickup for Carrier 11 - Purolator Step 1 Pickup Location Step 2 Picku…" at bounding box center [631, 302] width 1263 height 605
click at [405, 206] on input "BG Distribution" at bounding box center [462, 199] width 434 height 22
drag, startPoint x: 405, startPoint y: 206, endPoint x: 195, endPoint y: 201, distance: 210.5
click at [195, 201] on div "× Request Pickup for Carrier 11 - Purolator Step 1 Pickup Location Step 2 Picku…" at bounding box center [631, 302] width 1263 height 605
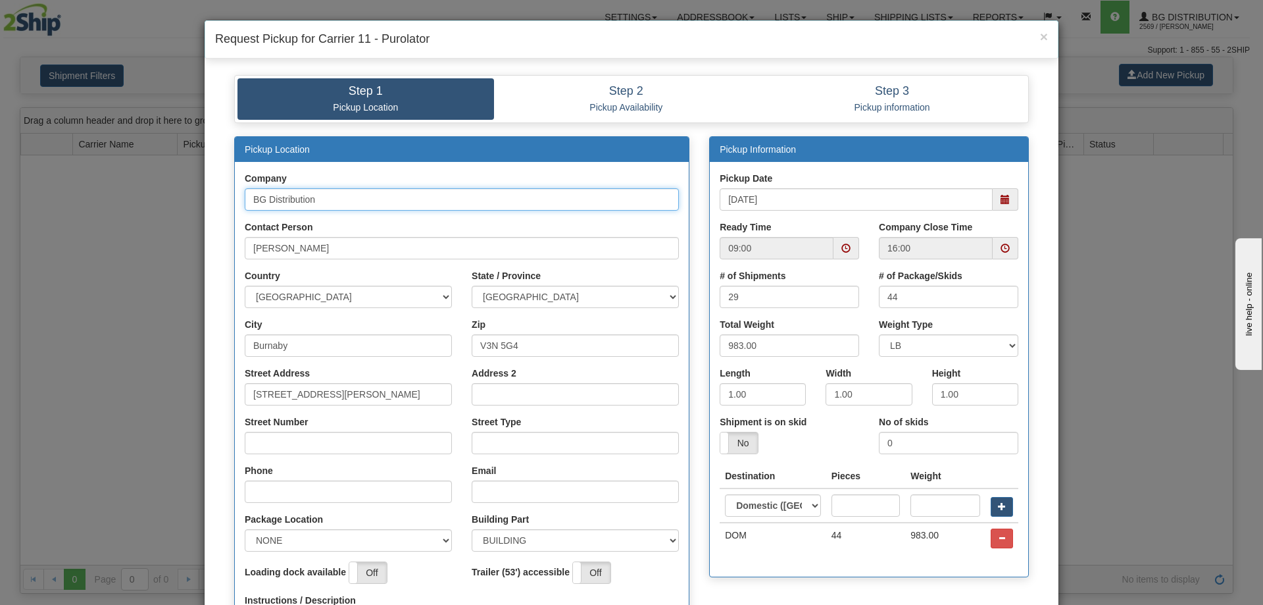
type input "e"
type input "[PERSON_NAME] CORPORATION"
type input "SHIPPER"
type input "KAMLOOPS"
type input "V6V2V4"
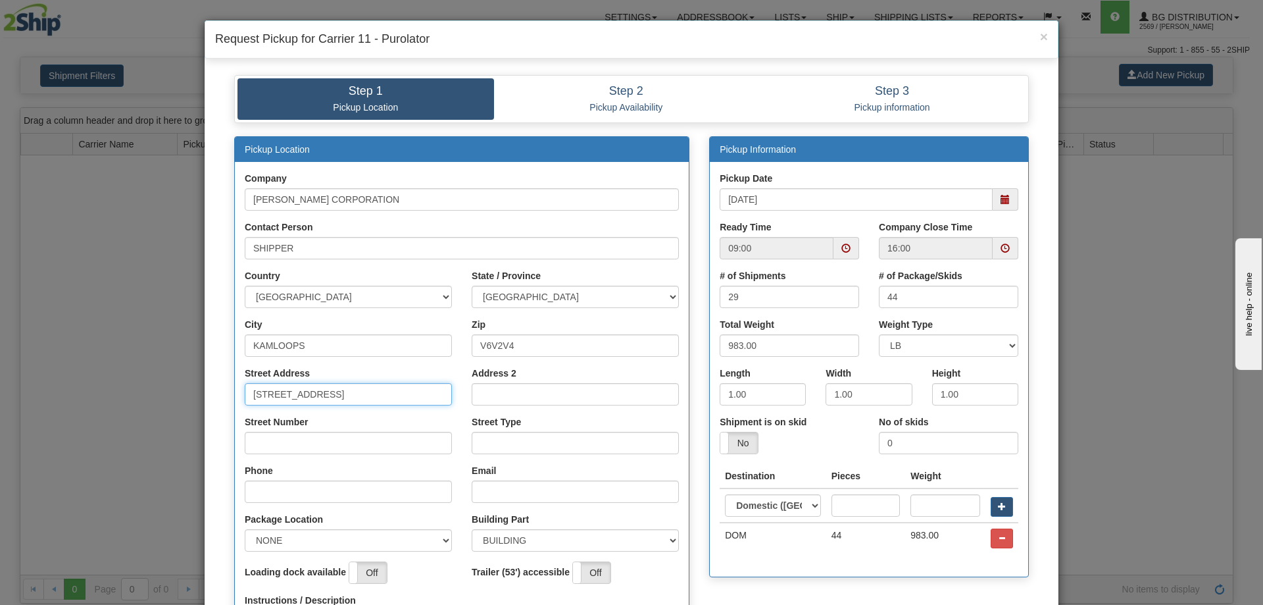
type input "[STREET_ADDRESS]"
click at [280, 495] on input "Phone" at bounding box center [348, 491] width 207 height 22
click at [1013, 197] on span at bounding box center [1006, 199] width 26 height 22
type input "6043961378"
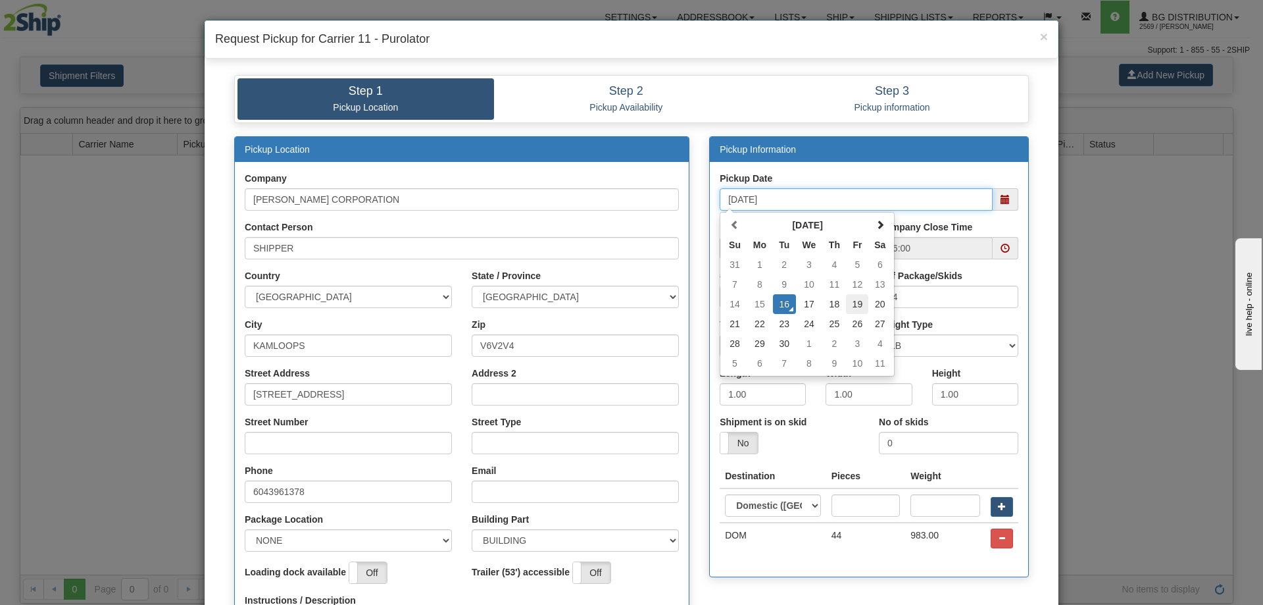
click at [852, 307] on td "19" at bounding box center [857, 304] width 22 height 20
type input "09/19/2025"
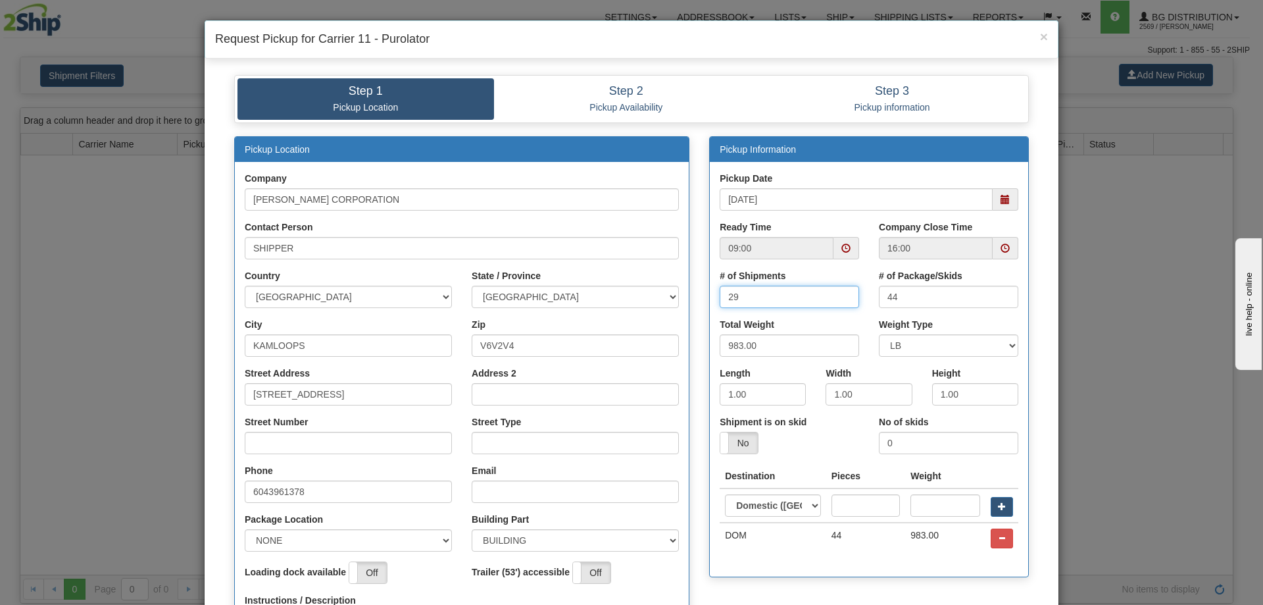
drag, startPoint x: 792, startPoint y: 292, endPoint x: 530, endPoint y: 347, distance: 268.1
click at [530, 347] on div "Pickup Location Company ELLIS DON CORPORATION Contact Person SHIPPER Country AF…" at bounding box center [631, 440] width 814 height 608
type input "1"
drag, startPoint x: 924, startPoint y: 297, endPoint x: 795, endPoint y: 314, distance: 130.1
click at [795, 314] on div "# of Shipments 1 # of Package/Skids 44" at bounding box center [869, 293] width 318 height 49
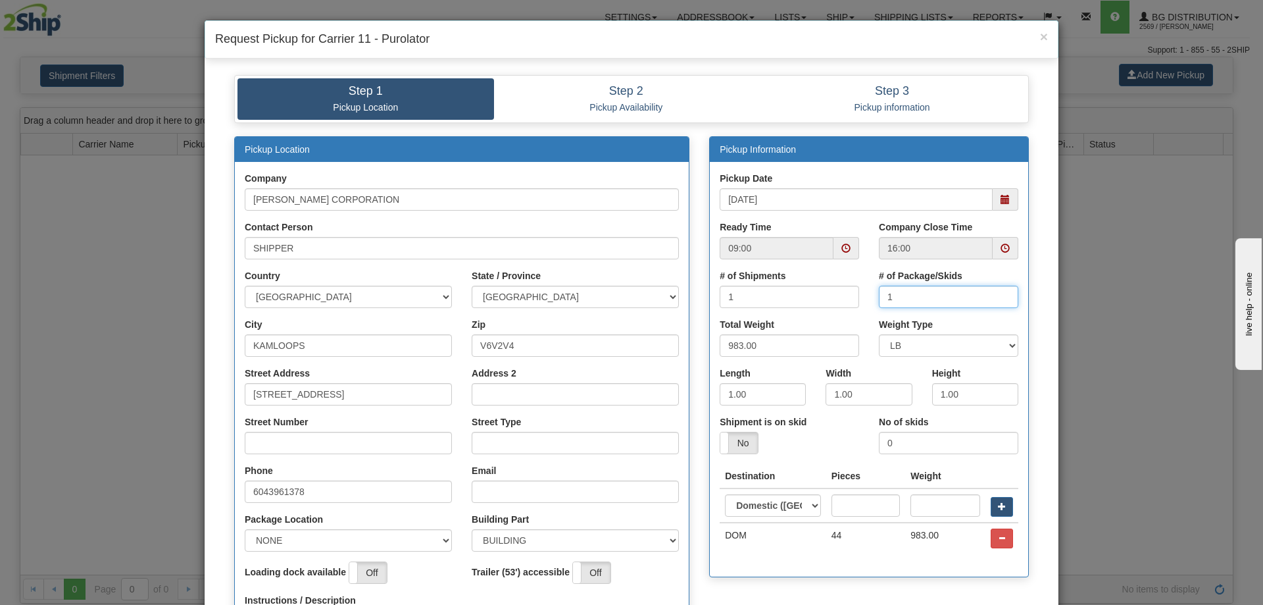
type input "1"
type input "20"
type input "40"
type input "7"
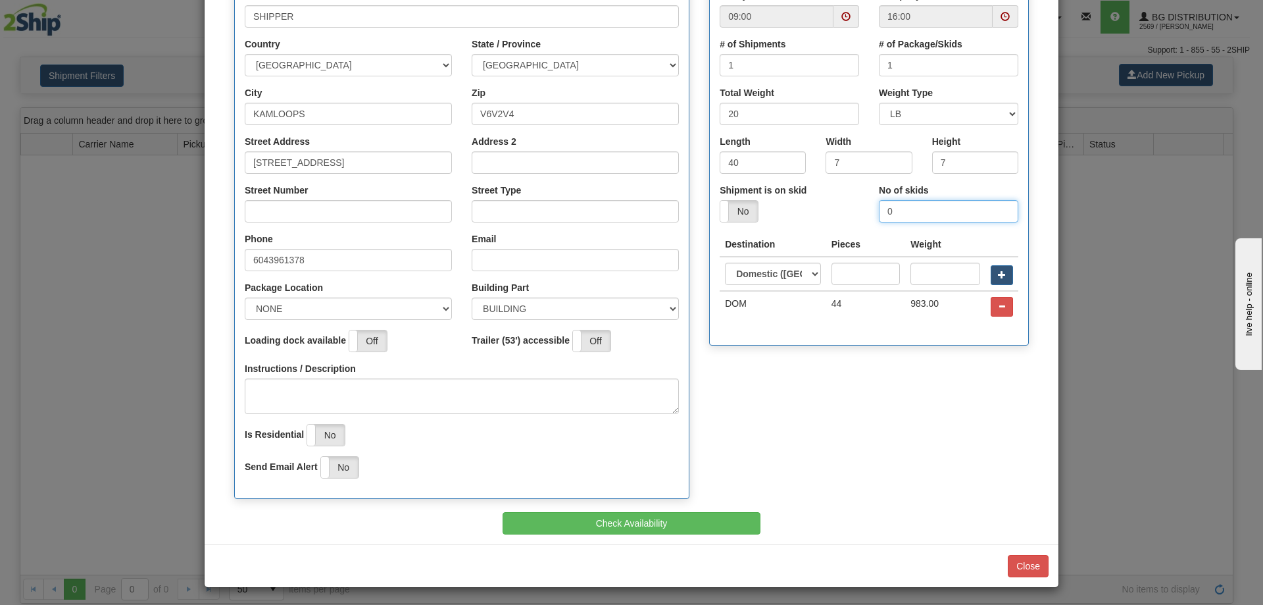
scroll to position [234, 0]
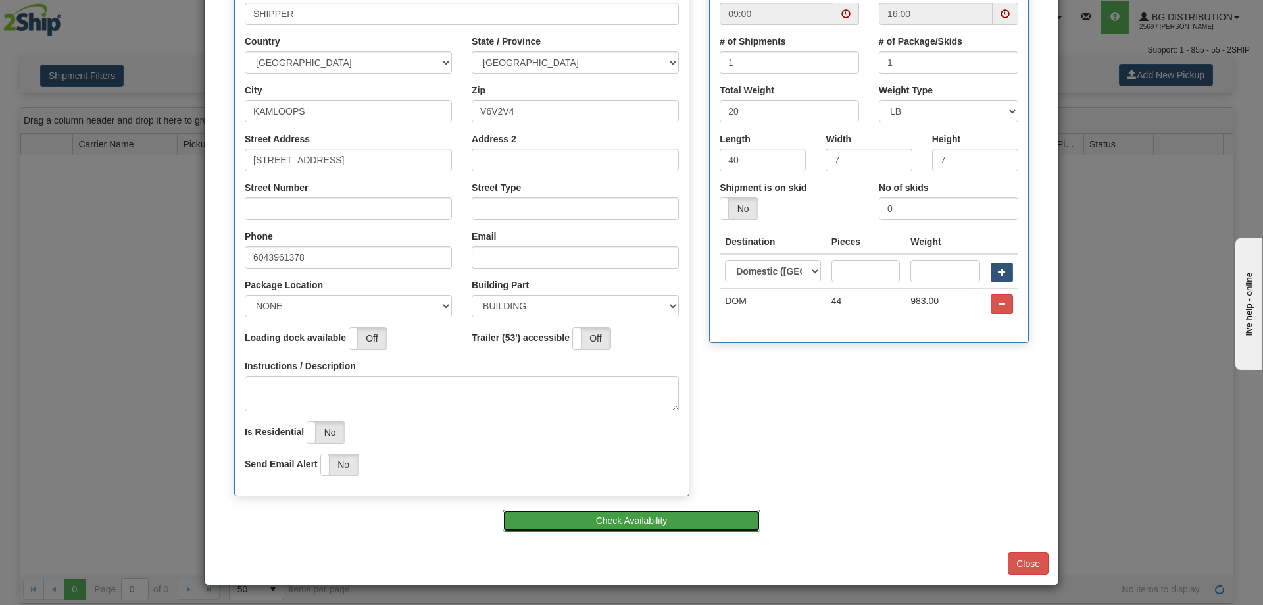
click at [581, 524] on button "Check Availability" at bounding box center [632, 520] width 259 height 22
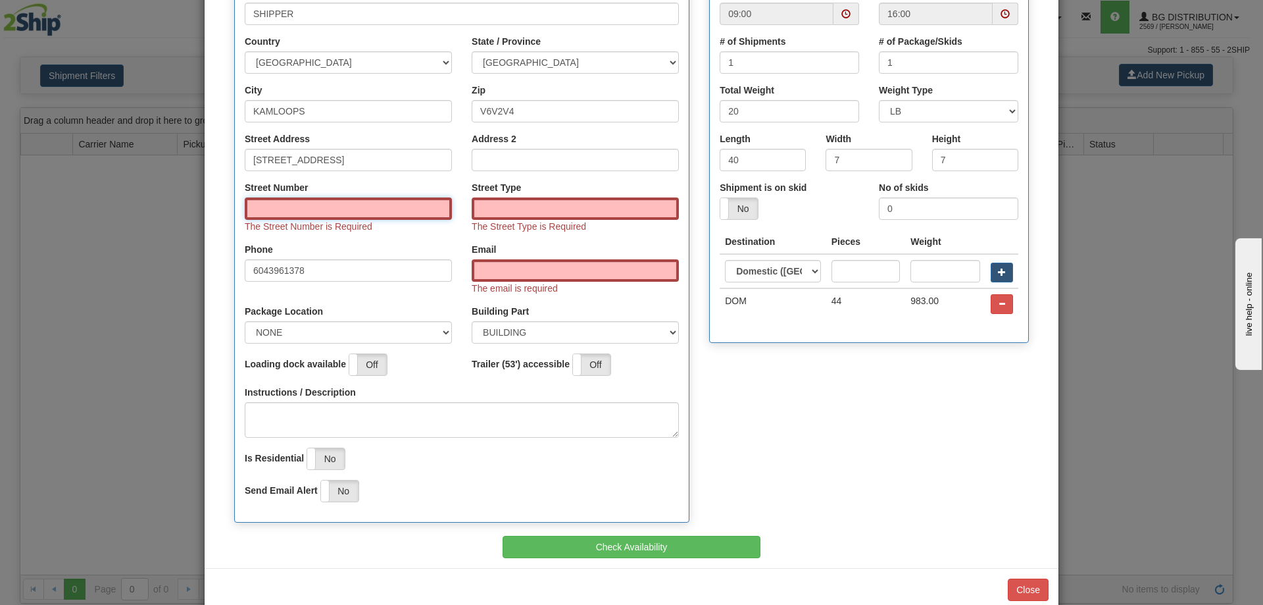
click at [333, 206] on input "Street Number" at bounding box center [348, 208] width 207 height 22
click at [274, 157] on input "350 - 13775 COMMERCE PARKWAY" at bounding box center [348, 160] width 207 height 22
drag, startPoint x: 273, startPoint y: 160, endPoint x: 516, endPoint y: 149, distance: 243.7
click at [525, 149] on div "Street Address 350 - 13775 COMMERCE PARKWAY Address 2" at bounding box center [462, 156] width 454 height 49
type input "350 -"
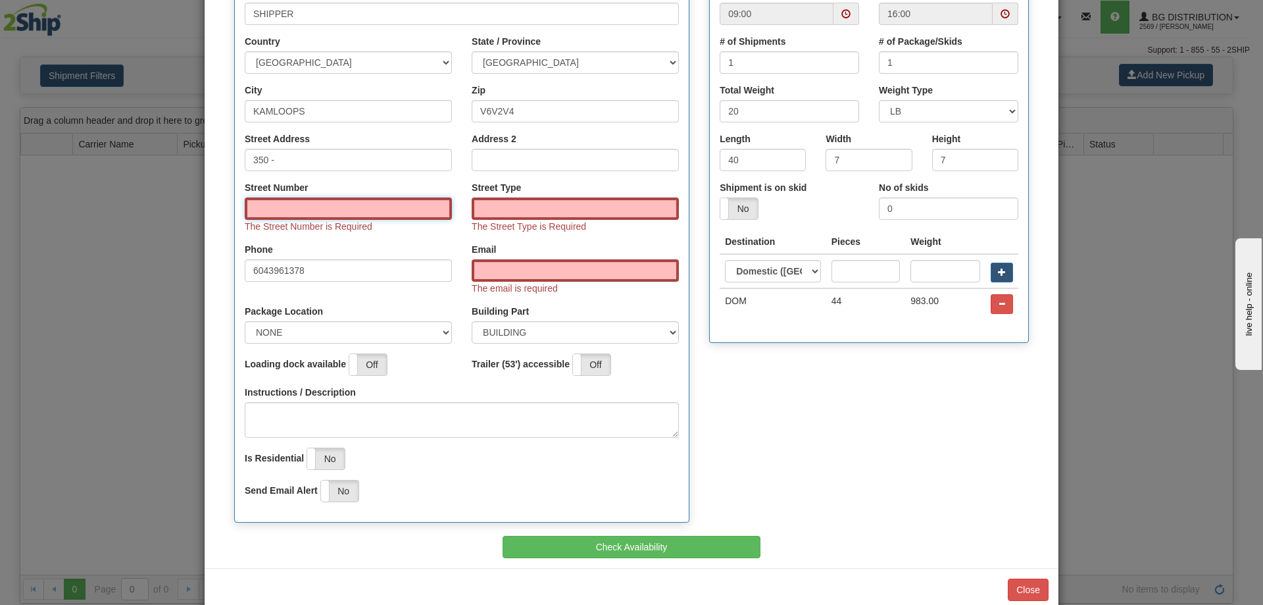
click at [284, 216] on input "Street Number" at bounding box center [348, 208] width 207 height 22
paste input "13775 COMMERCE PARKWAY"
type input "13775 COMMERCE PARKWAY"
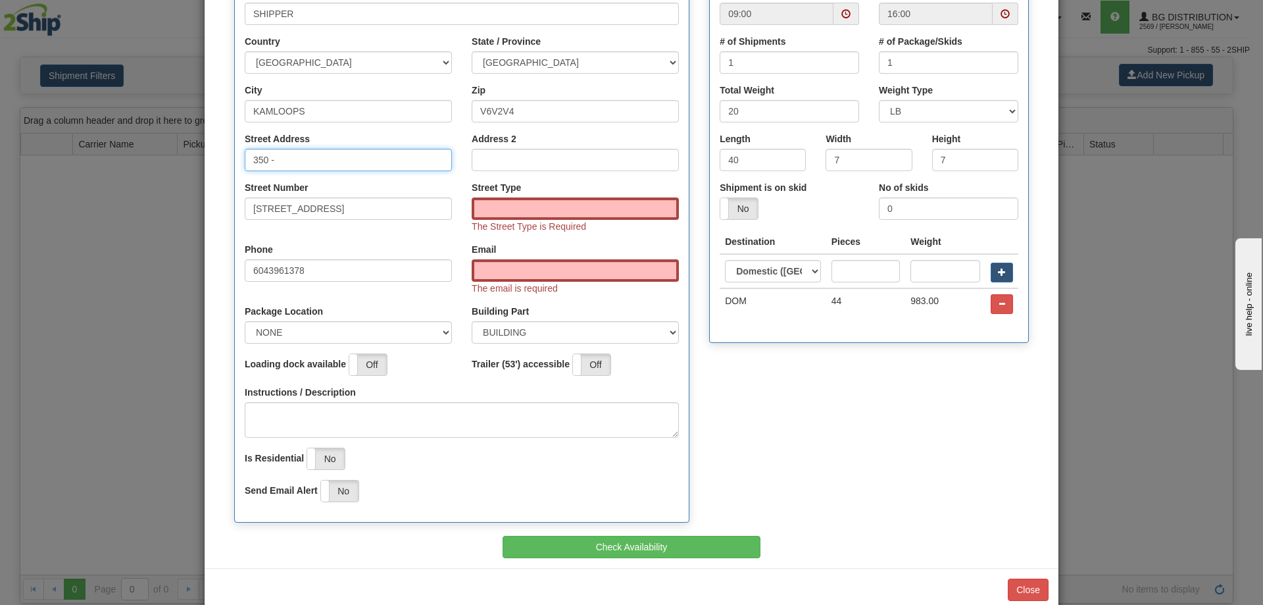
click at [312, 159] on input "350 -" at bounding box center [348, 160] width 207 height 22
type input "350"
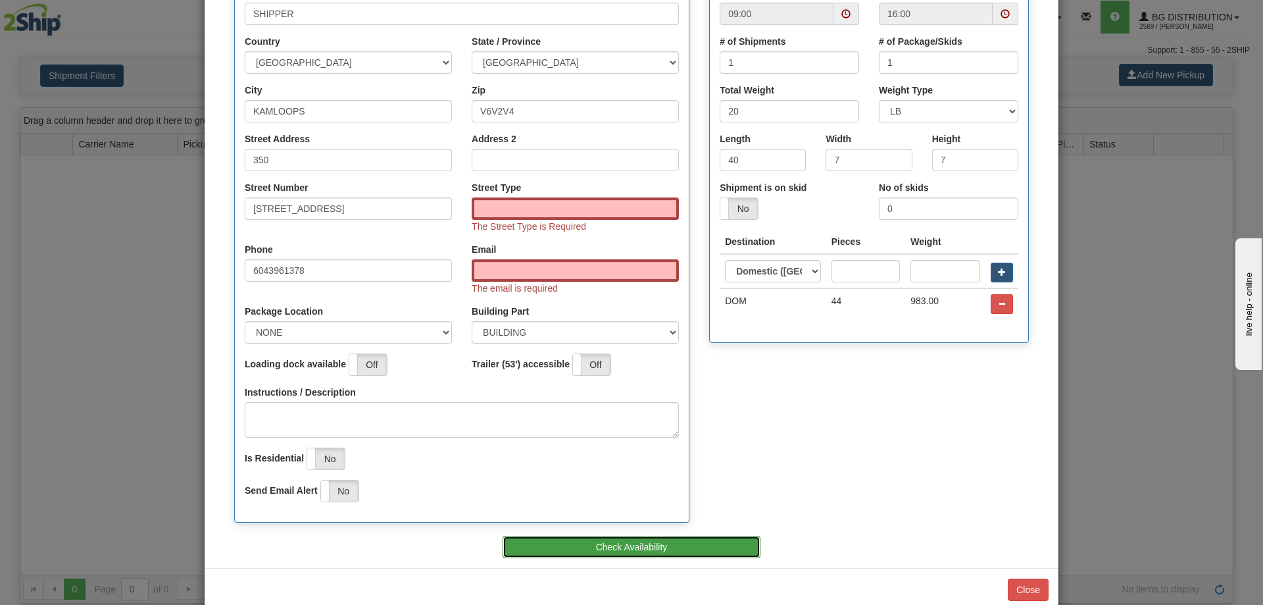
click at [585, 543] on button "Check Availability" at bounding box center [632, 546] width 259 height 22
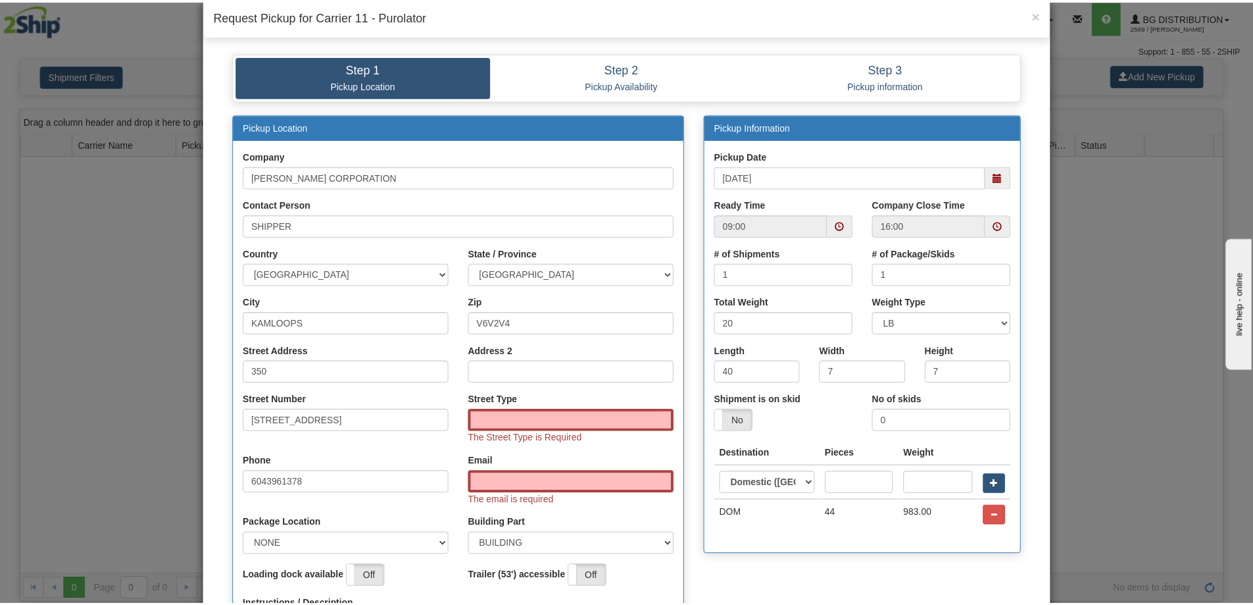
scroll to position [0, 0]
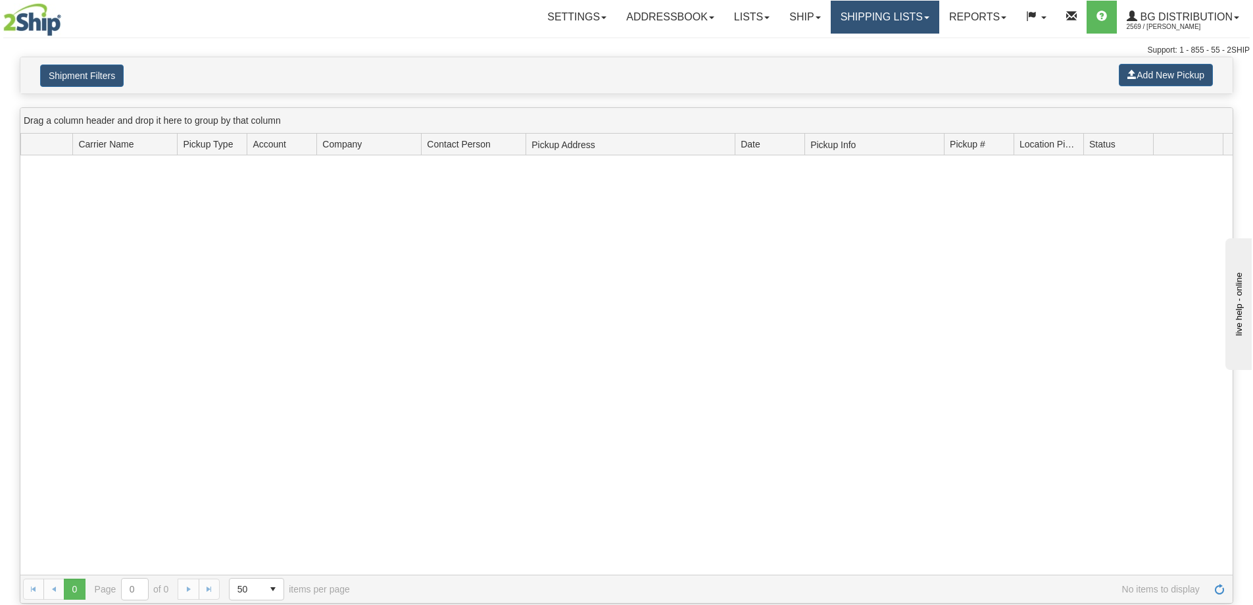
click at [855, 16] on link "Shipping lists" at bounding box center [885, 17] width 109 height 33
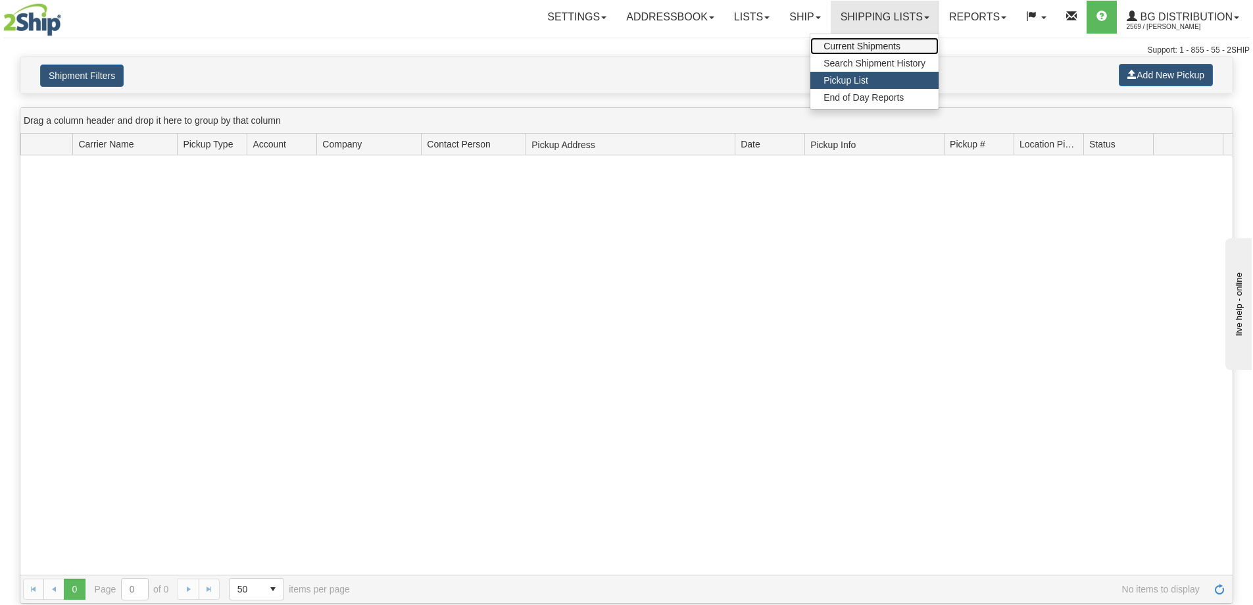
click at [850, 43] on span "Current Shipments" at bounding box center [862, 46] width 77 height 11
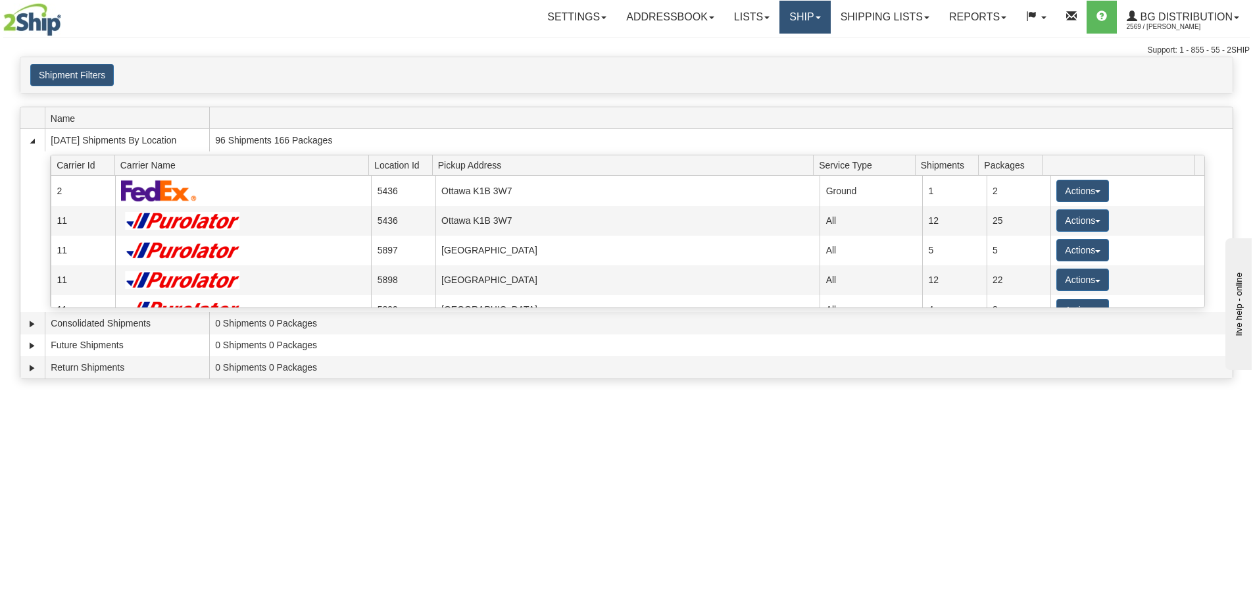
click at [789, 14] on link "Ship" at bounding box center [804, 17] width 51 height 33
click at [785, 46] on link "Ship Screen" at bounding box center [778, 45] width 104 height 17
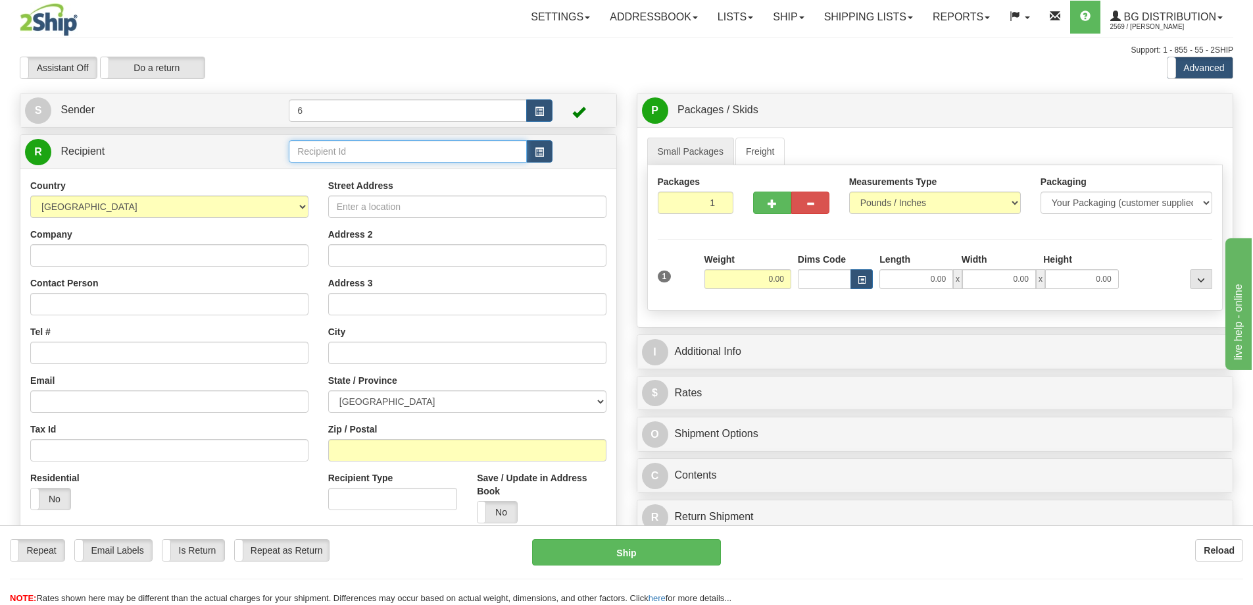
click at [335, 153] on input "text" at bounding box center [408, 151] width 238 height 22
type input "44004"
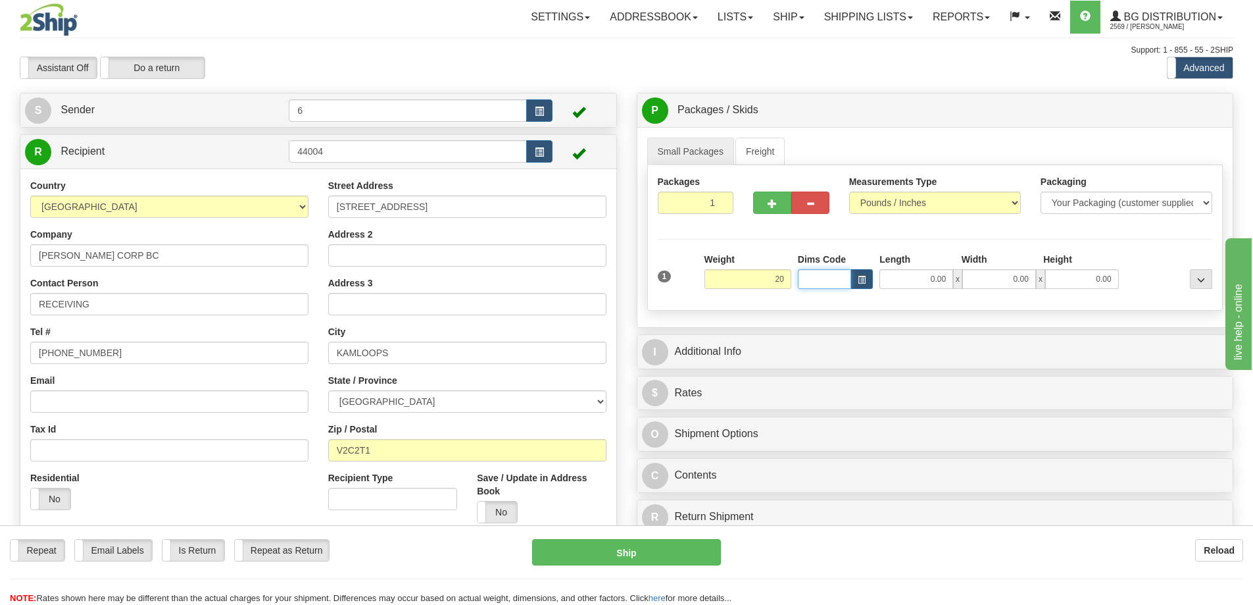
type input "20.00"
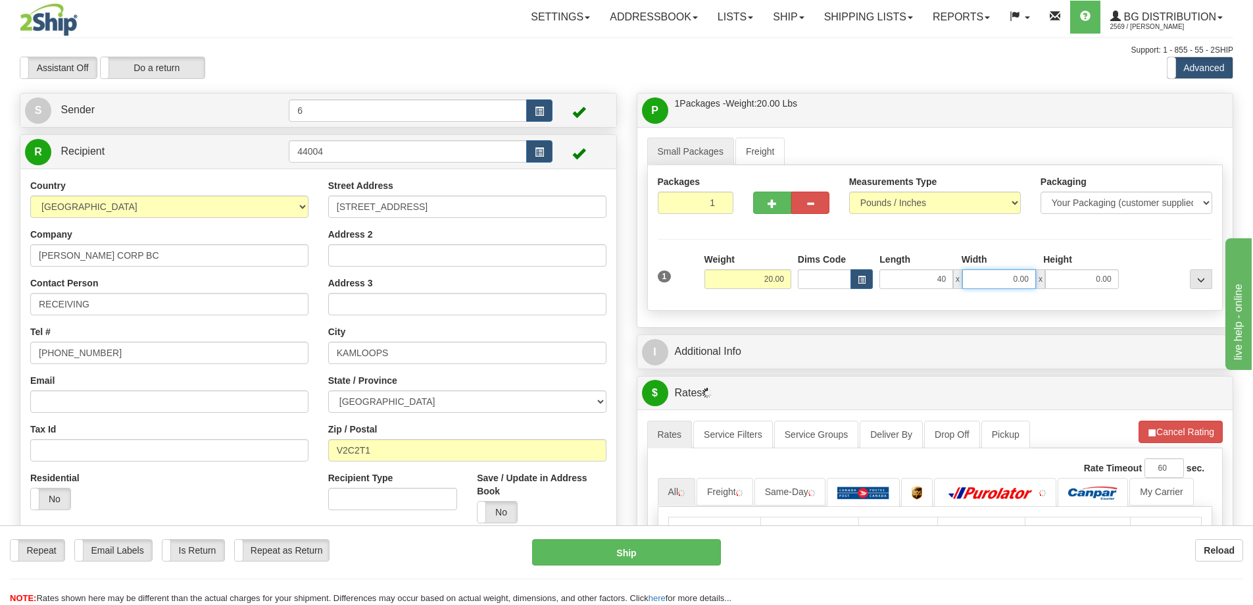
type input "40.00"
click button "Delete" at bounding box center [0, 0] width 0 height 0
type input "7.00"
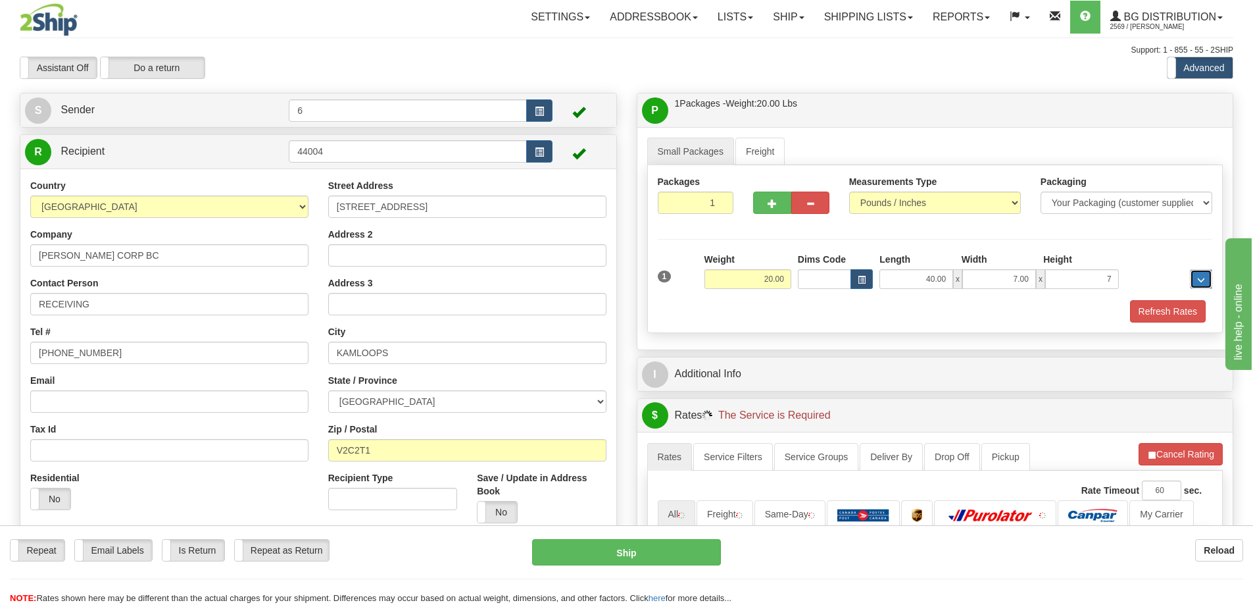
type input "7.00"
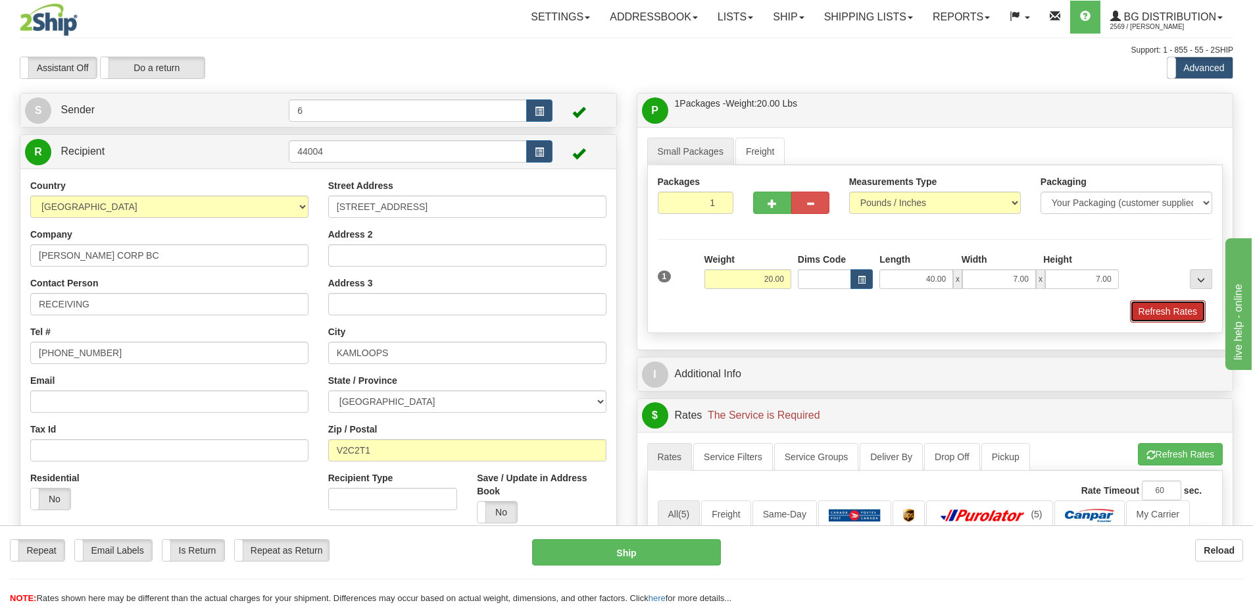
click at [1156, 303] on button "Refresh Rates" at bounding box center [1168, 311] width 76 height 22
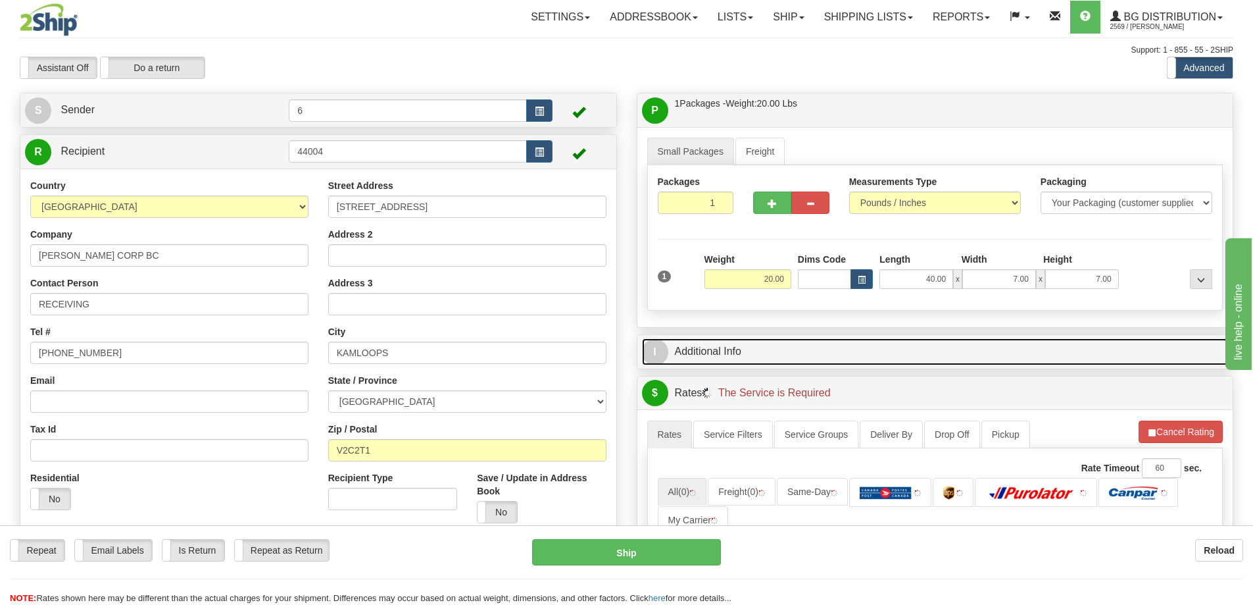
click at [790, 358] on link "I Additional Info" at bounding box center [935, 351] width 587 height 27
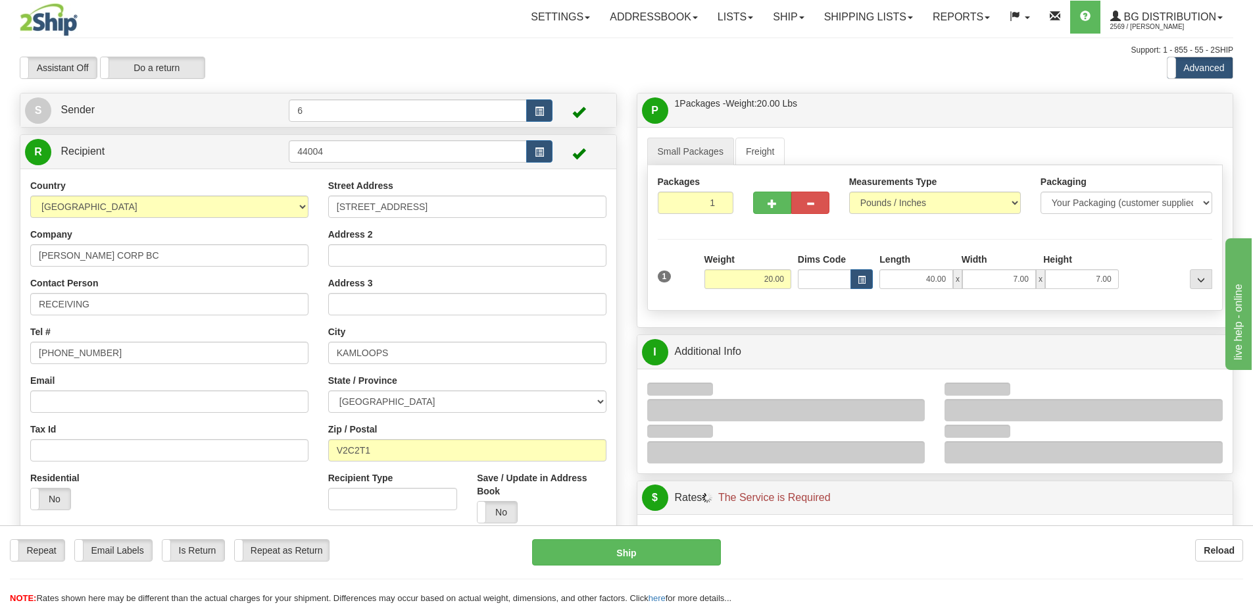
click at [158, 59] on div "Do a return Do a return" at bounding box center [152, 68] width 105 height 22
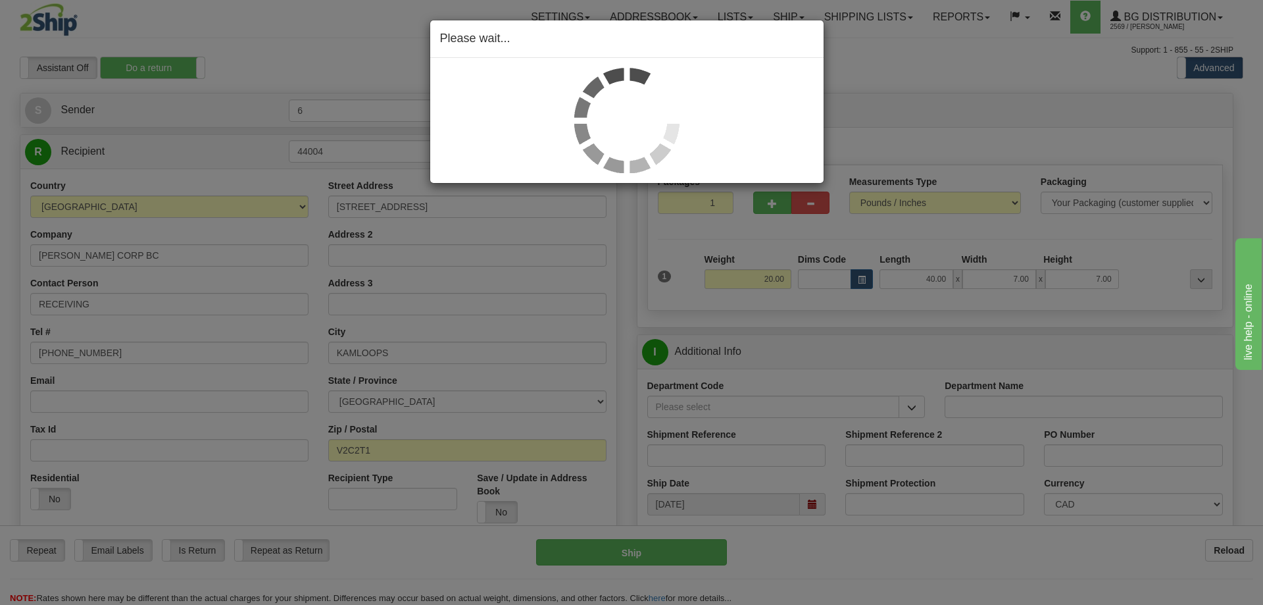
type input "6"
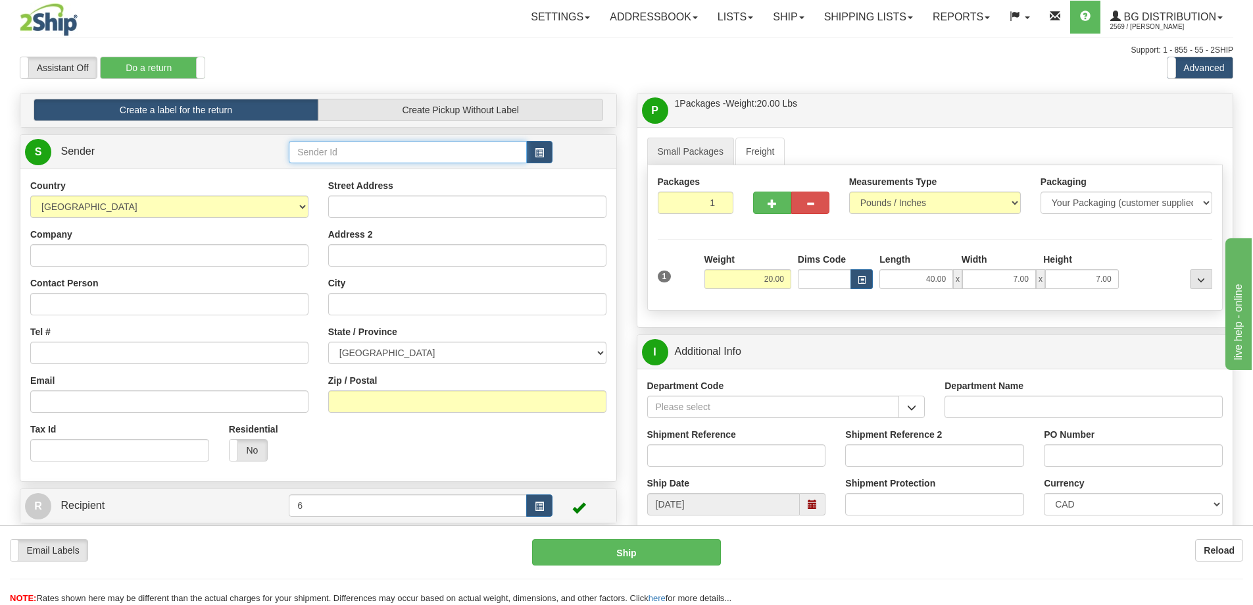
click at [373, 149] on input "text" at bounding box center [408, 152] width 238 height 22
type input "44004"
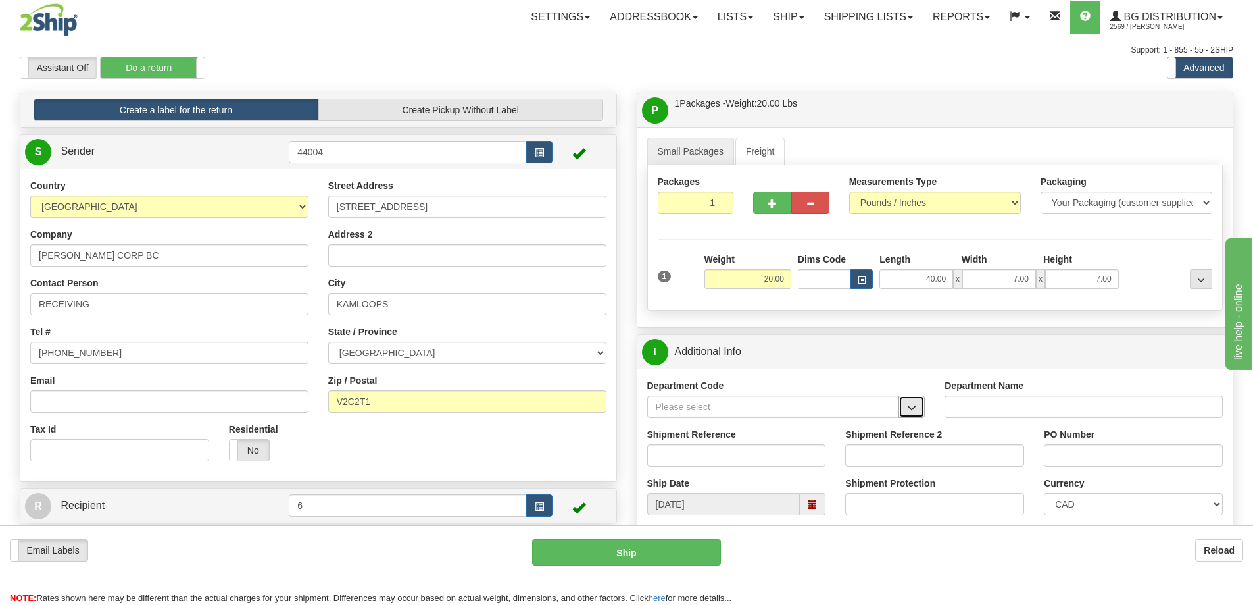
click at [918, 408] on button "button" at bounding box center [912, 406] width 26 height 22
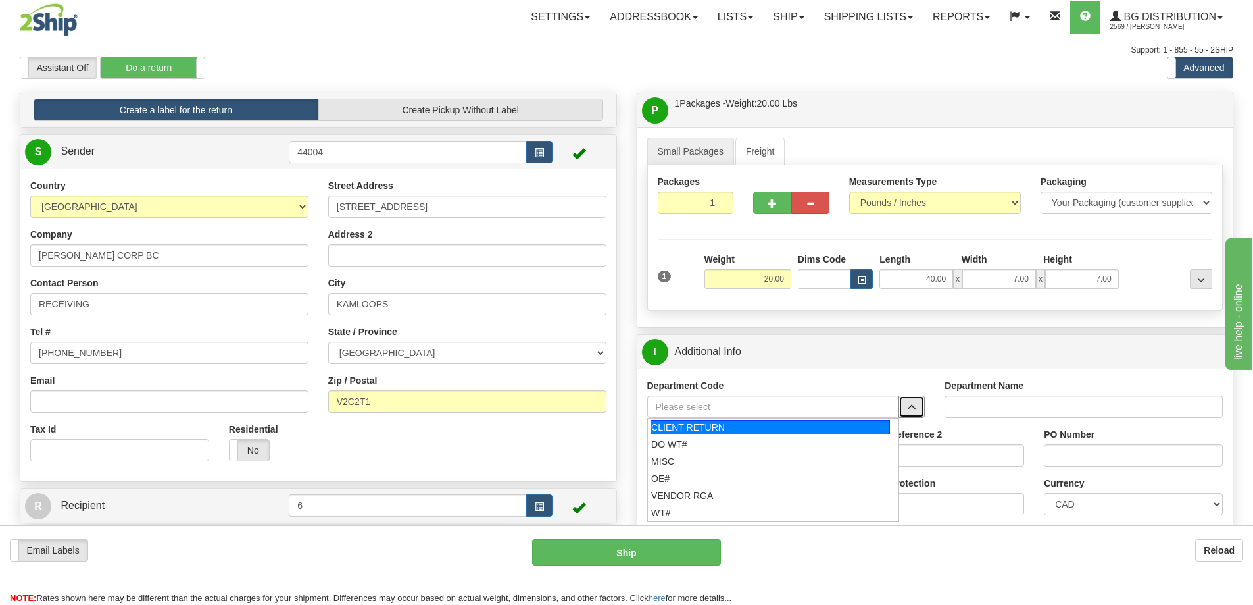
click at [703, 433] on div "CLIENT RETURN" at bounding box center [770, 427] width 239 height 14
type input "CLIENT RETURN"
type input "RETURN LABELS"
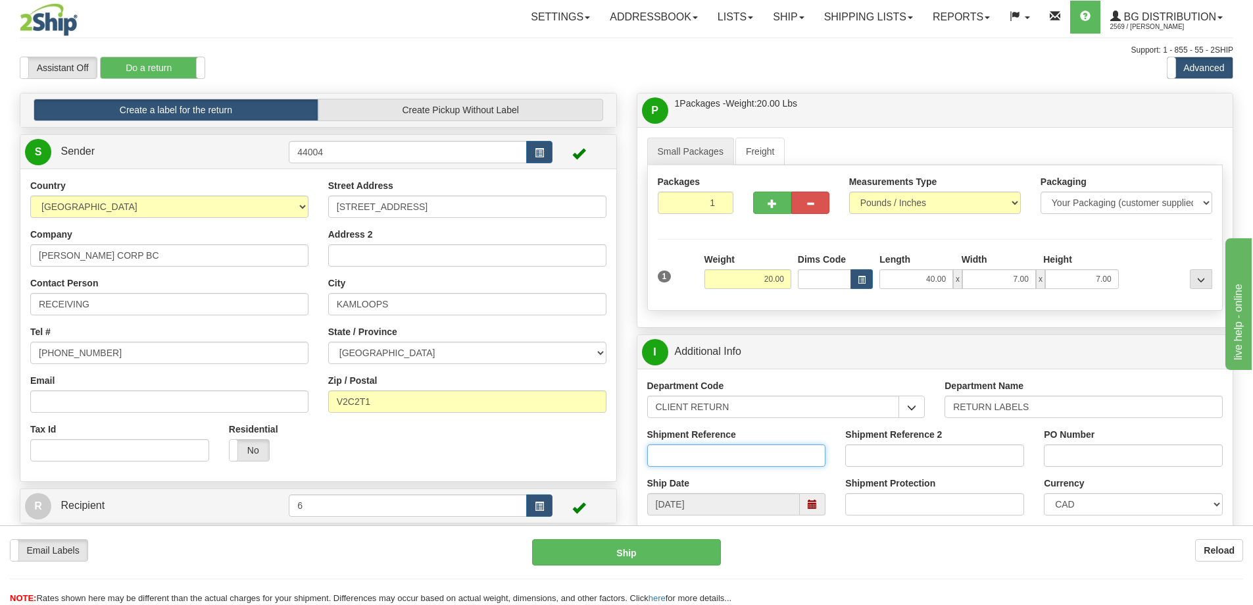
click at [720, 456] on input "Shipment Reference" at bounding box center [736, 455] width 179 height 22
type input "F"
type input "PICK UP ONLY"
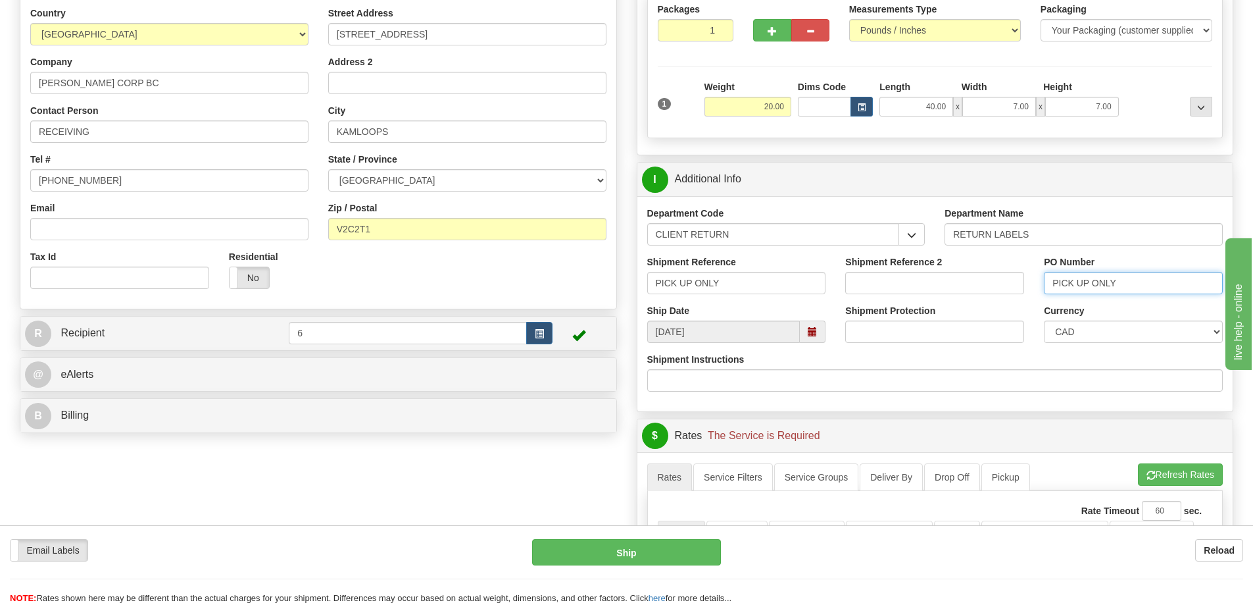
scroll to position [329, 0]
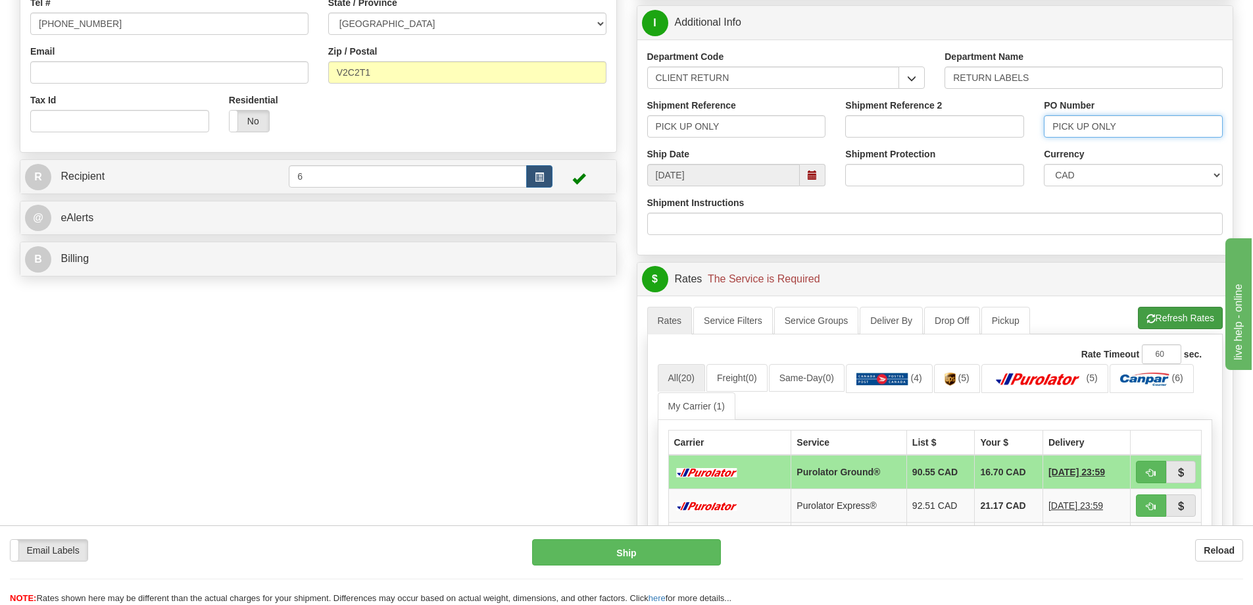
type input "PICK UP ONLY"
drag, startPoint x: 1186, startPoint y: 320, endPoint x: 1046, endPoint y: 305, distance: 140.9
click at [846, 355] on div "A change has been made which could impact your rate estimate. To ensure the est…" at bounding box center [935, 532] width 576 height 453
click at [999, 324] on link "Pickup" at bounding box center [1005, 321] width 49 height 28
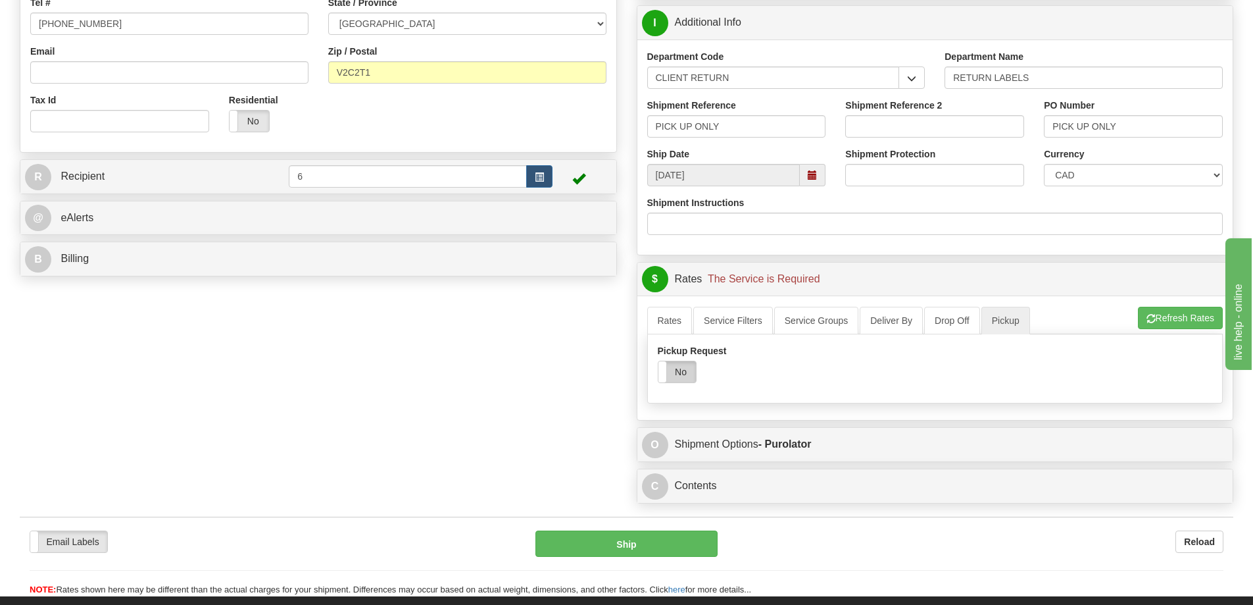
click at [686, 376] on label "No" at bounding box center [676, 371] width 37 height 21
click at [1177, 316] on button "Refresh Rates" at bounding box center [1180, 318] width 85 height 22
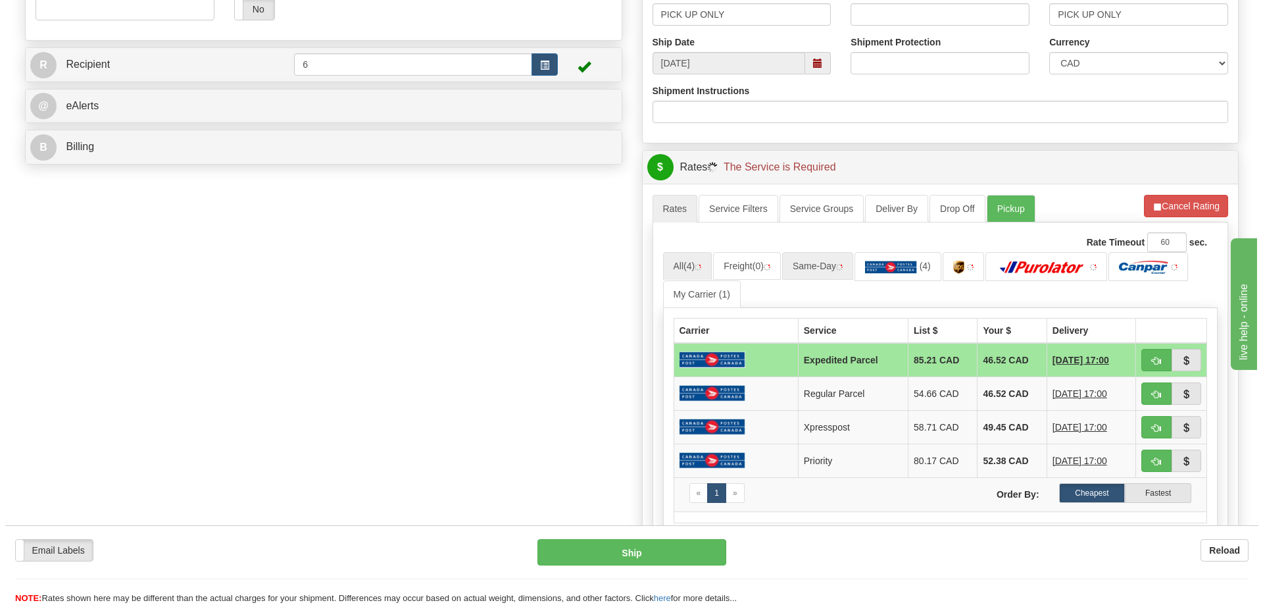
scroll to position [460, 0]
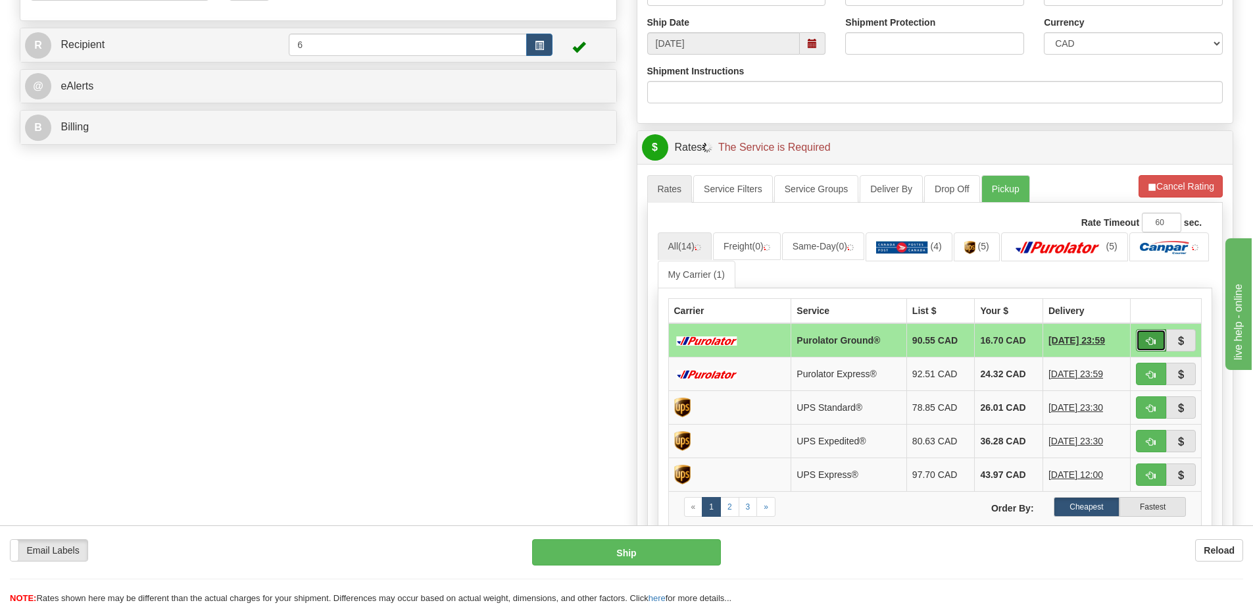
click at [1145, 343] on button "button" at bounding box center [1151, 340] width 30 height 22
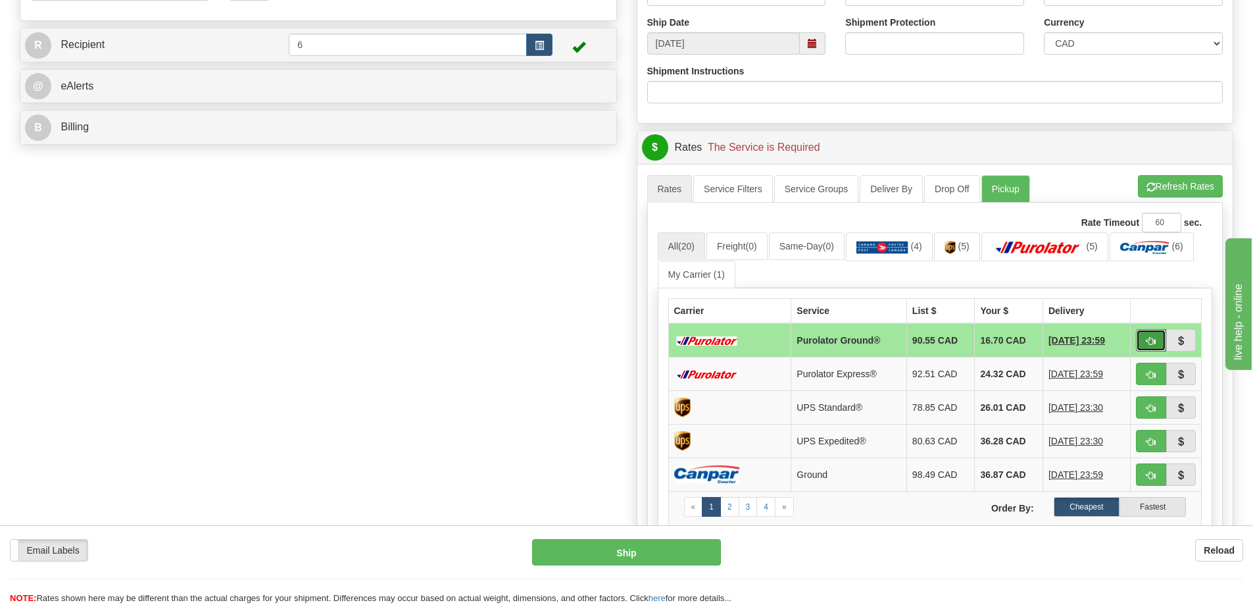
click at [1150, 338] on span "button" at bounding box center [1151, 341] width 9 height 9
type input "260"
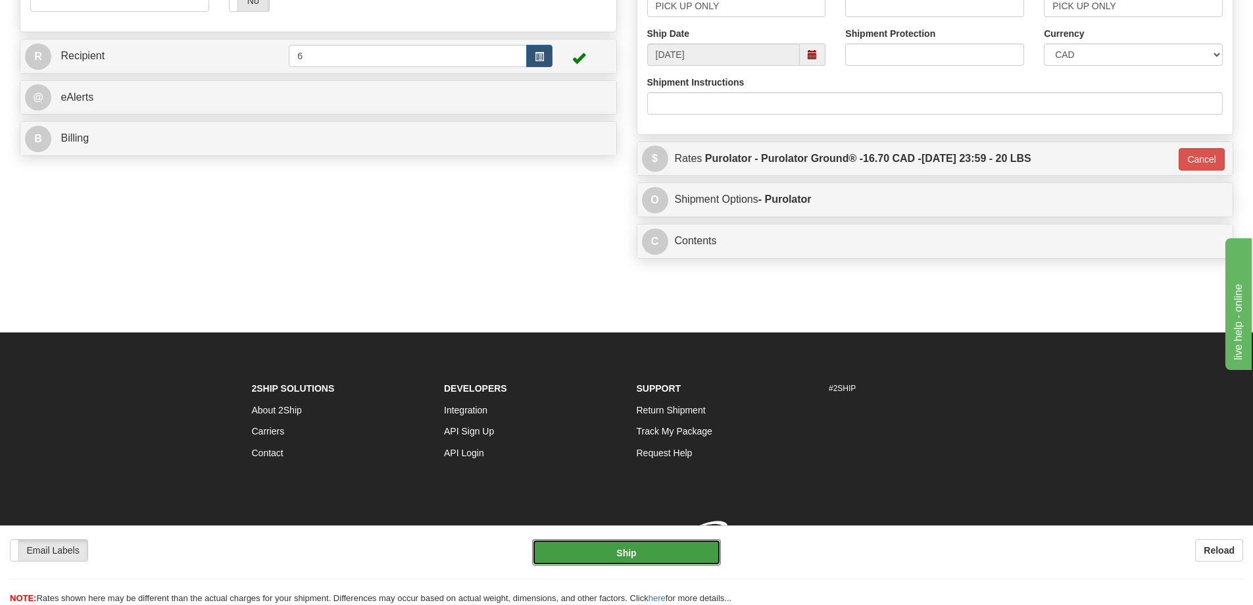
click at [641, 545] on button "Ship" at bounding box center [626, 552] width 189 height 26
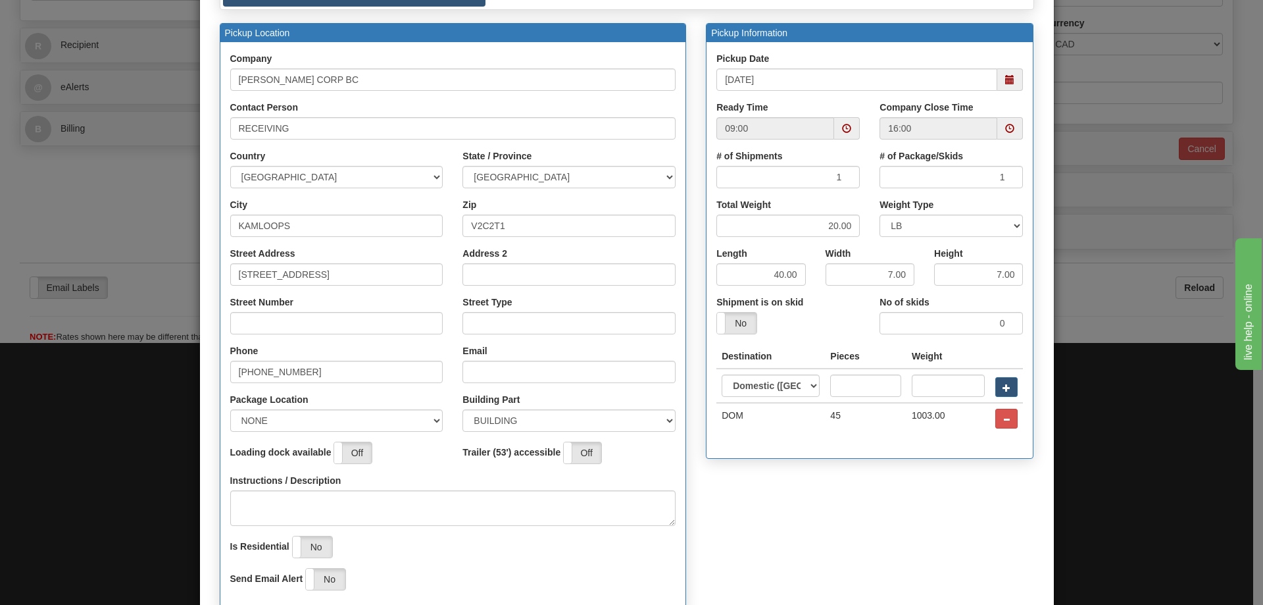
scroll to position [0, 0]
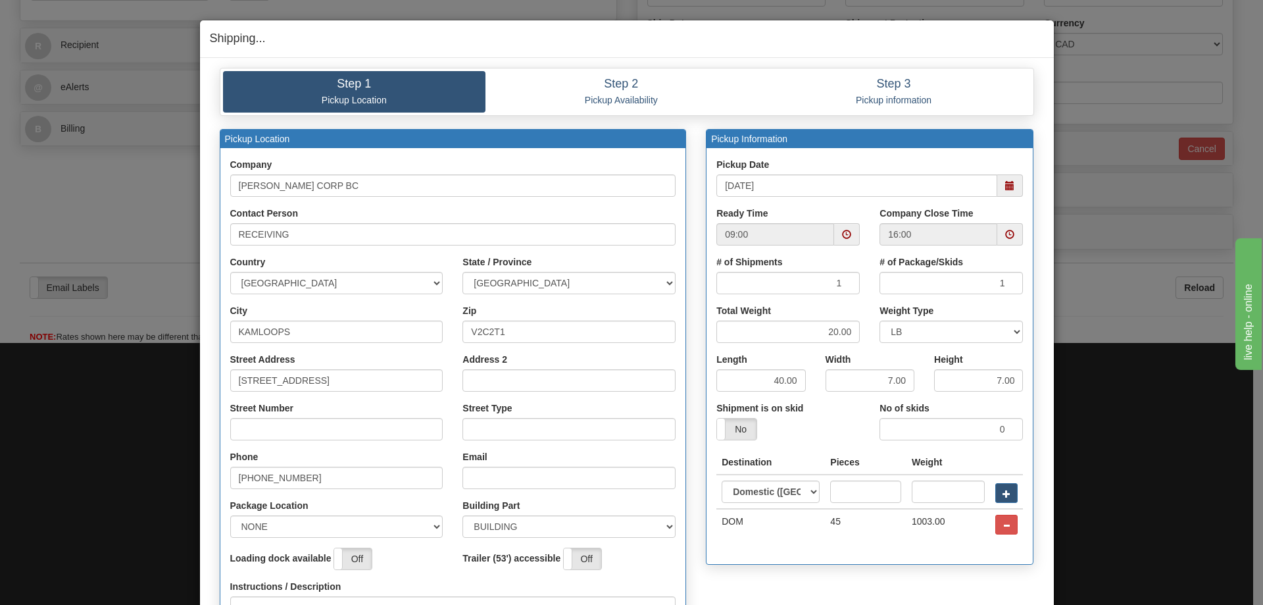
click at [998, 176] on span at bounding box center [1010, 185] width 26 height 22
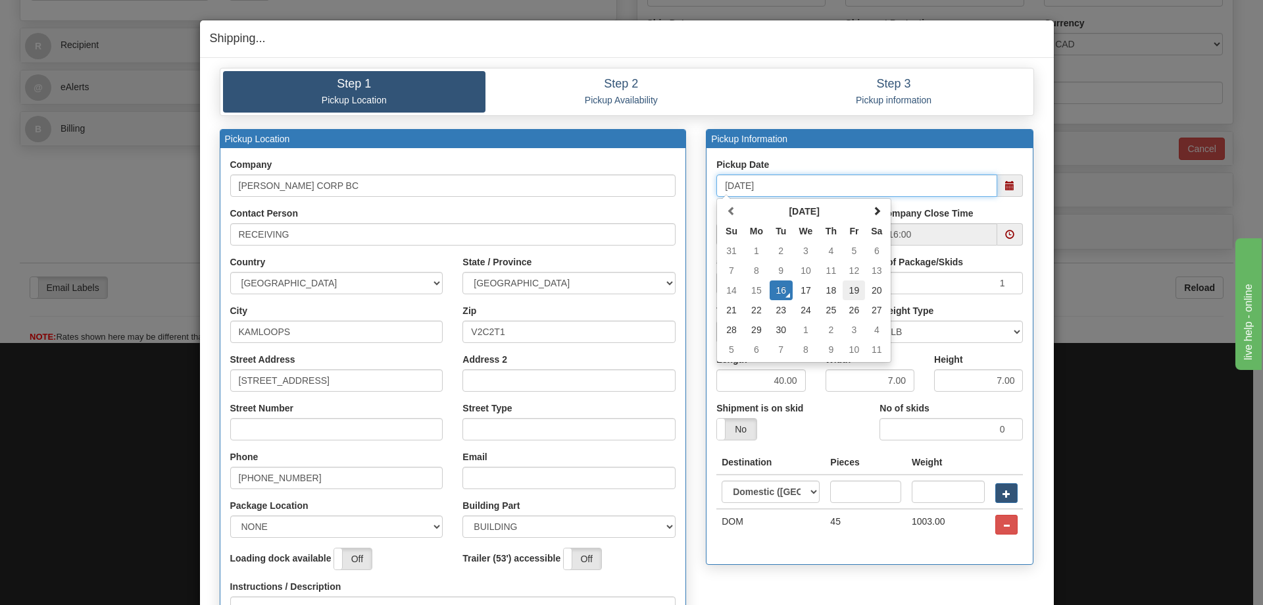
click at [851, 290] on td "19" at bounding box center [854, 290] width 22 height 20
type input "09/19/2025"
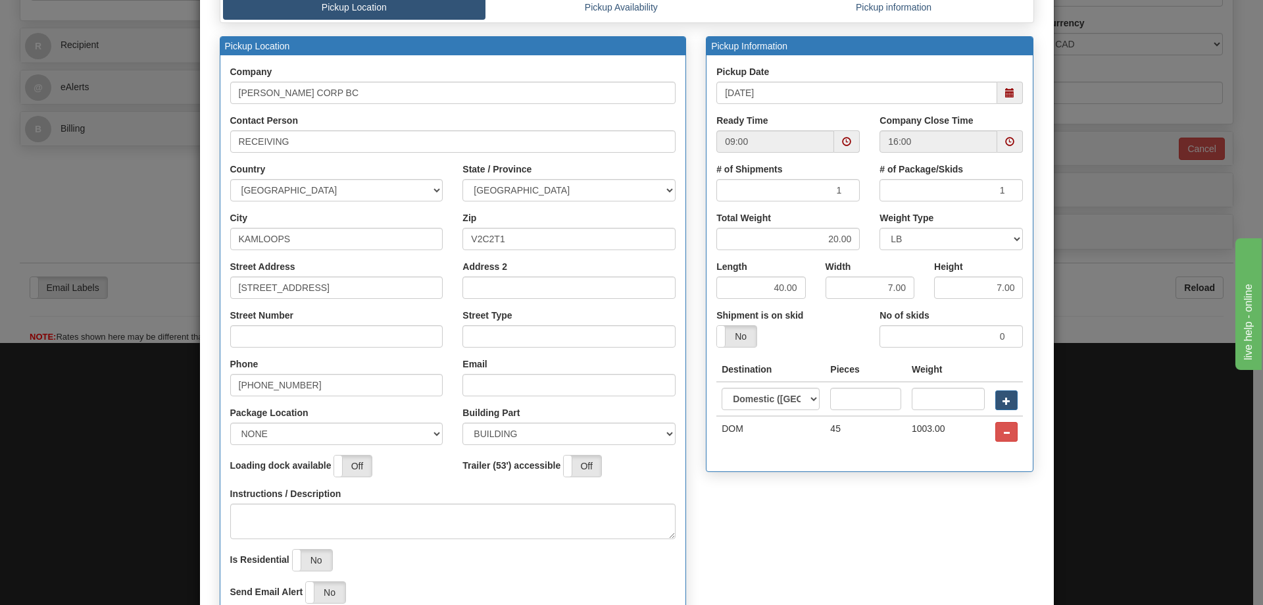
scroll to position [197, 0]
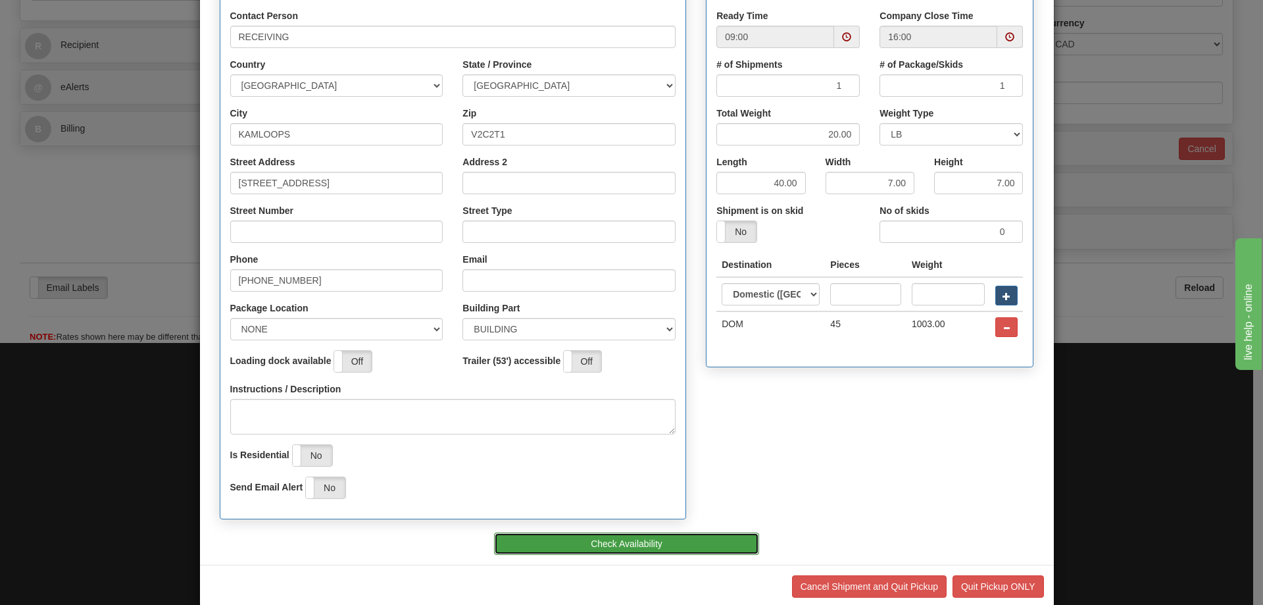
click at [571, 540] on button "Check Availability" at bounding box center [626, 543] width 265 height 22
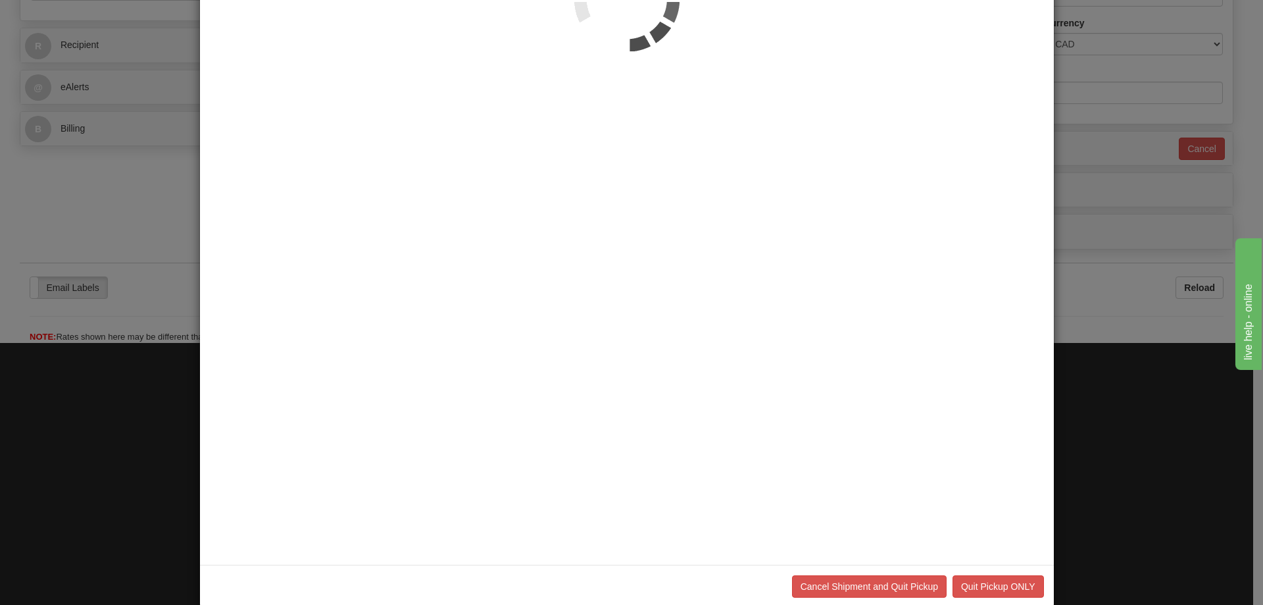
scroll to position [0, 0]
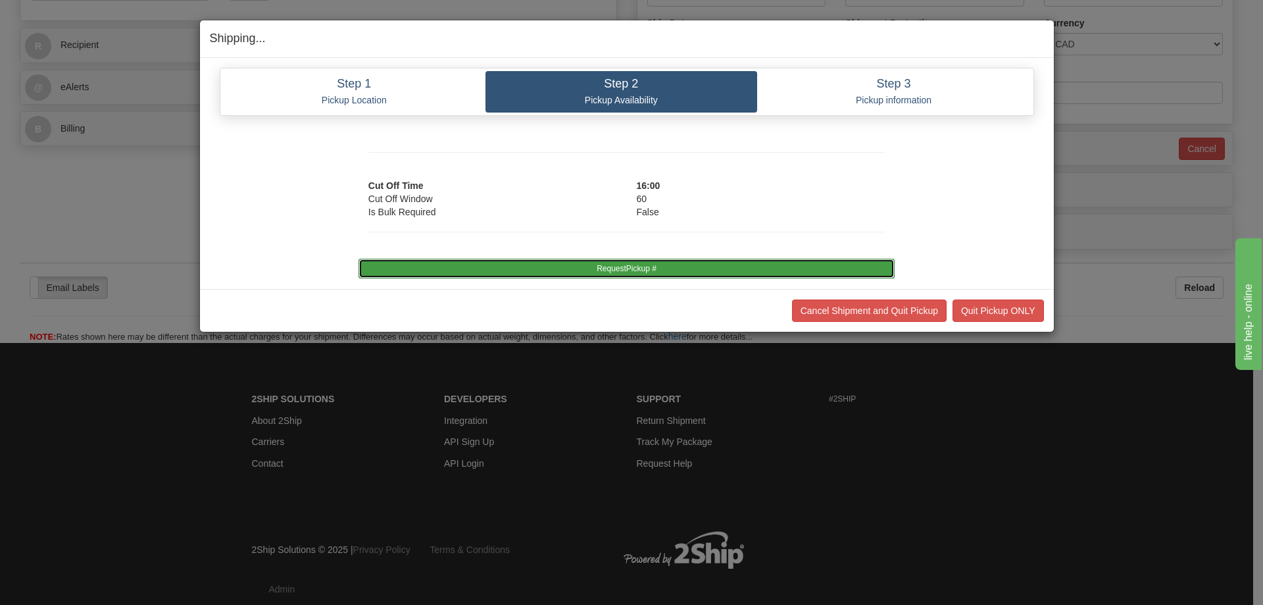
click at [603, 262] on button "RequestPickup #" at bounding box center [626, 269] width 536 height 20
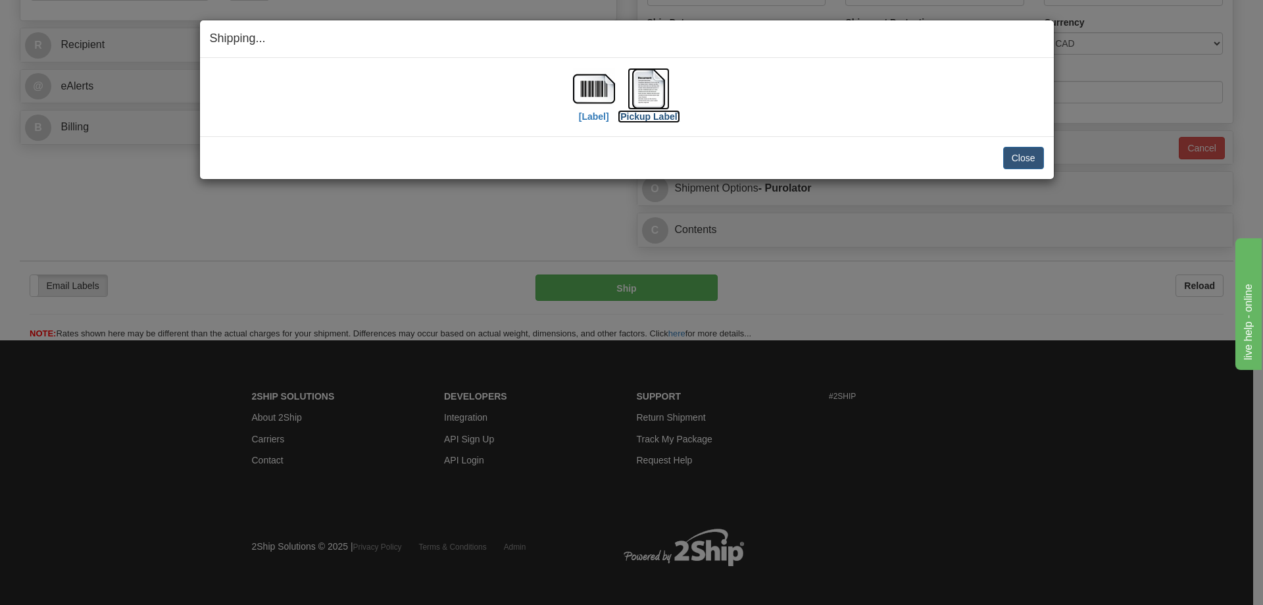
click at [646, 118] on label "[Pickup Label]" at bounding box center [649, 116] width 63 height 13
click at [1015, 157] on button "Close" at bounding box center [1023, 158] width 41 height 22
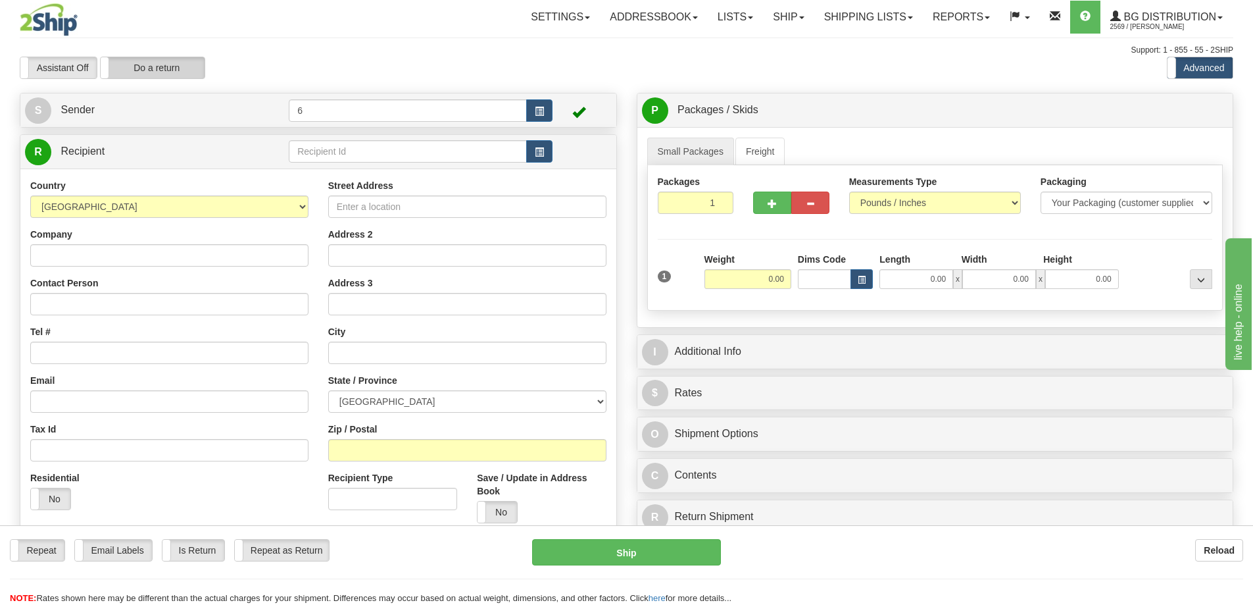
click at [186, 69] on label "Do a return" at bounding box center [153, 67] width 104 height 21
type input "6"
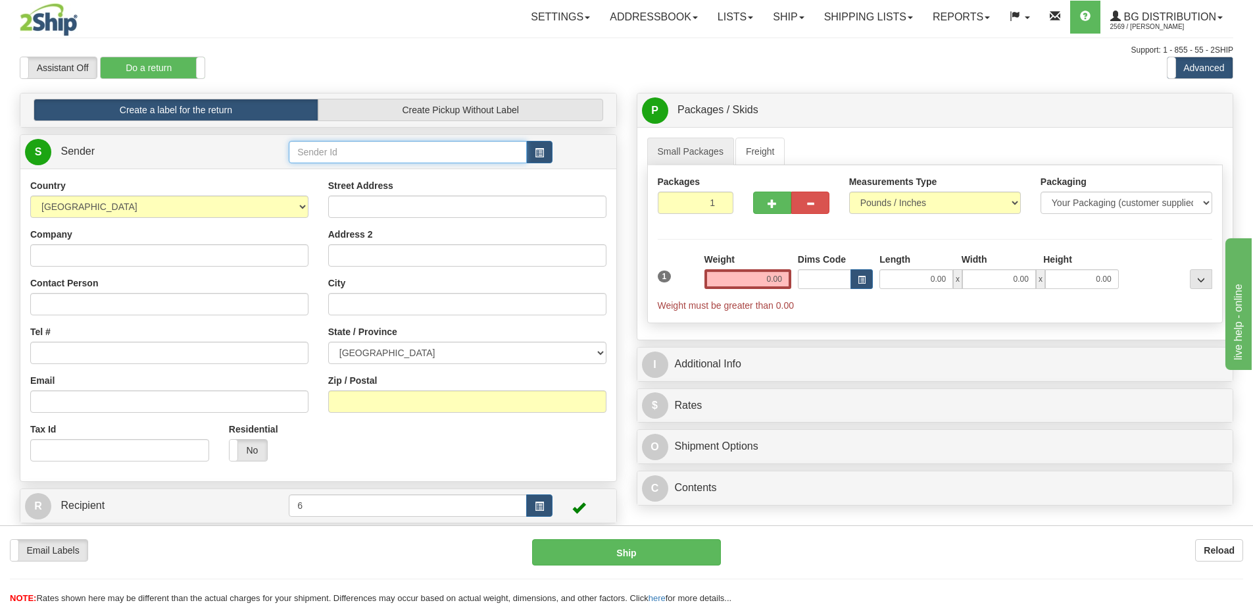
click at [474, 155] on input "text" at bounding box center [408, 152] width 238 height 22
type input "46030"
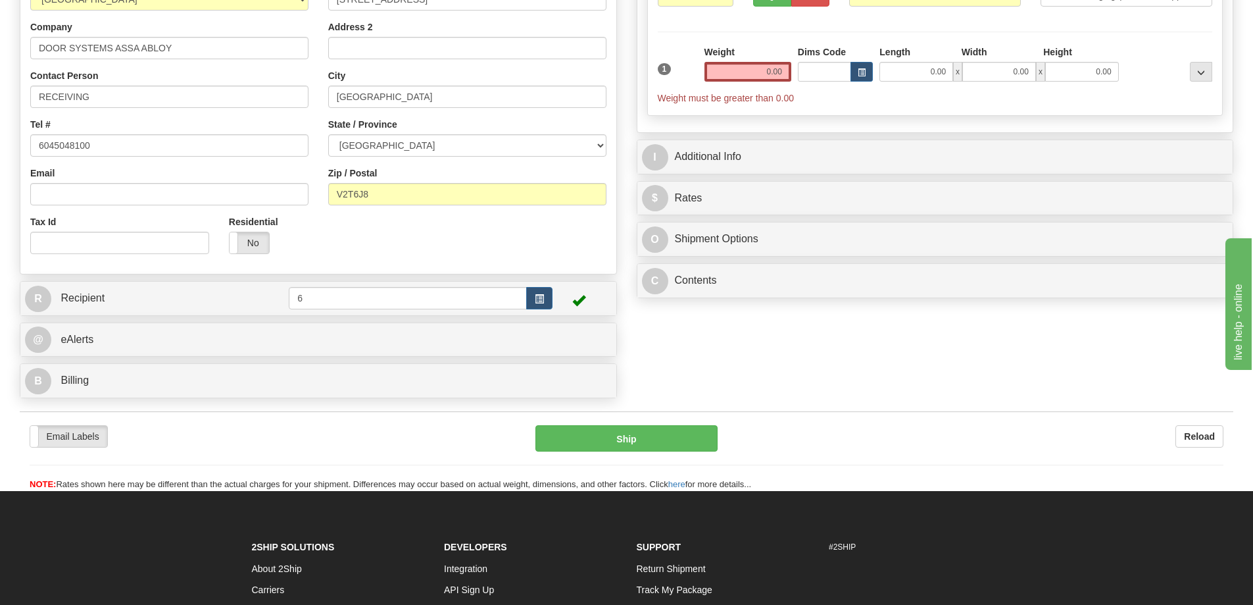
scroll to position [329, 0]
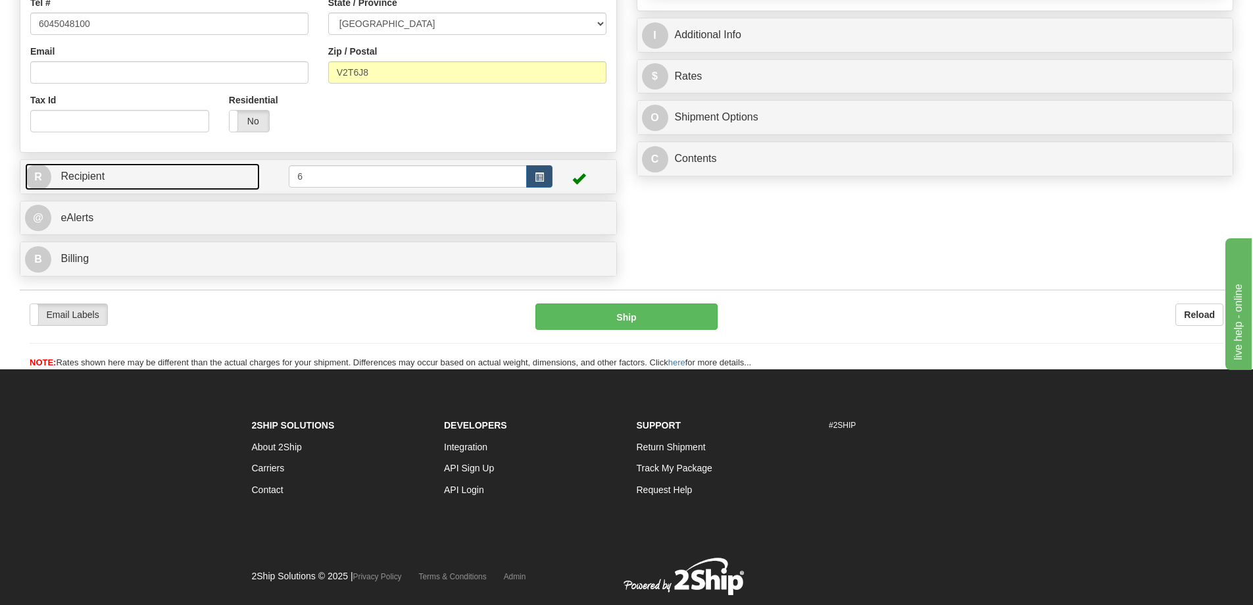
click at [192, 167] on link "R Recipient" at bounding box center [142, 176] width 235 height 27
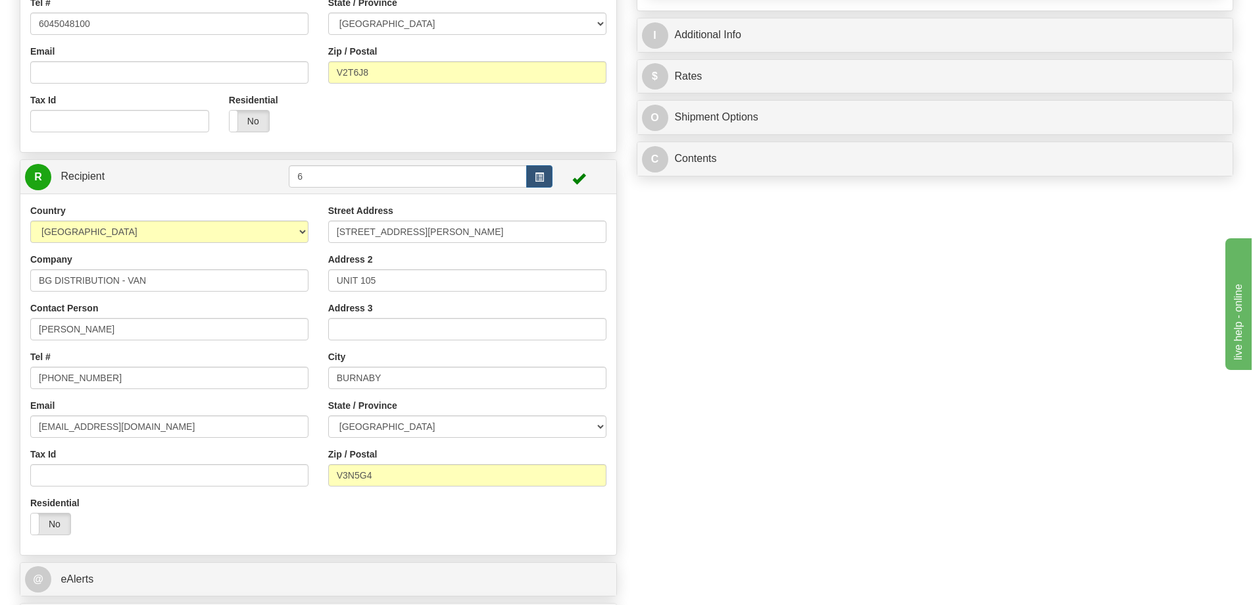
click at [260, 173] on td at bounding box center [275, 176] width 30 height 27
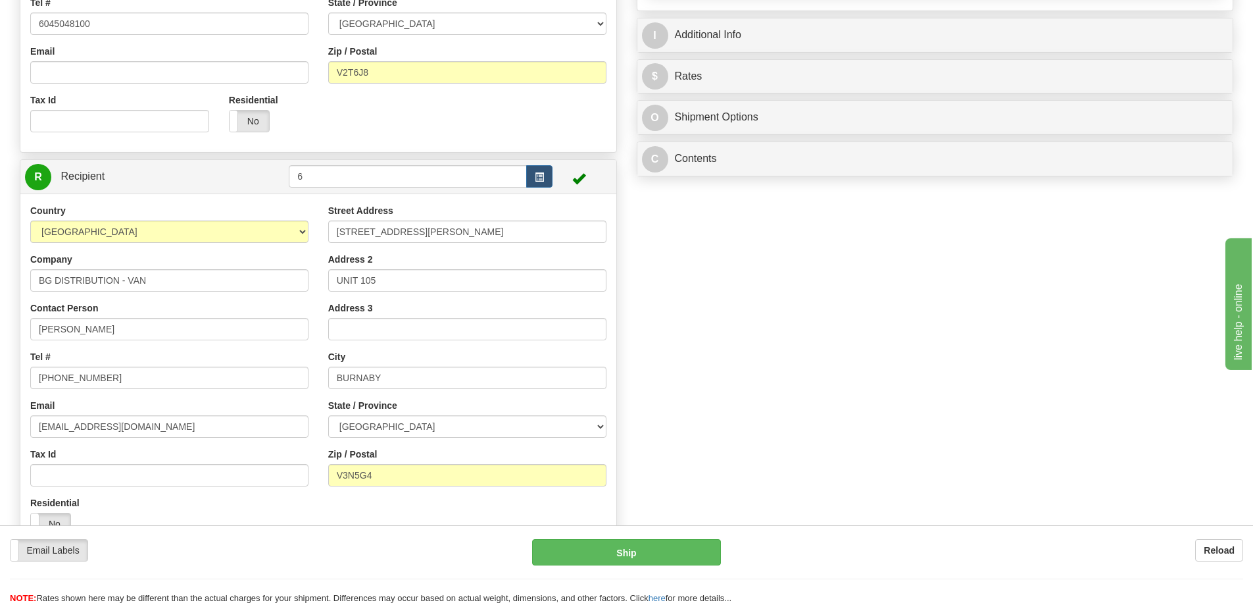
click at [266, 190] on td at bounding box center [275, 176] width 30 height 27
click at [248, 175] on link "R Recipient" at bounding box center [142, 176] width 235 height 27
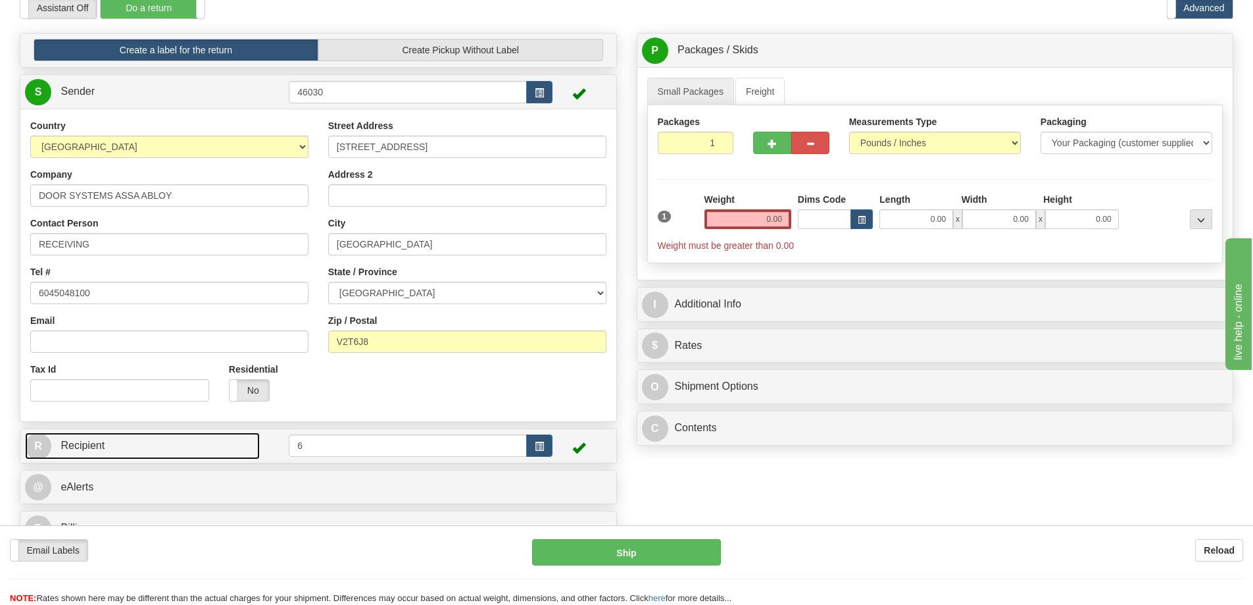
scroll to position [0, 0]
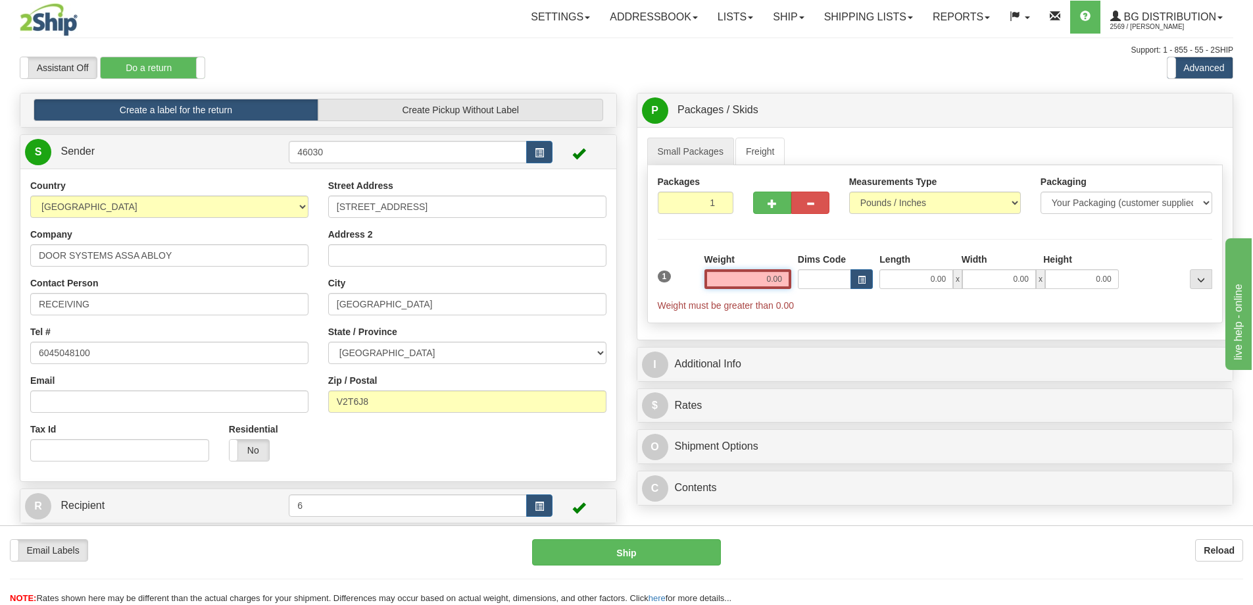
click at [770, 285] on input "0.00" at bounding box center [747, 279] width 87 height 20
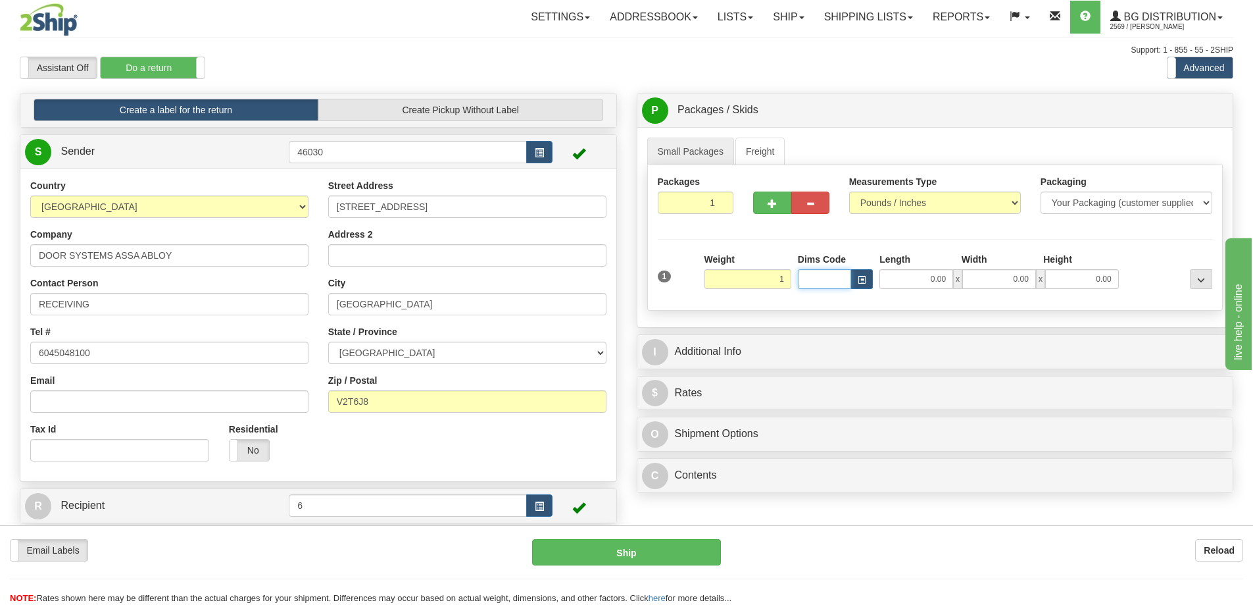
type input "1.00"
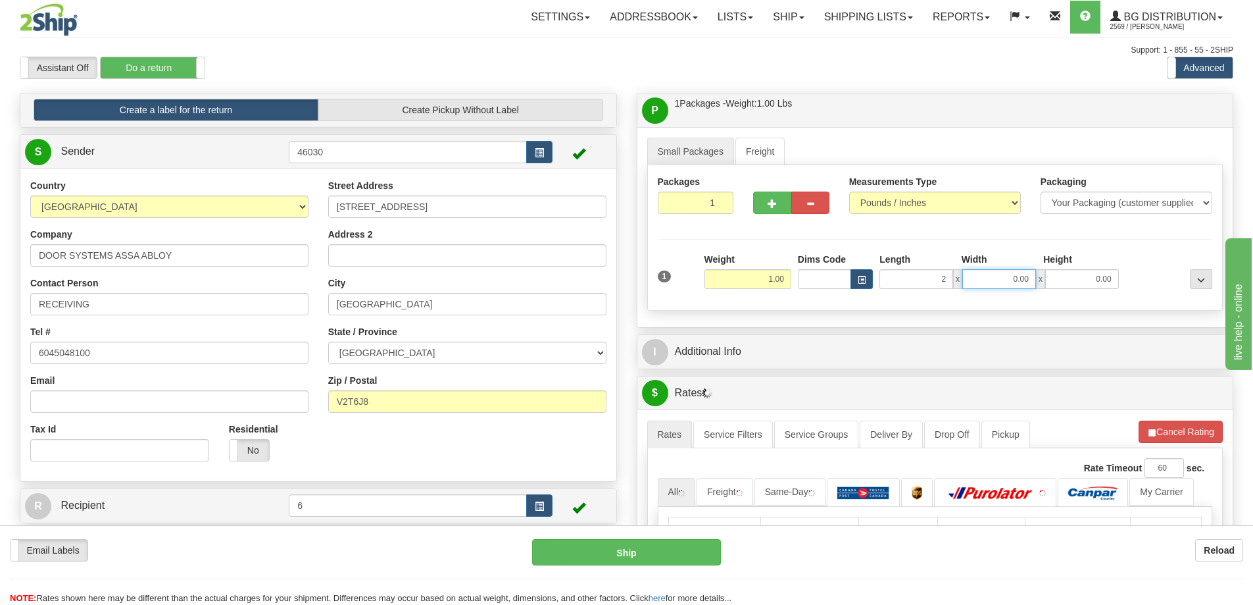
type input "2.00"
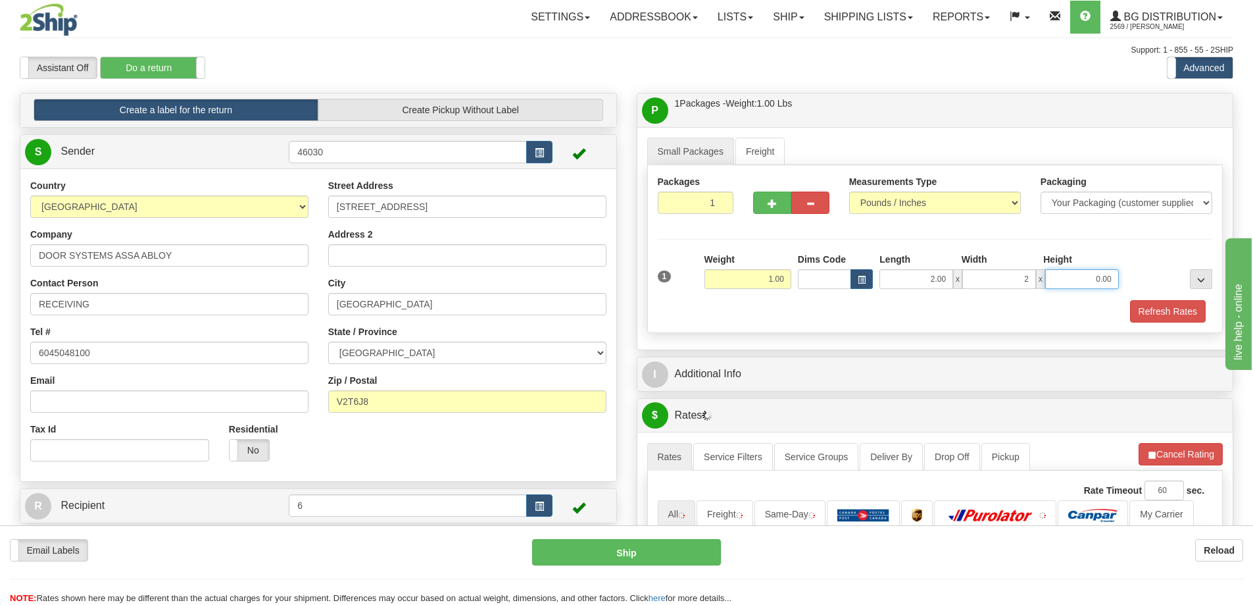
type input "2.00"
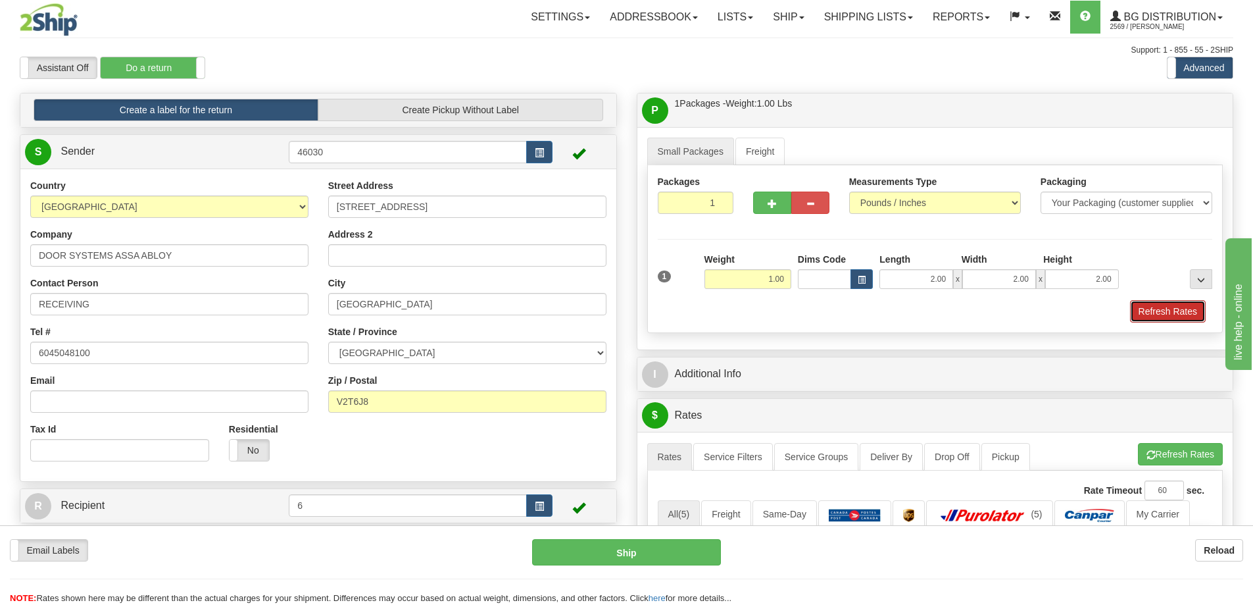
click at [1167, 311] on button "Refresh Rates" at bounding box center [1168, 311] width 76 height 22
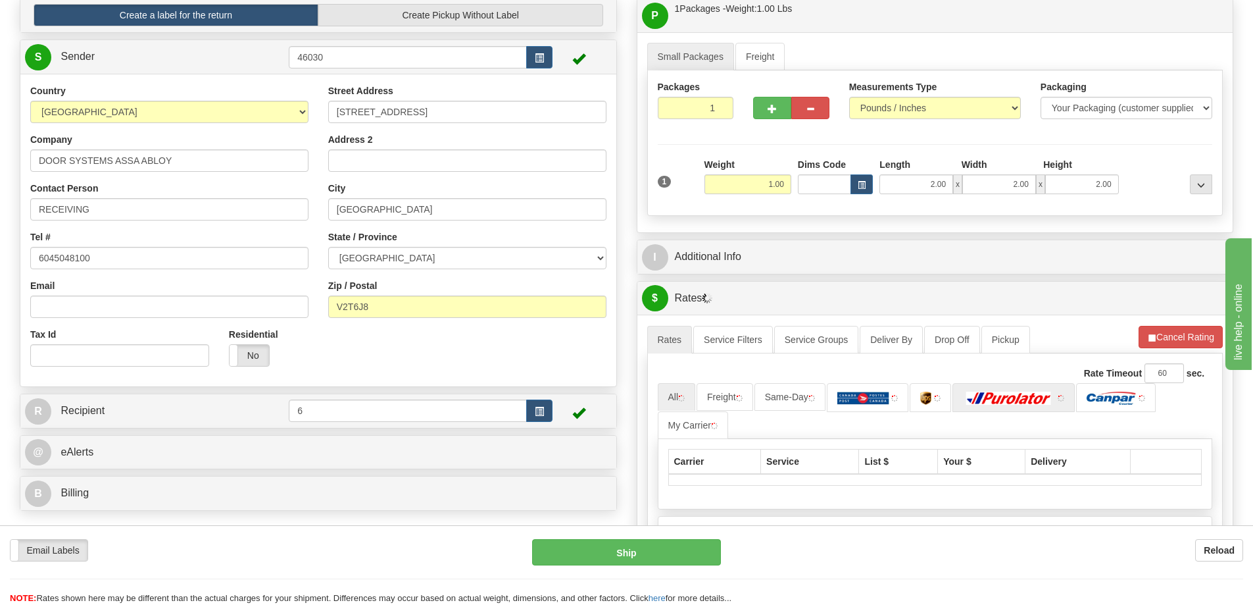
scroll to position [197, 0]
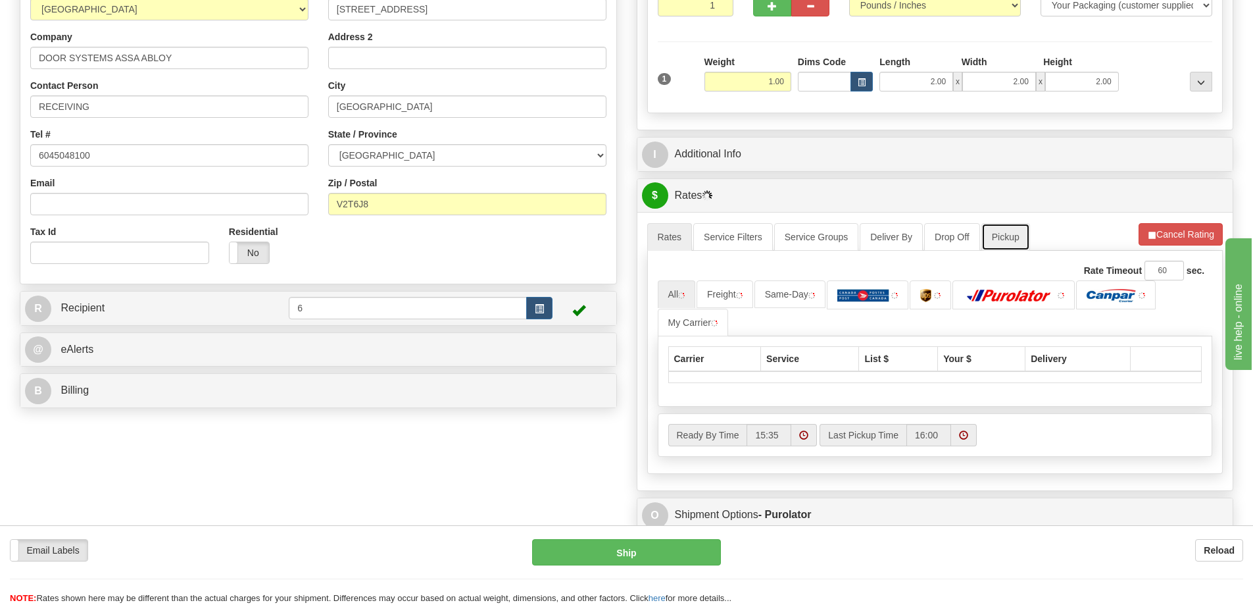
click at [1006, 240] on link "Pickup" at bounding box center [1005, 237] width 49 height 28
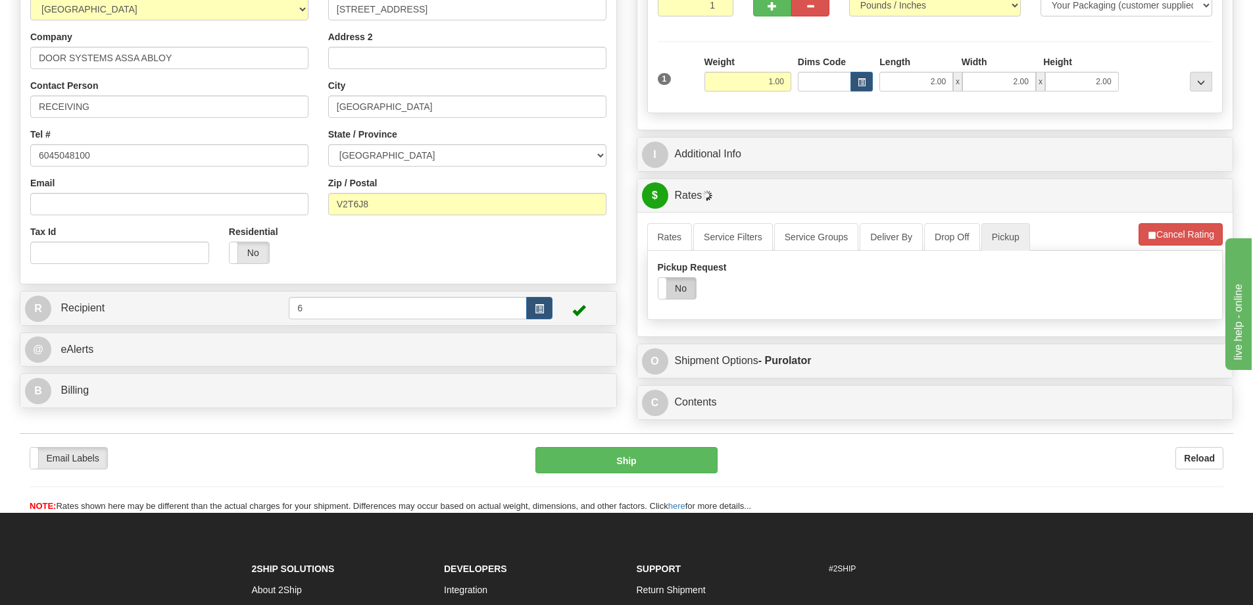
click at [678, 299] on label "No" at bounding box center [676, 288] width 37 height 21
click at [674, 294] on label "Yes" at bounding box center [676, 288] width 37 height 21
